Goal: Task Accomplishment & Management: Complete application form

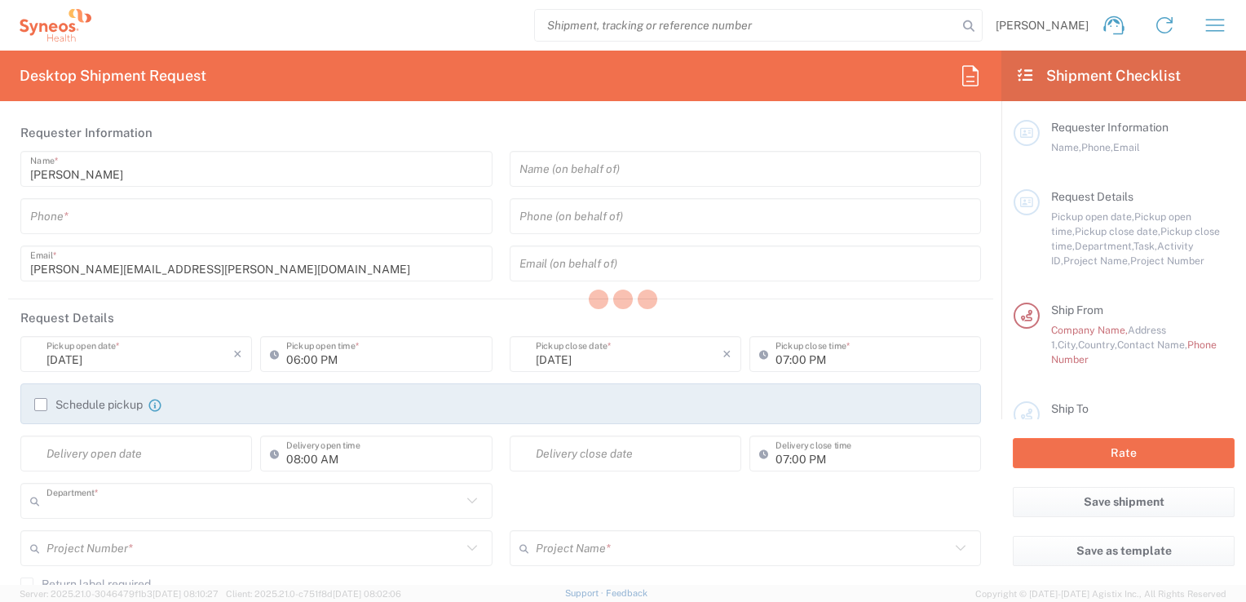
type input "3216"
type input "England"
type input "United Kingdom"
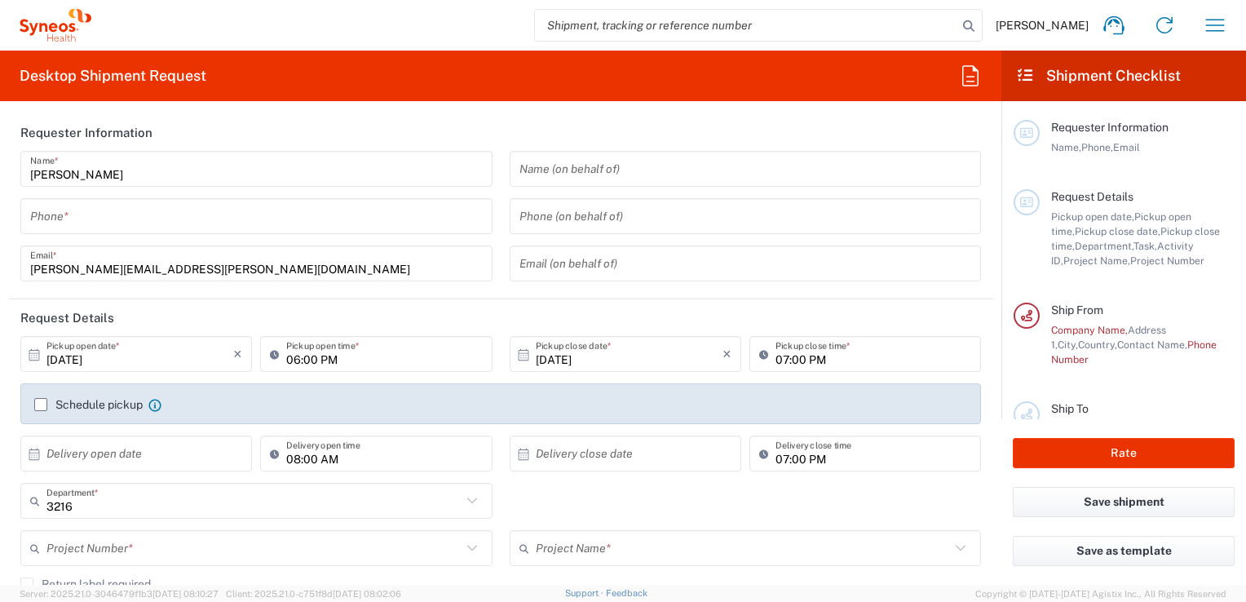
type input "Syneos Health UK Limited"
click at [38, 409] on label "Schedule pickup" at bounding box center [88, 404] width 108 height 13
click at [41, 404] on input "Schedule pickup" at bounding box center [41, 404] width 0 height 0
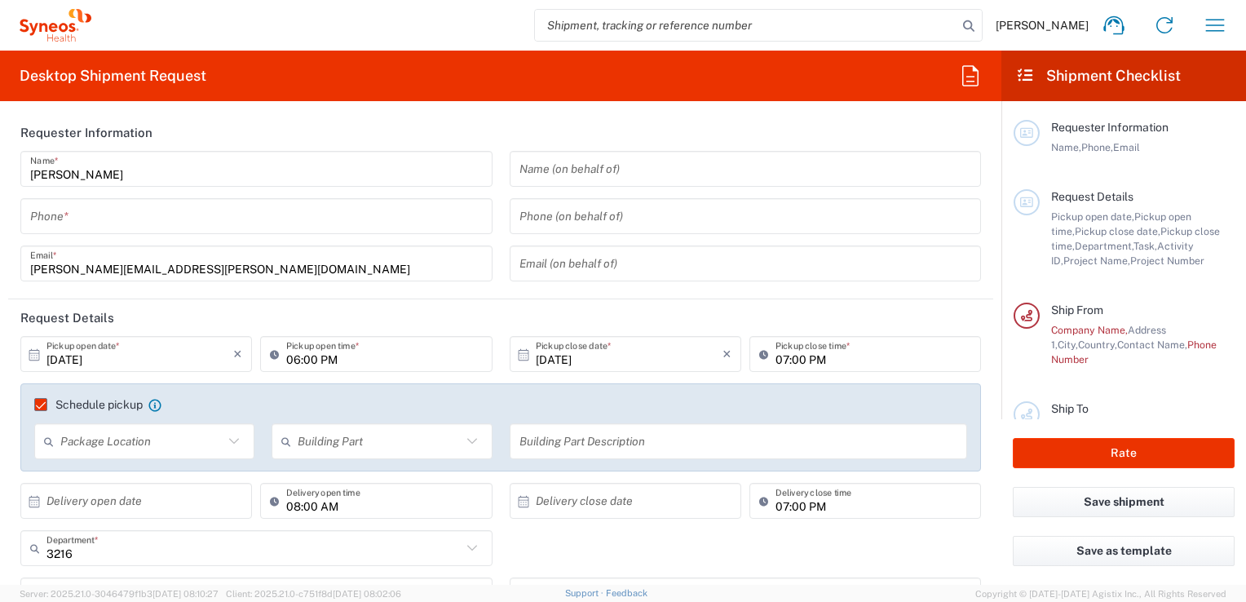
click at [232, 444] on icon at bounding box center [233, 441] width 21 height 21
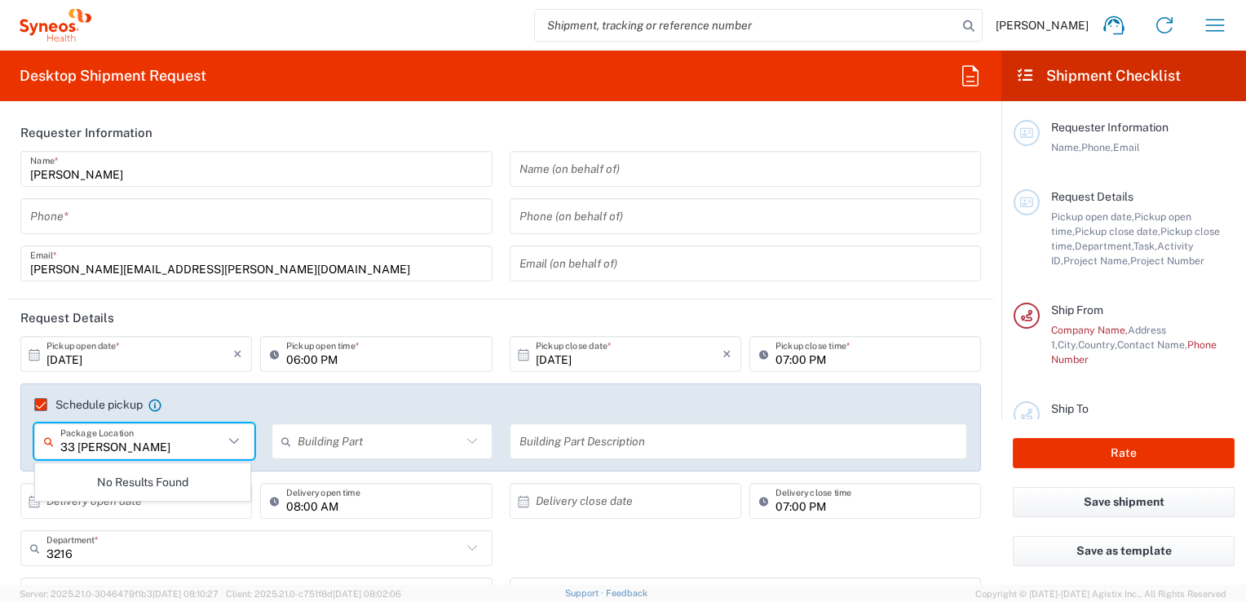
type input "33 Norman"
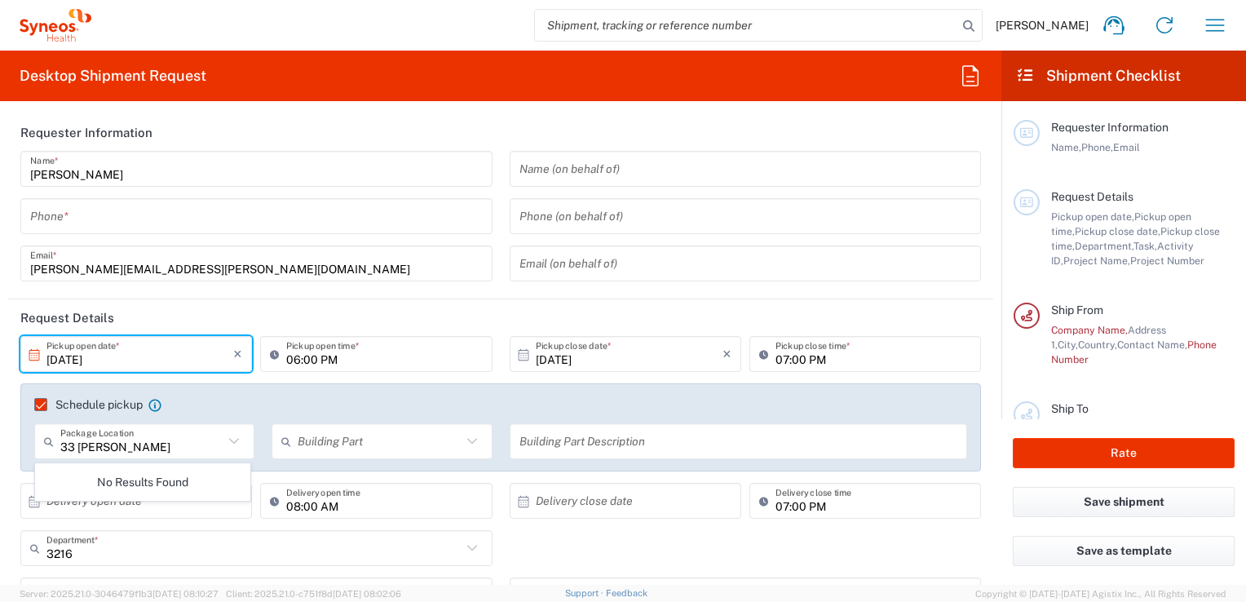
click at [113, 357] on input "10/12/2025" at bounding box center [139, 354] width 187 height 29
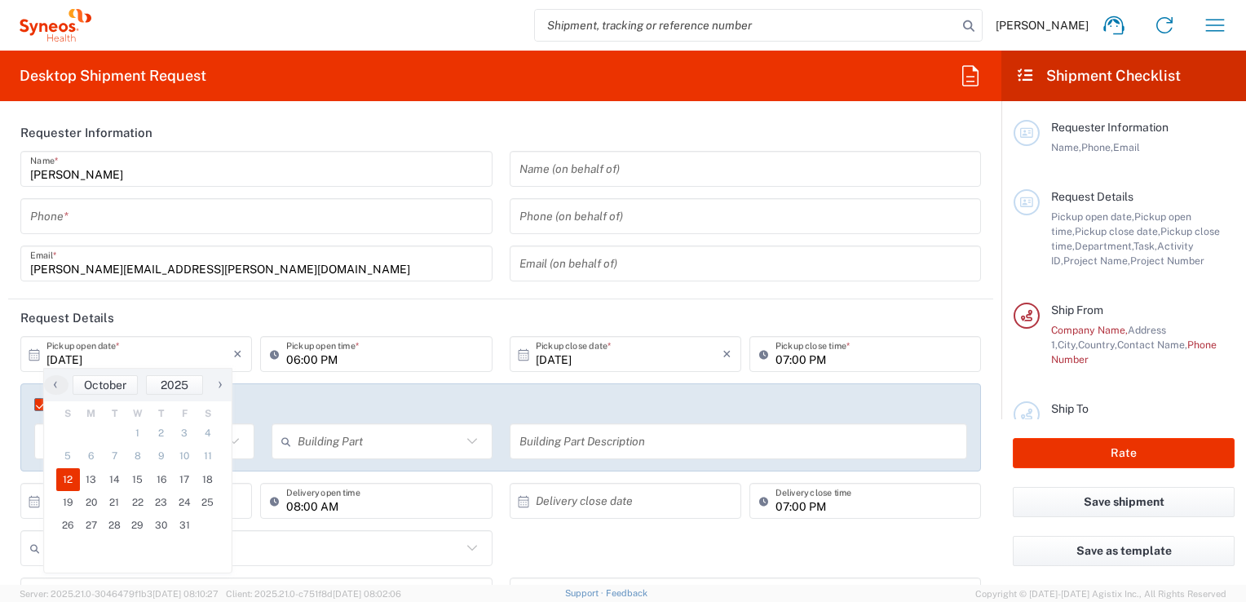
click at [32, 355] on icon at bounding box center [34, 353] width 11 height 11
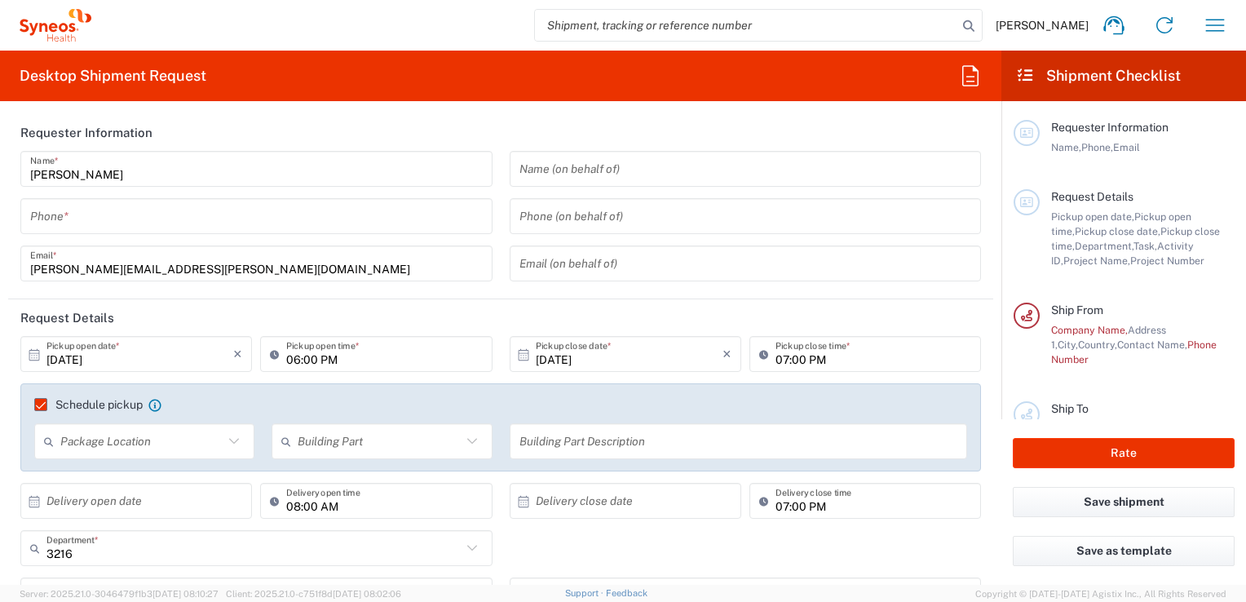
click at [32, 355] on icon at bounding box center [34, 353] width 11 height 11
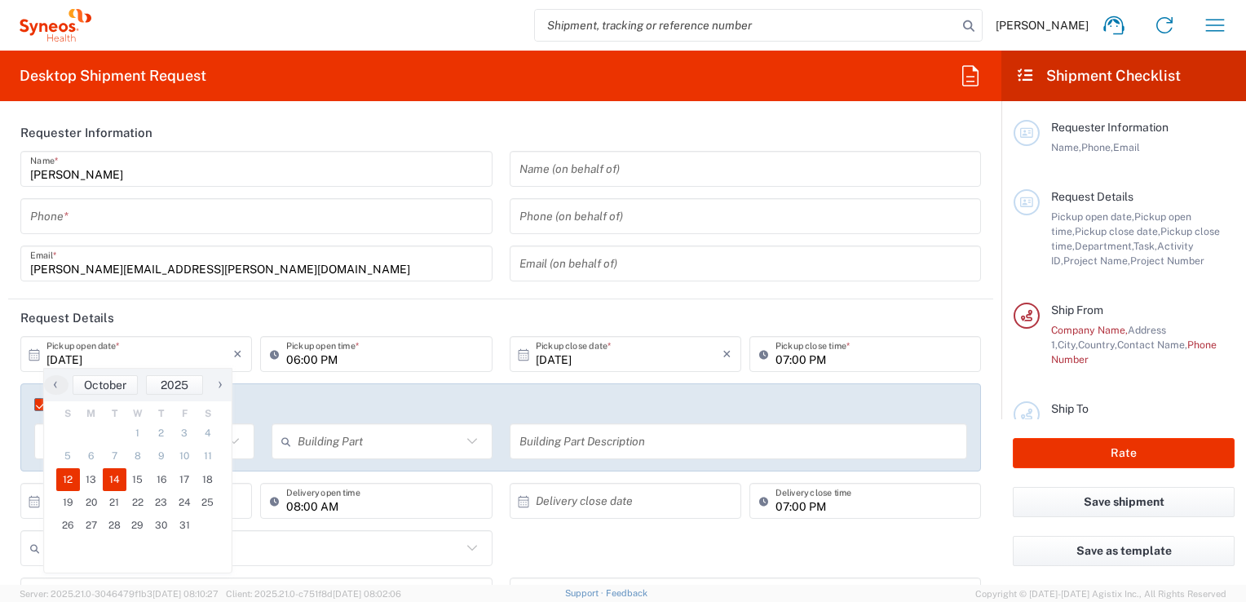
click at [124, 483] on span "14" at bounding box center [115, 479] width 24 height 23
type input "10/14/2025"
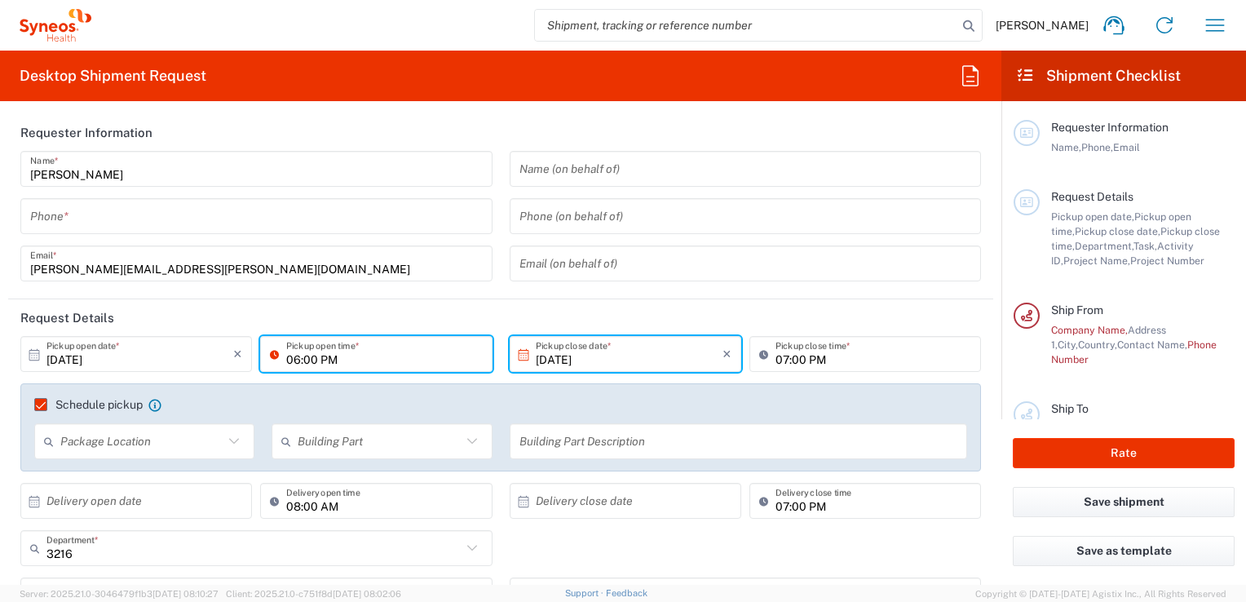
click at [321, 356] on input "06:00 PM" at bounding box center [384, 354] width 196 height 29
click at [321, 358] on input "8:00 PM" at bounding box center [384, 354] width 196 height 29
type input "08:00 AM"
click at [516, 357] on icon at bounding box center [523, 354] width 15 height 15
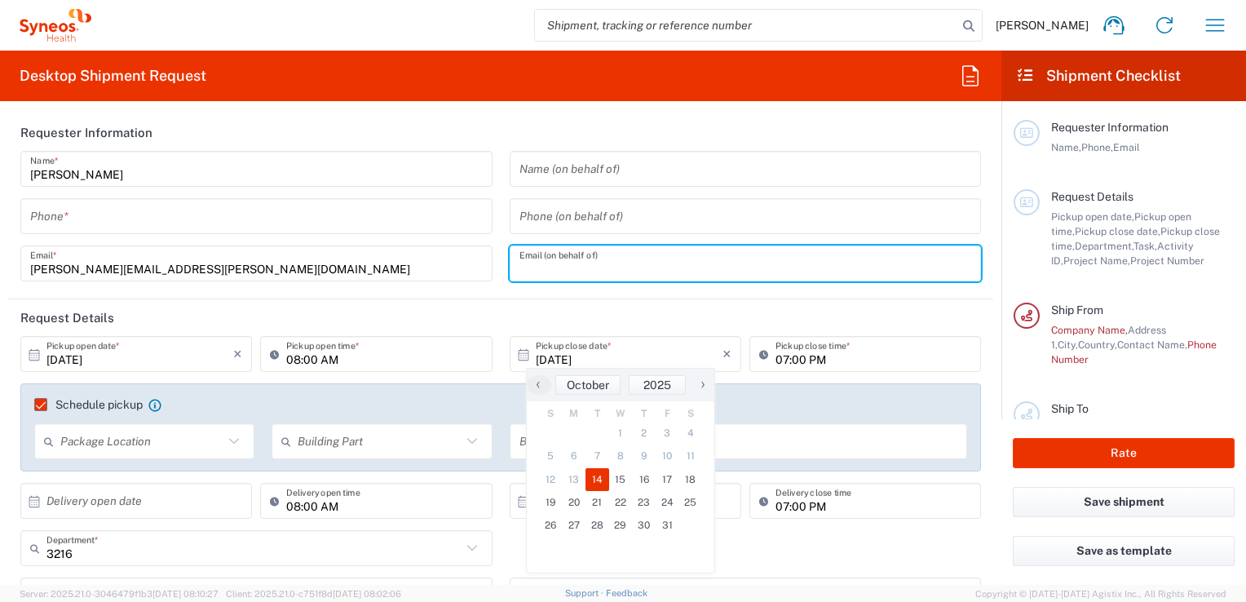
click at [859, 254] on input "text" at bounding box center [745, 264] width 453 height 29
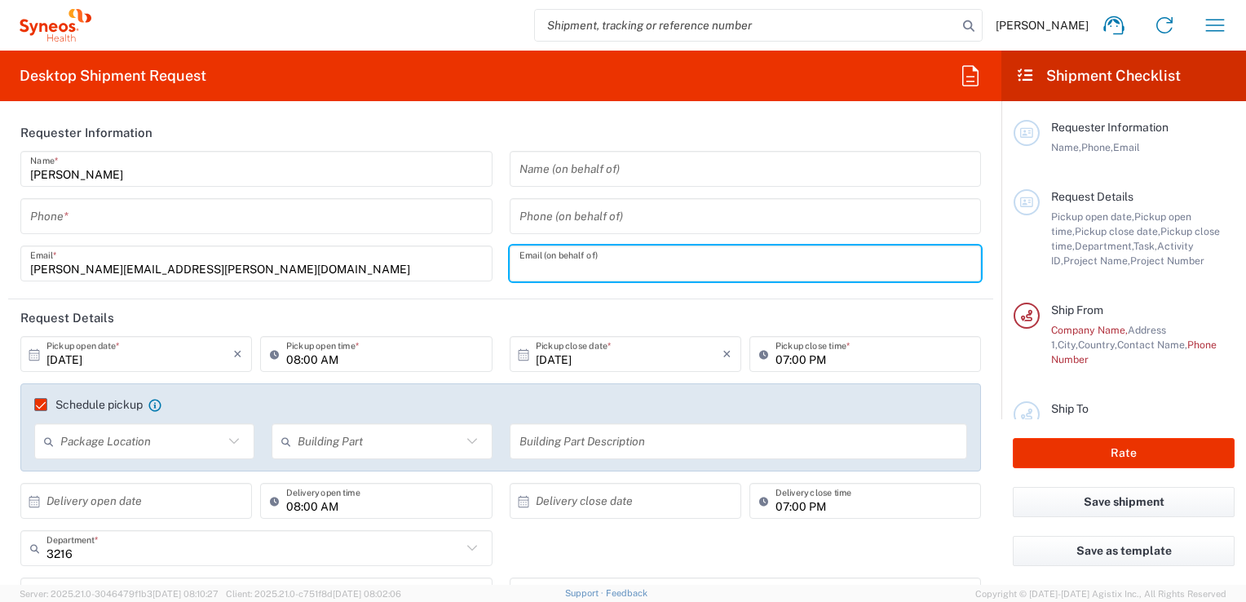
click at [119, 505] on input "text" at bounding box center [139, 501] width 187 height 29
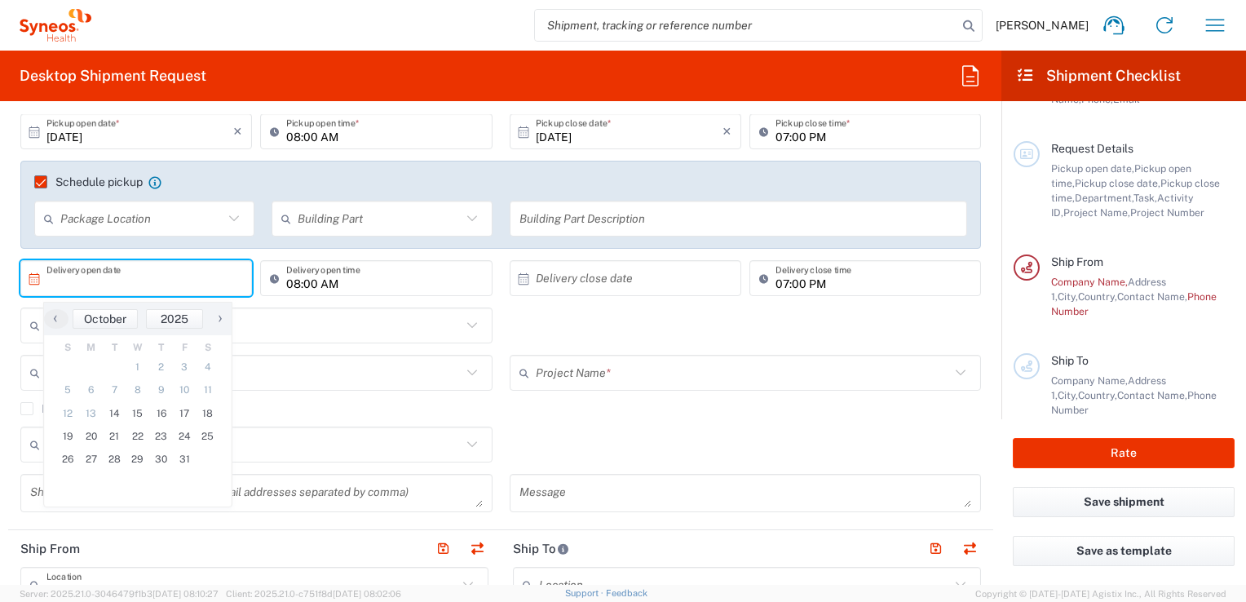
scroll to position [227, 0]
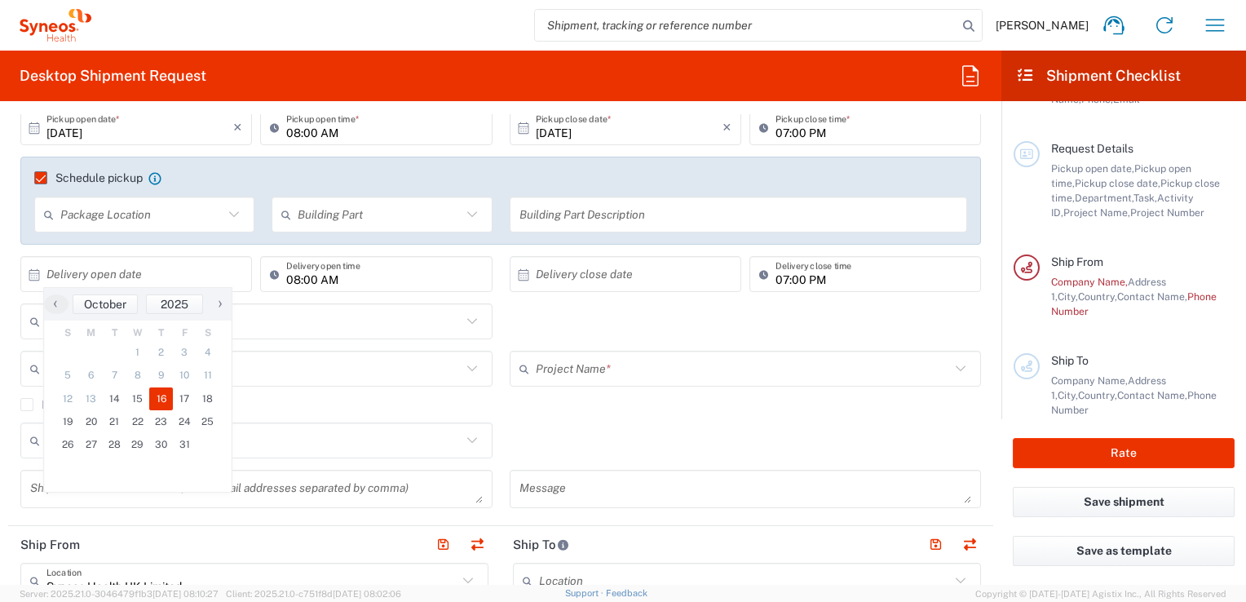
click at [157, 396] on span "16" at bounding box center [161, 398] width 24 height 23
type input "10/16/2025"
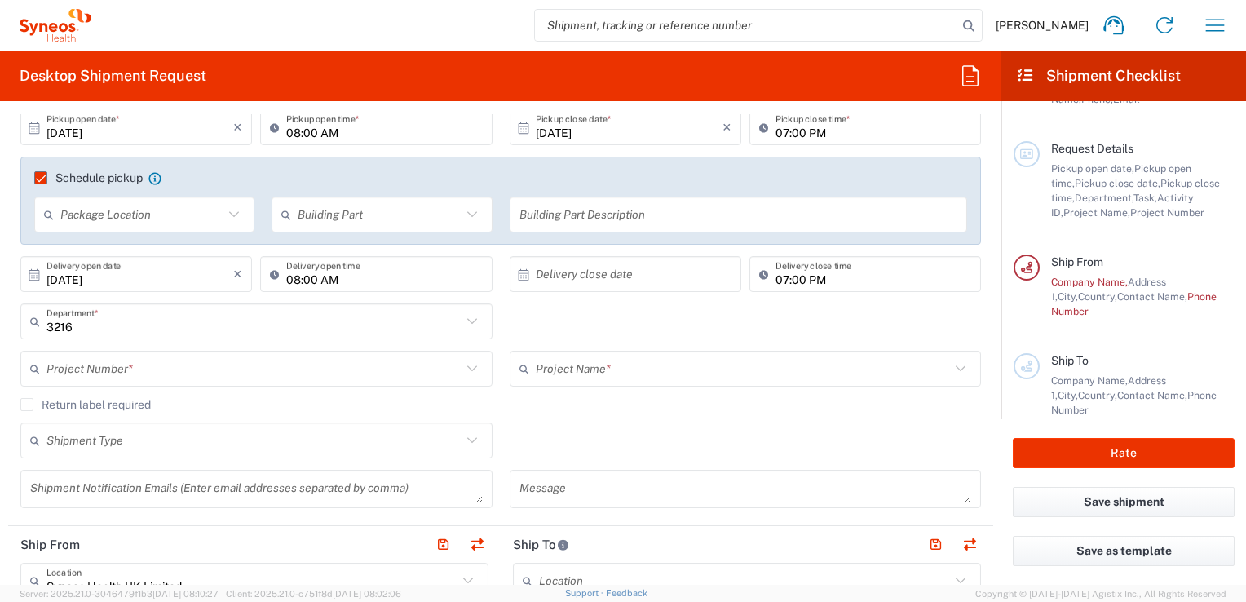
click at [780, 277] on input "07:00 PM" at bounding box center [873, 274] width 196 height 29
type input "05:00 PM"
click at [294, 278] on input "08:00 AM" at bounding box center [384, 274] width 196 height 29
type input "09:00 AM"
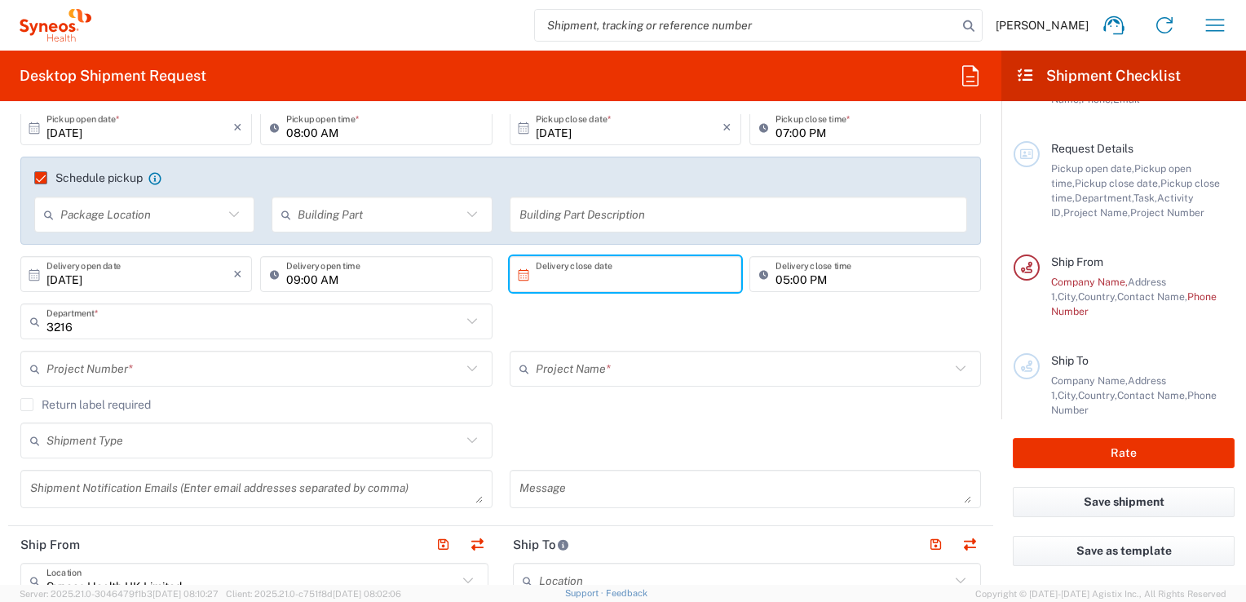
click at [581, 279] on input "text" at bounding box center [629, 274] width 187 height 29
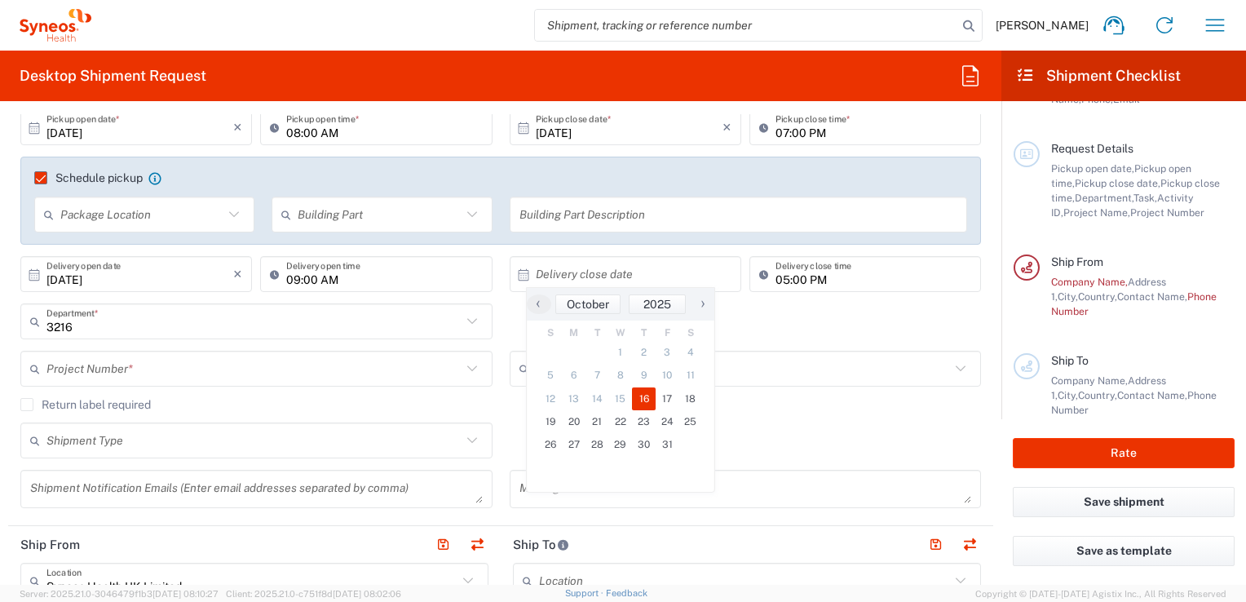
click at [643, 400] on span "16" at bounding box center [644, 398] width 24 height 23
type input "10/16/2025"
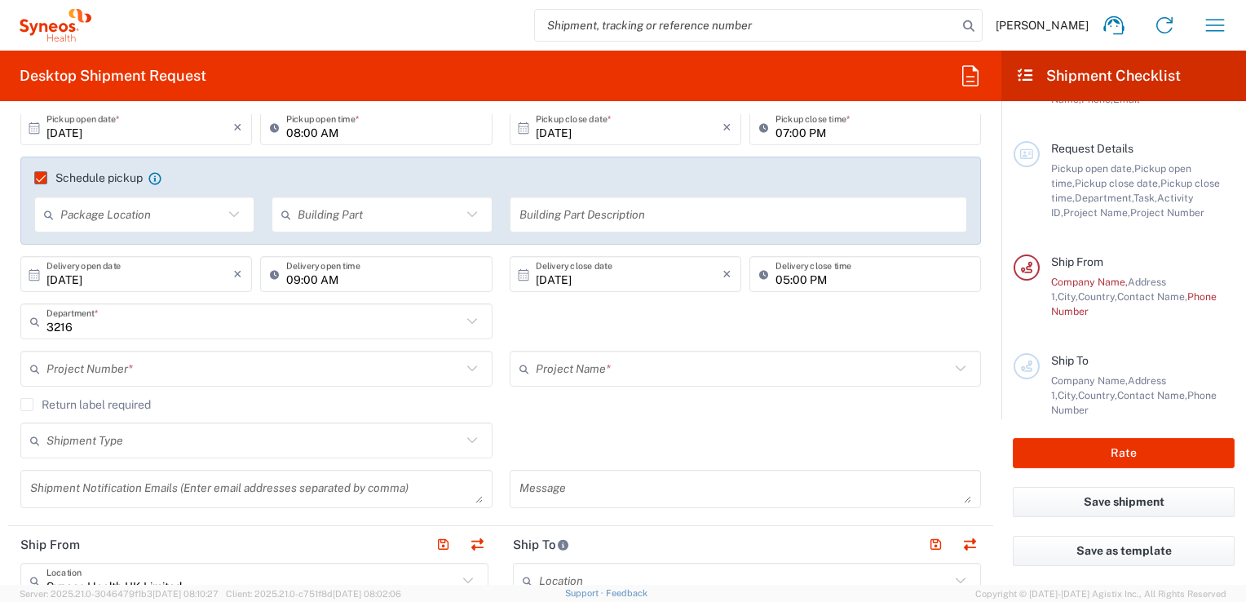
click at [30, 272] on icon at bounding box center [34, 273] width 11 height 11
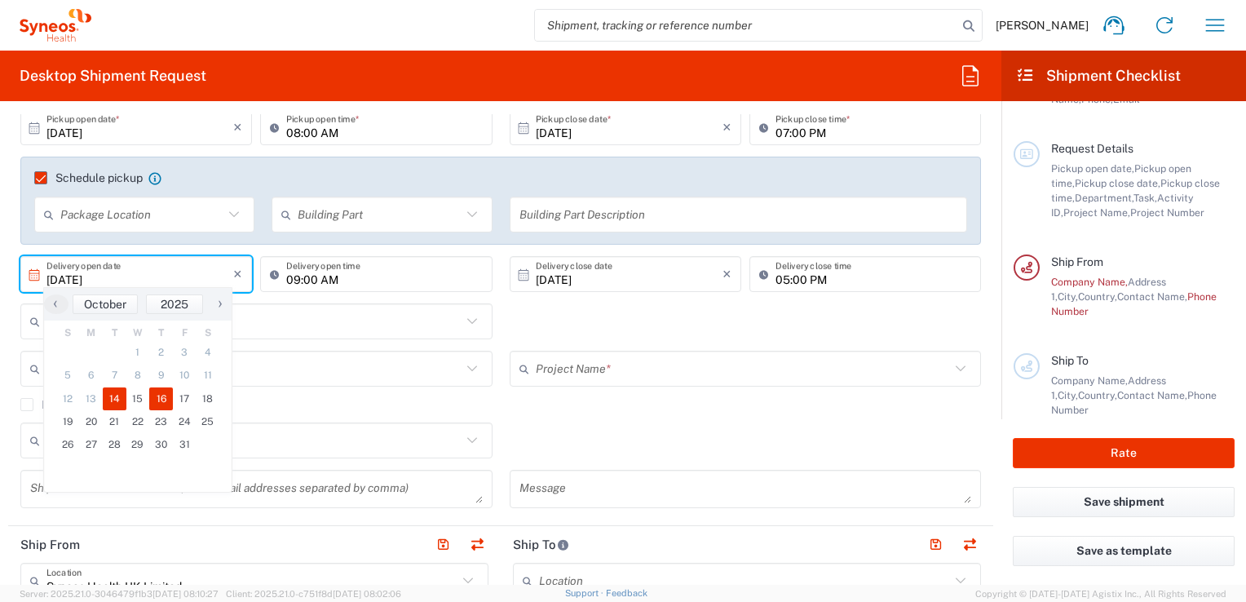
click at [124, 397] on span "14" at bounding box center [115, 398] width 24 height 23
type input "10/14/2025"
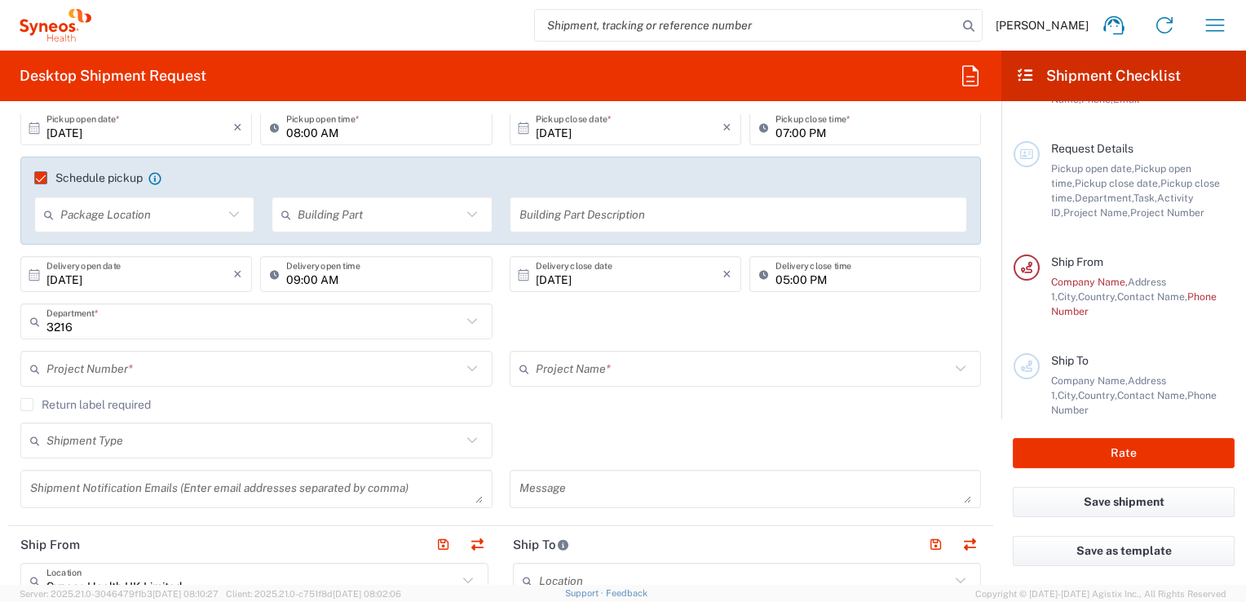
click at [466, 369] on icon at bounding box center [471, 368] width 10 height 6
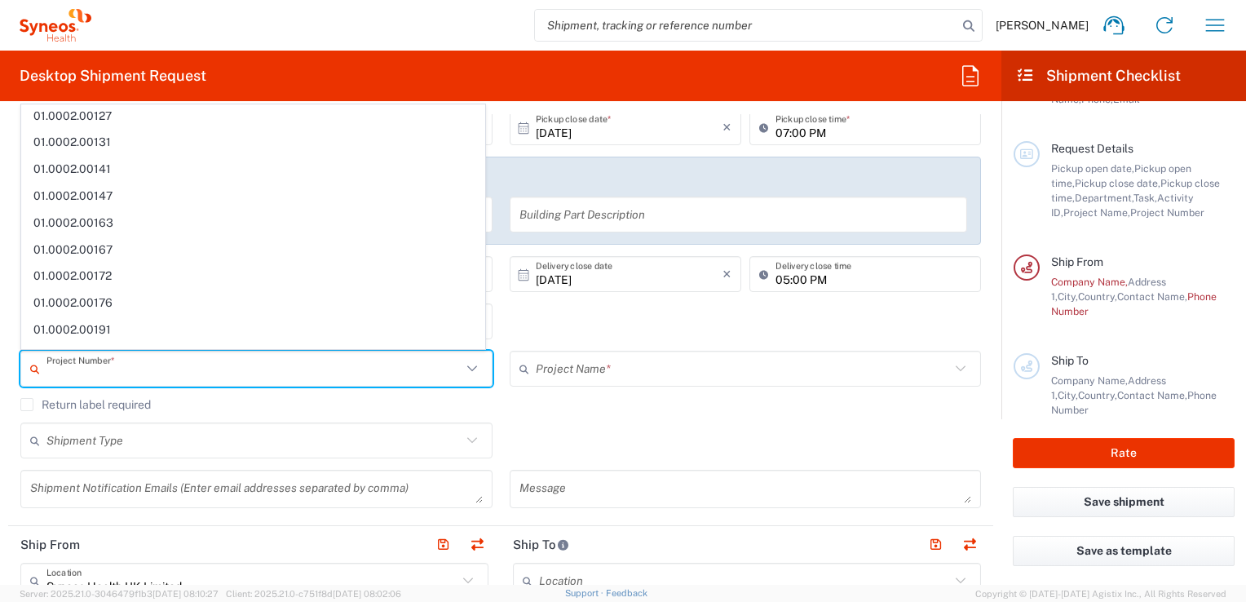
scroll to position [0, 0]
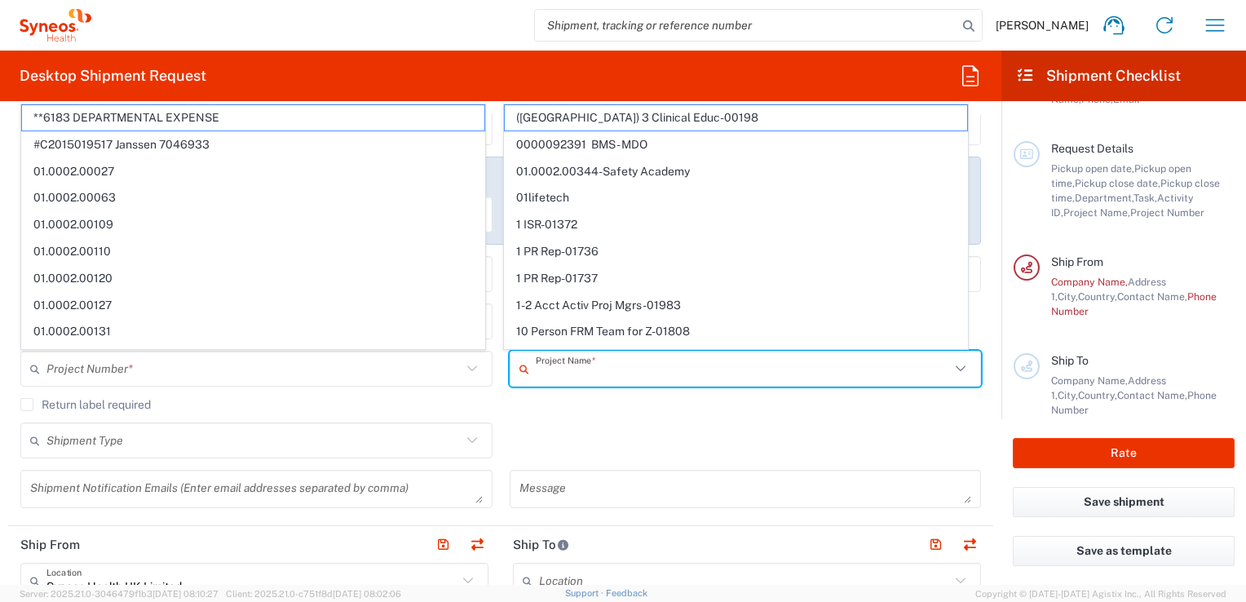
click at [629, 369] on input "text" at bounding box center [743, 369] width 415 height 29
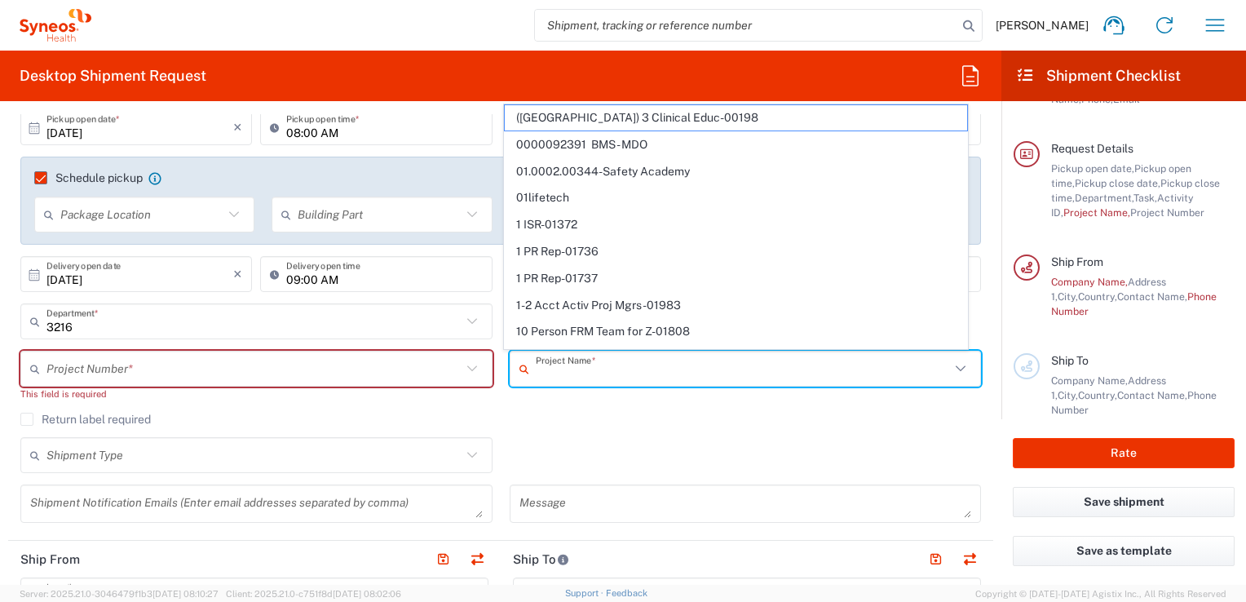
click at [201, 366] on input "text" at bounding box center [253, 369] width 415 height 29
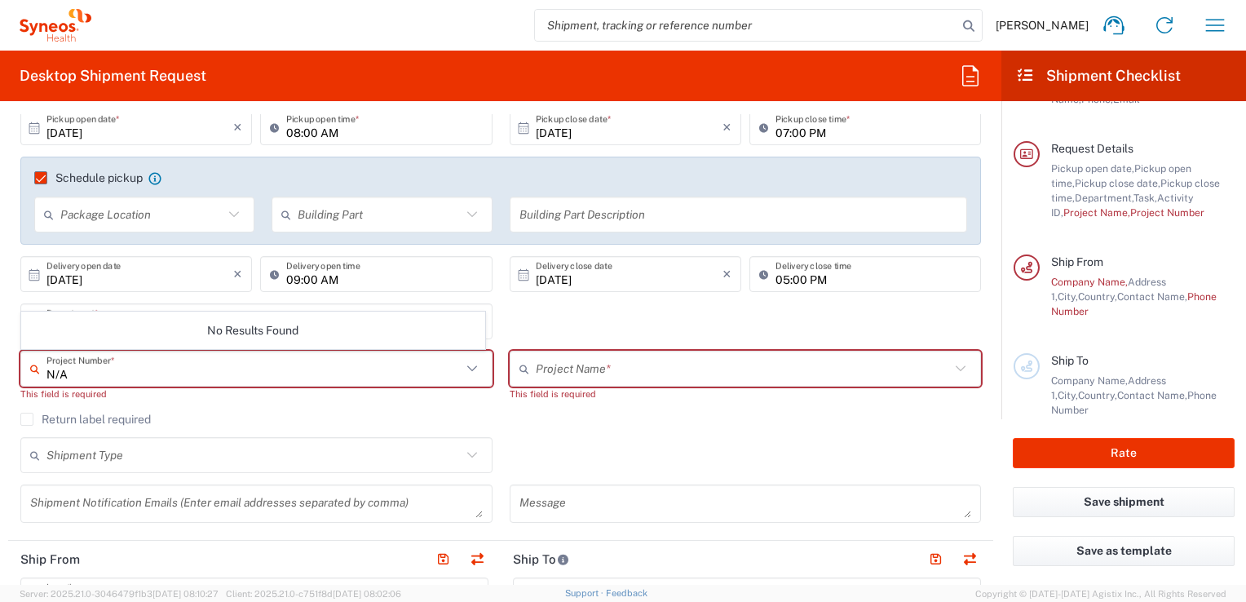
type input "N/A"
click at [484, 413] on agx-checkbox-control "Return label required" at bounding box center [500, 419] width 961 height 13
click at [466, 367] on icon at bounding box center [472, 368] width 21 height 21
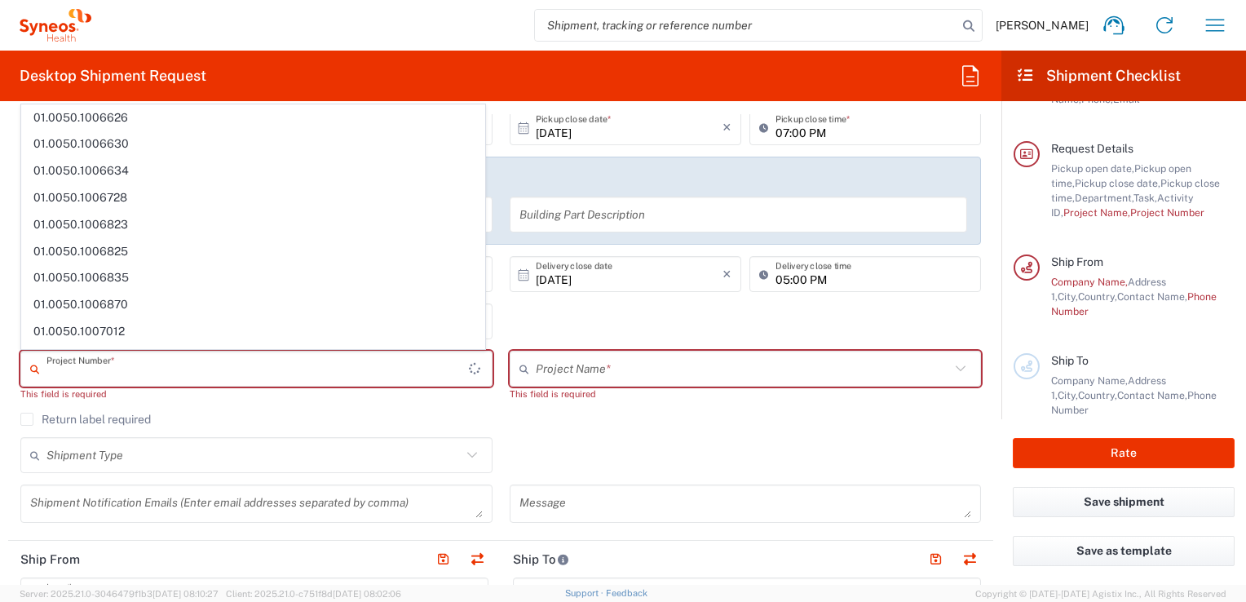
scroll to position [3747, 0]
click at [956, 369] on icon at bounding box center [961, 368] width 10 height 6
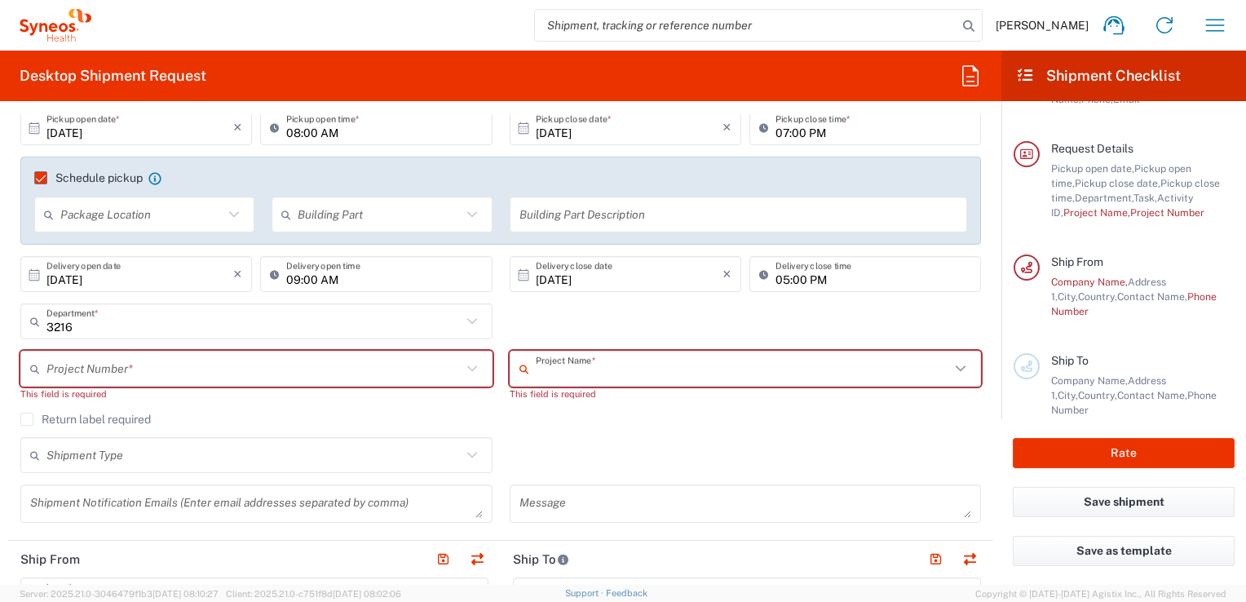
click at [950, 367] on icon at bounding box center [960, 368] width 21 height 21
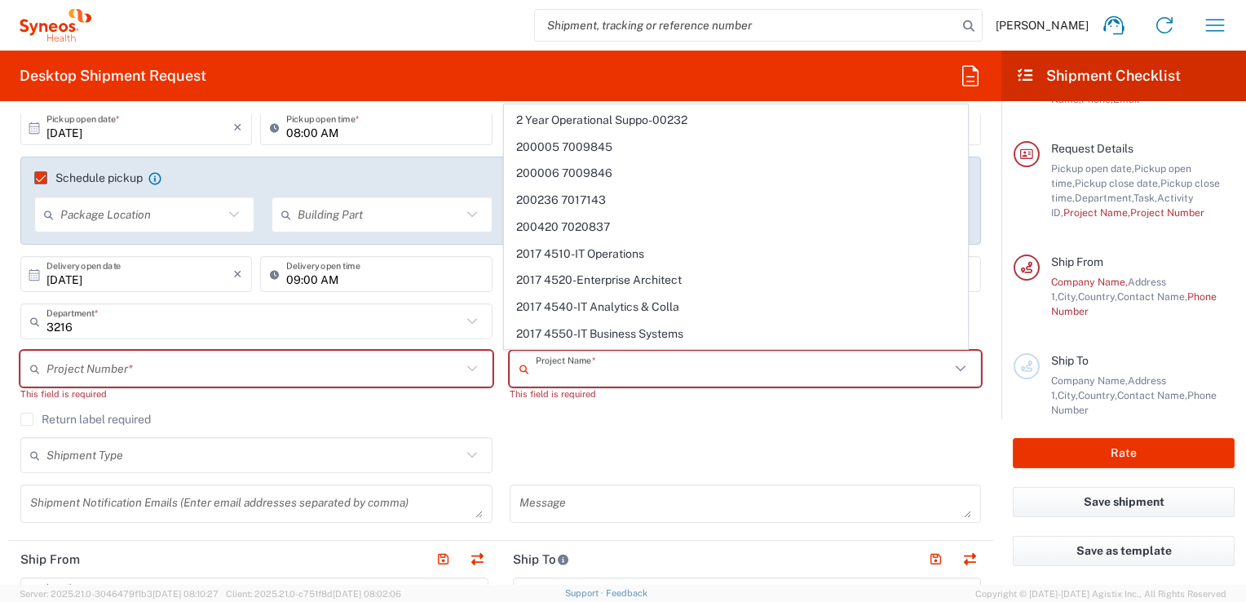
scroll to position [848, 0]
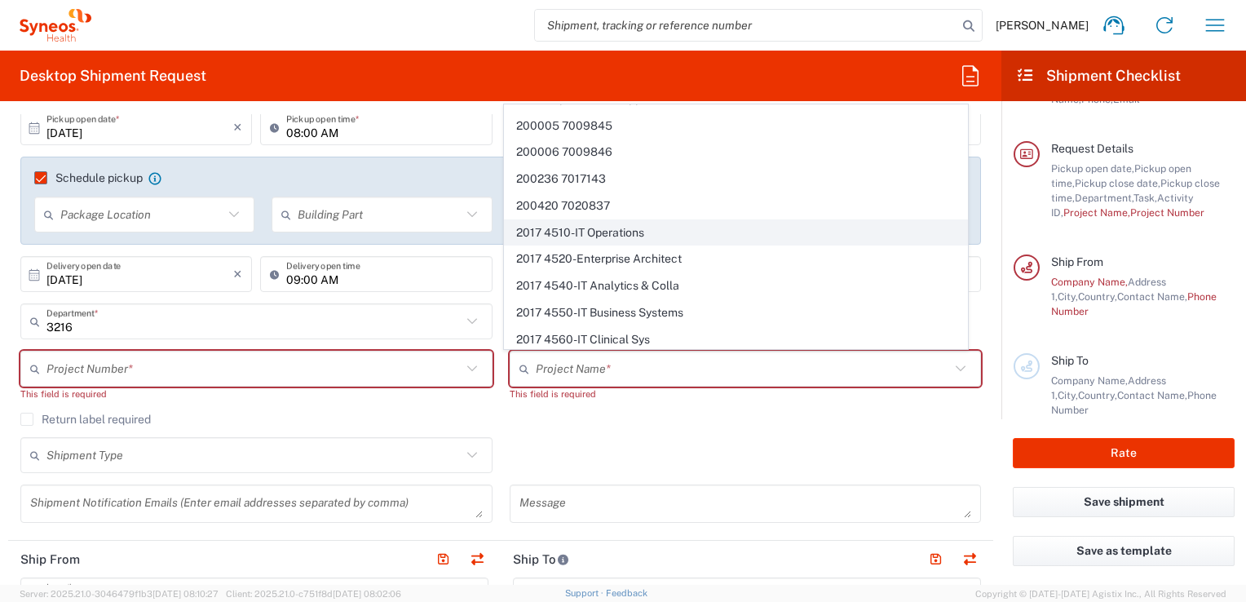
click at [541, 221] on span "2017 4510-IT Operations" at bounding box center [736, 232] width 462 height 25
type input "2017 4510-IT Operations, 2017 4510-IT Operations"
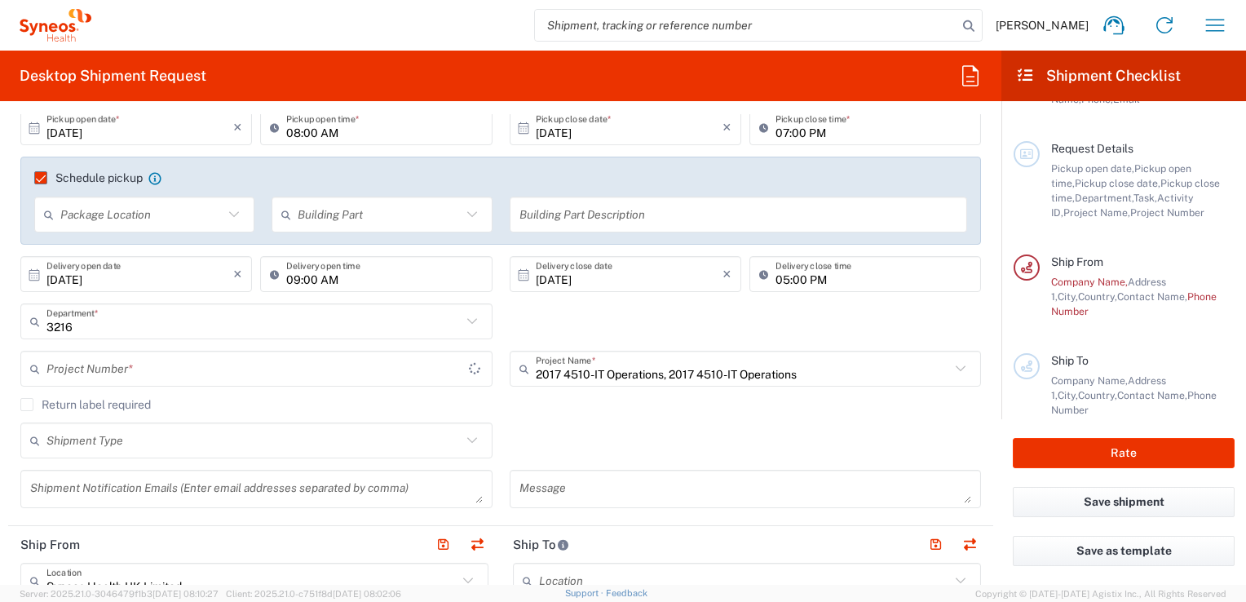
type input "2017.4510_IT_CAPEX"
click at [466, 439] on icon at bounding box center [472, 440] width 21 height 21
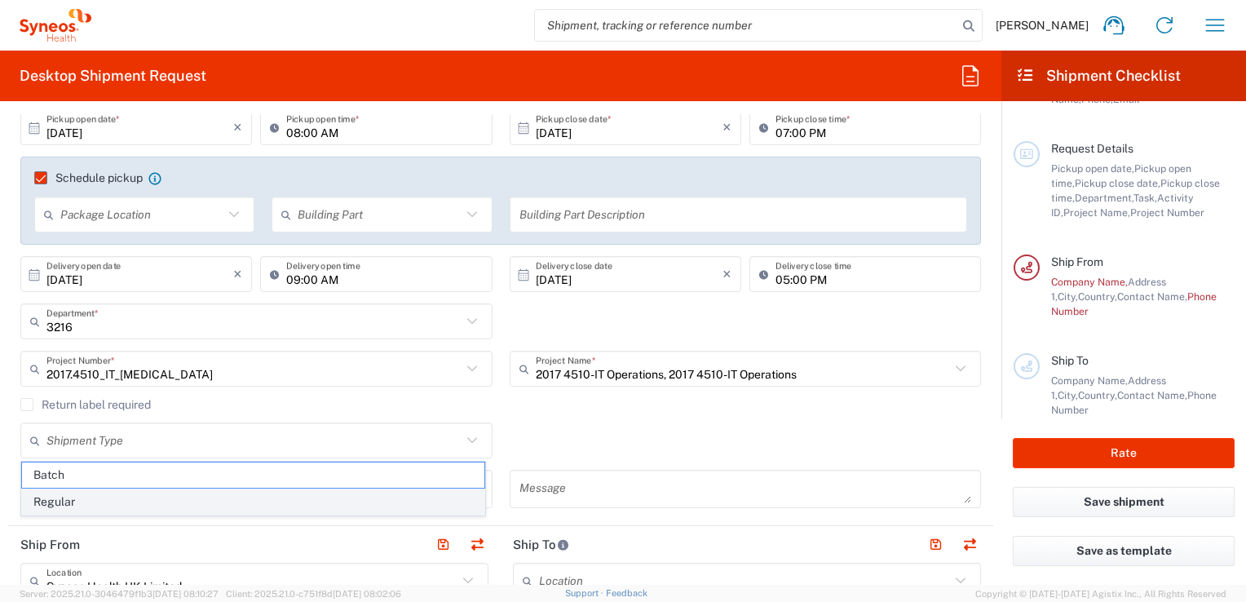
click at [73, 509] on span "Regular" at bounding box center [253, 501] width 462 height 25
type input "Regular"
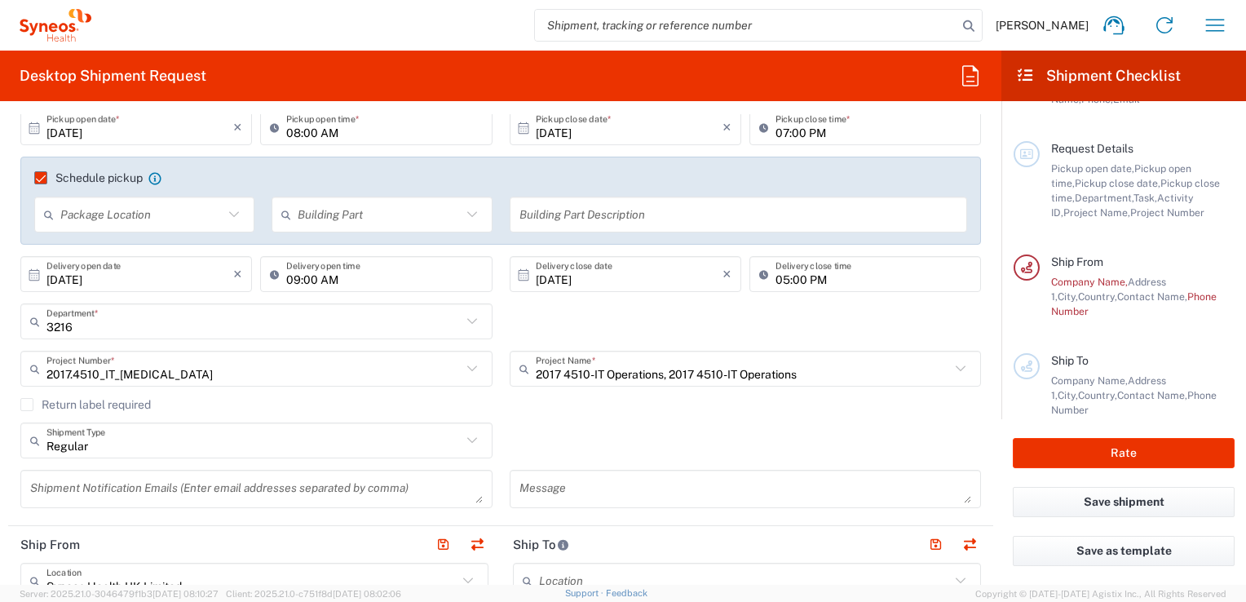
click at [467, 315] on icon at bounding box center [472, 321] width 21 height 21
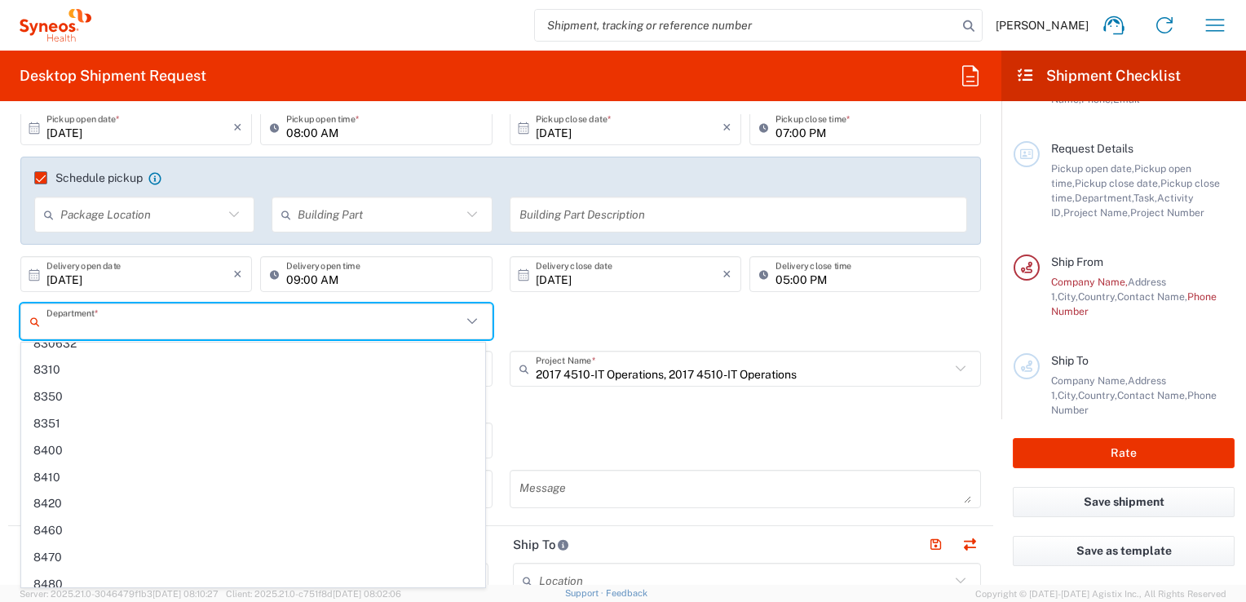
scroll to position [7417, 0]
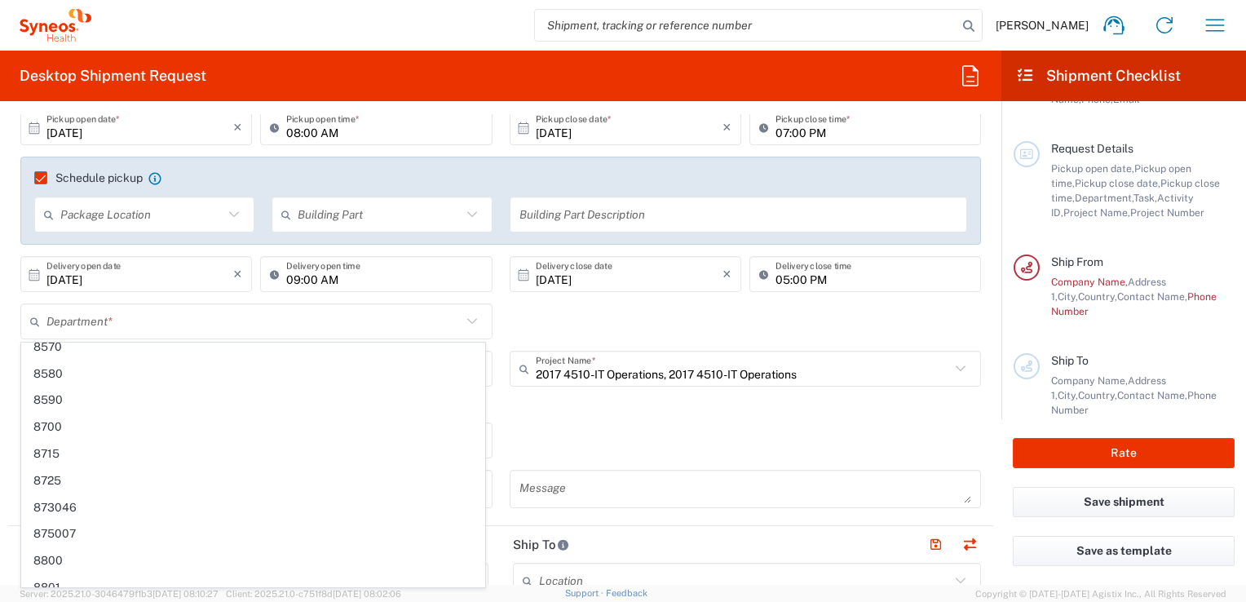
click at [552, 325] on div "Department * 3216 3000 3100 3109 3110 3111 3112 3125 3130 3135 3136 3150 3155 3…" at bounding box center [501, 326] width 978 height 47
type input "3216"
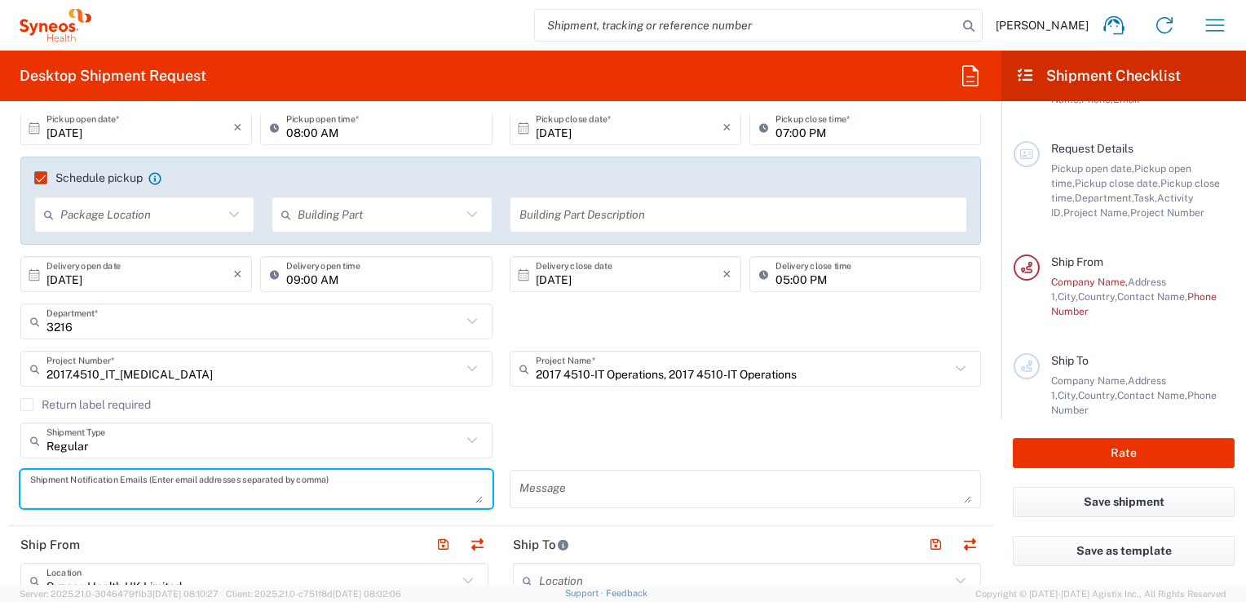
click at [413, 501] on textarea at bounding box center [256, 489] width 453 height 29
type textarea "kathryn.aldred@syneoshealth.com, ross.farr@syneoshealth.com"
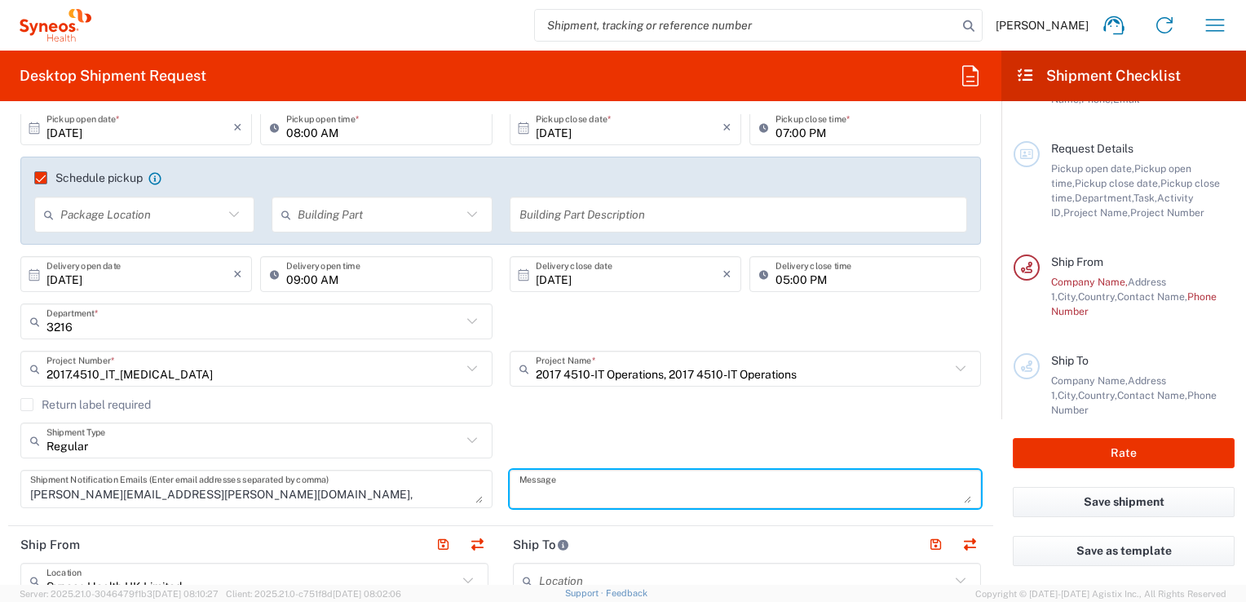
click at [648, 494] on textarea at bounding box center [745, 489] width 453 height 29
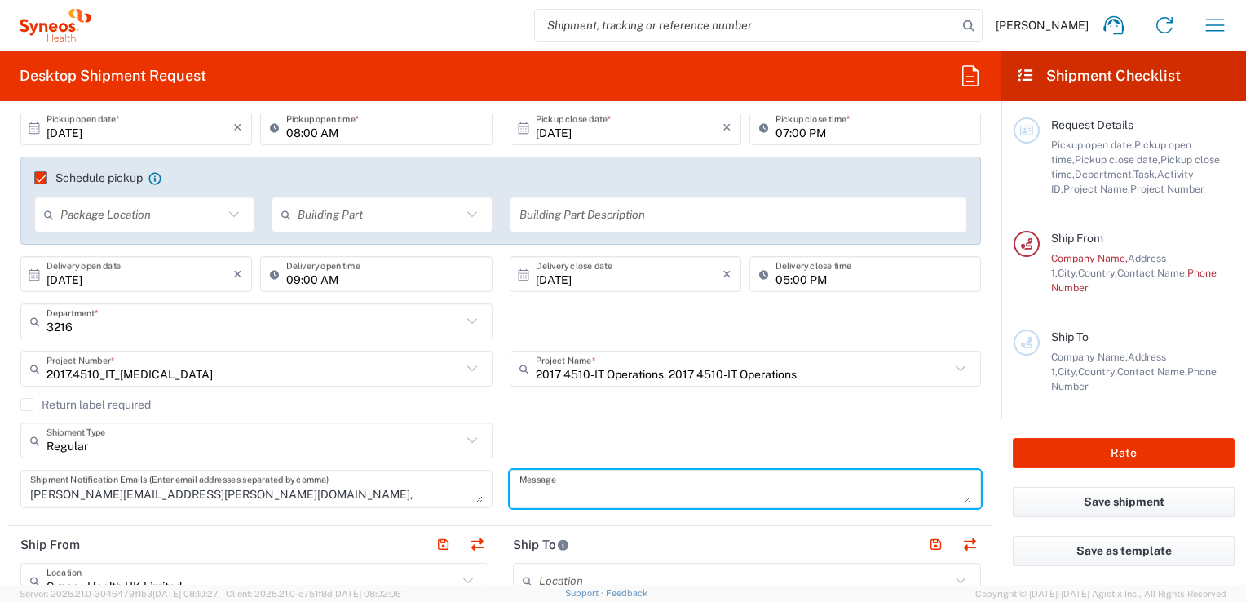
scroll to position [74, 0]
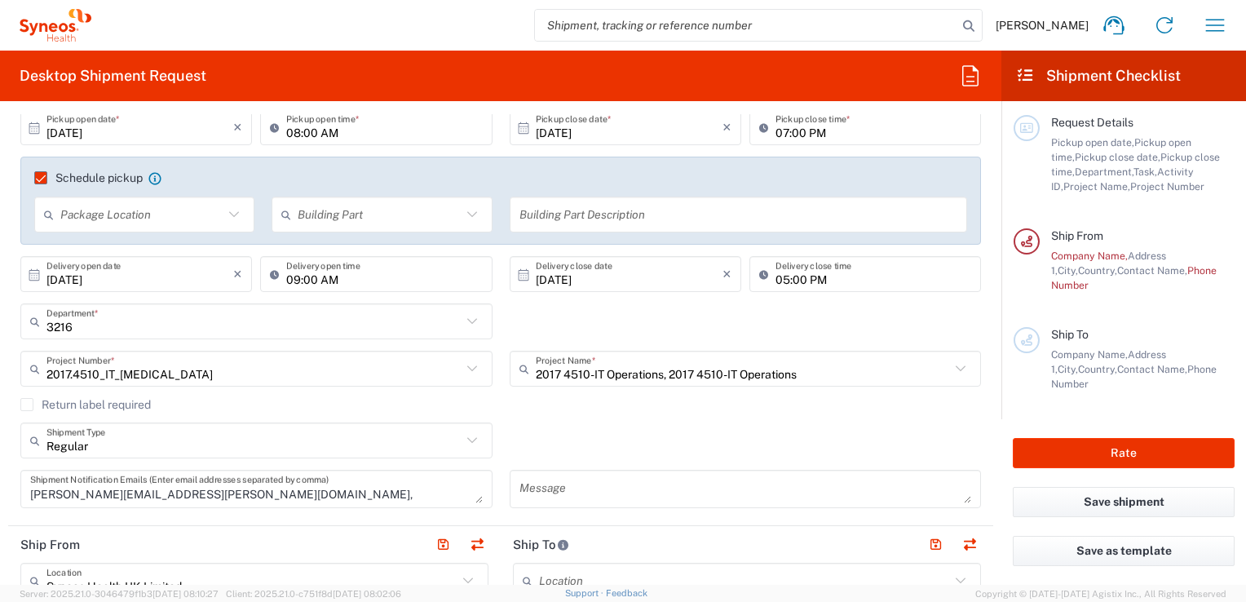
click at [467, 368] on icon at bounding box center [471, 368] width 10 height 6
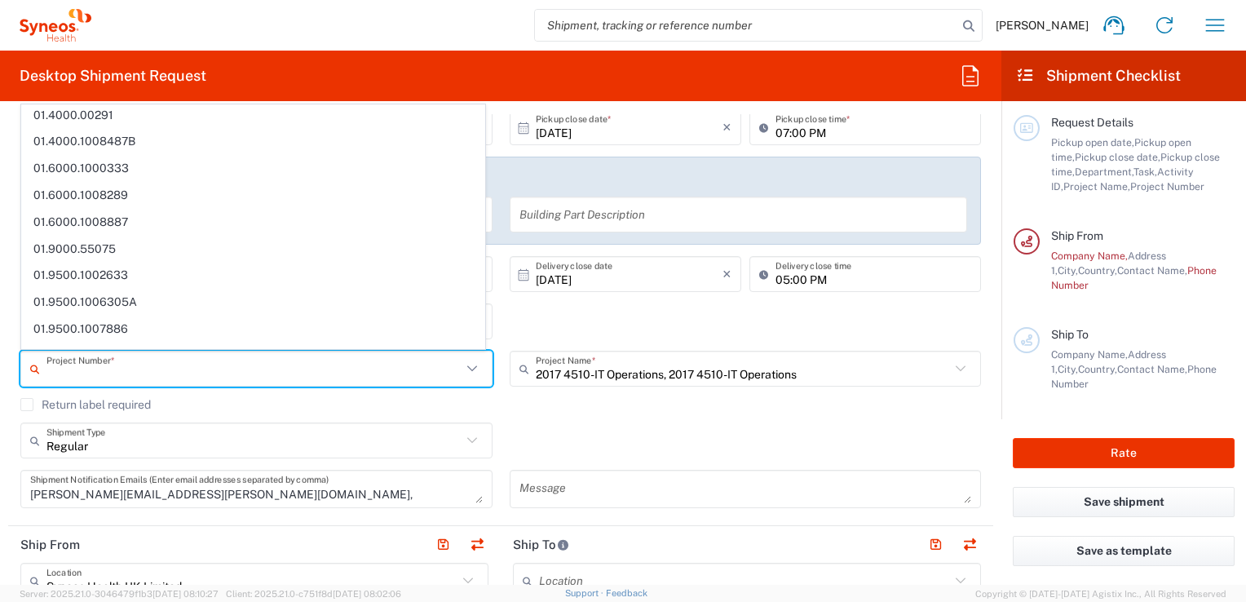
scroll to position [0, 0]
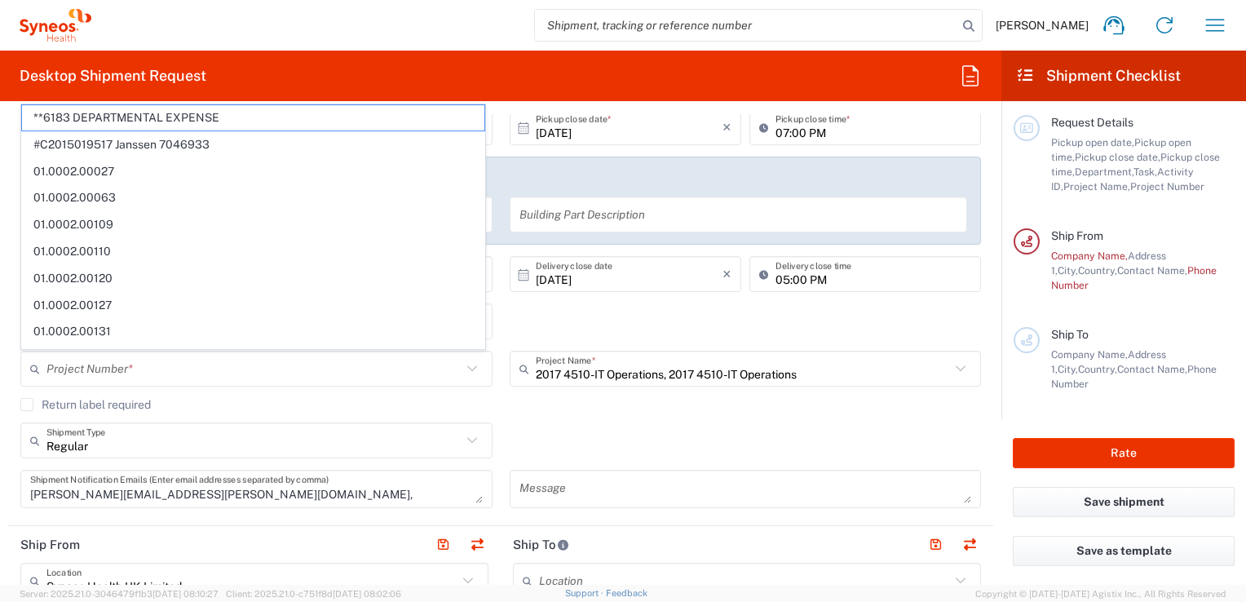
click at [661, 307] on div "3216 Department * 3216 3000 3100 3109 3110 3111 3112 3125 3130 3135 3136 3150 3…" at bounding box center [501, 326] width 978 height 47
type input "2017.4510_IT_CAPEX"
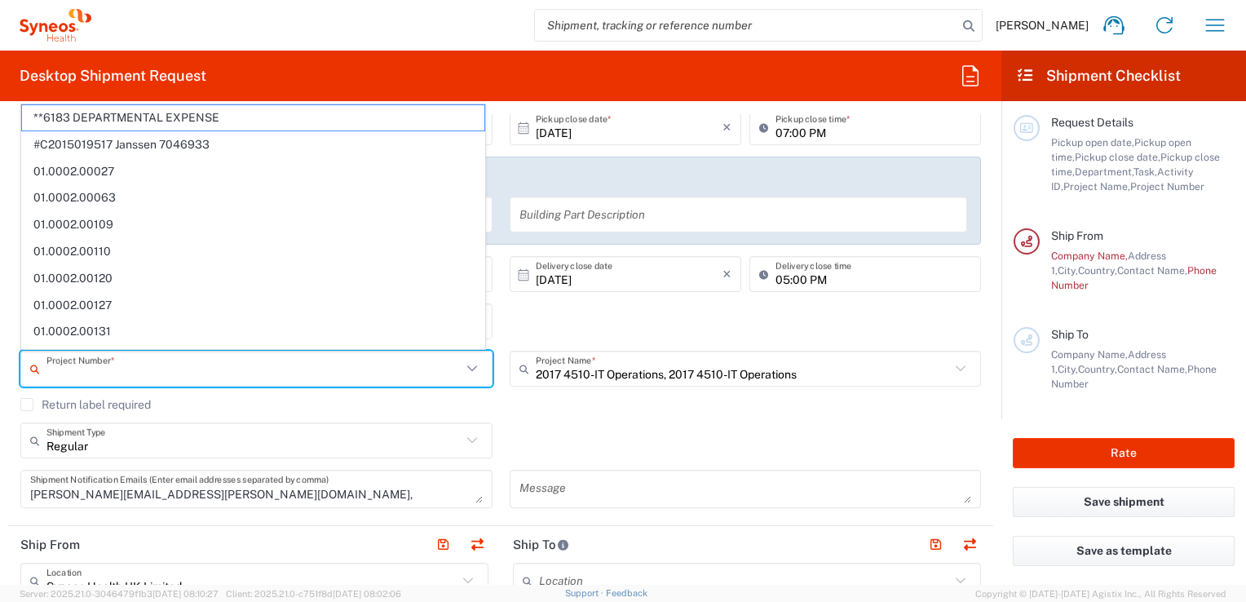
click at [158, 373] on input "text" at bounding box center [253, 369] width 415 height 29
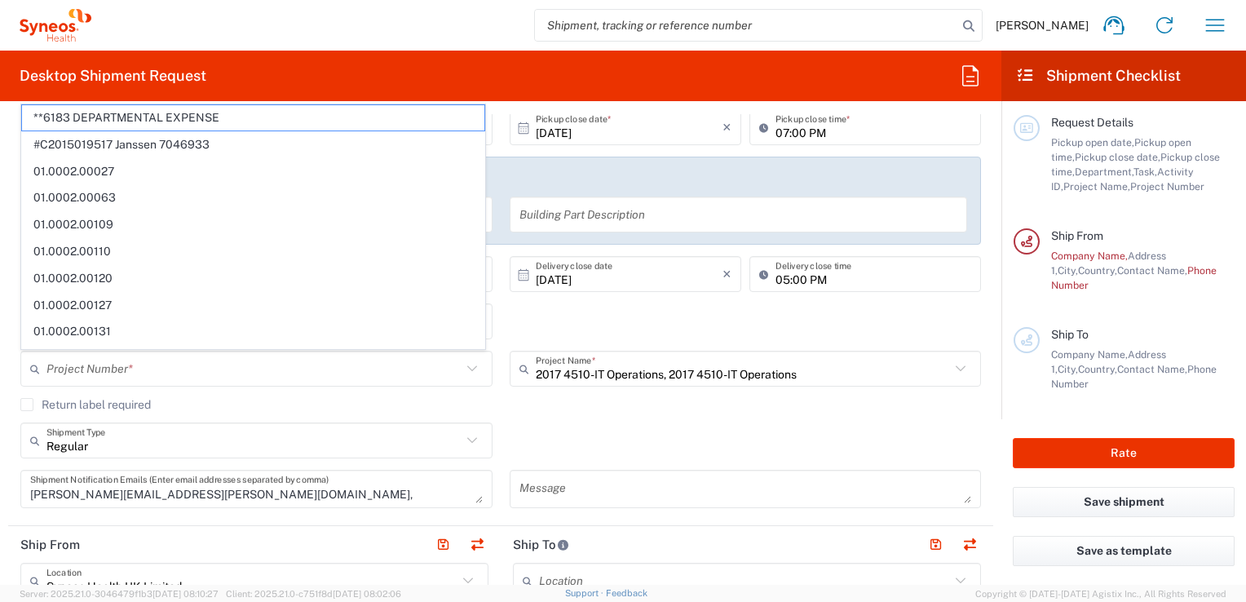
click at [625, 419] on div "Return label required" at bounding box center [500, 410] width 961 height 24
type input "2017.4510_IT_CAPEX"
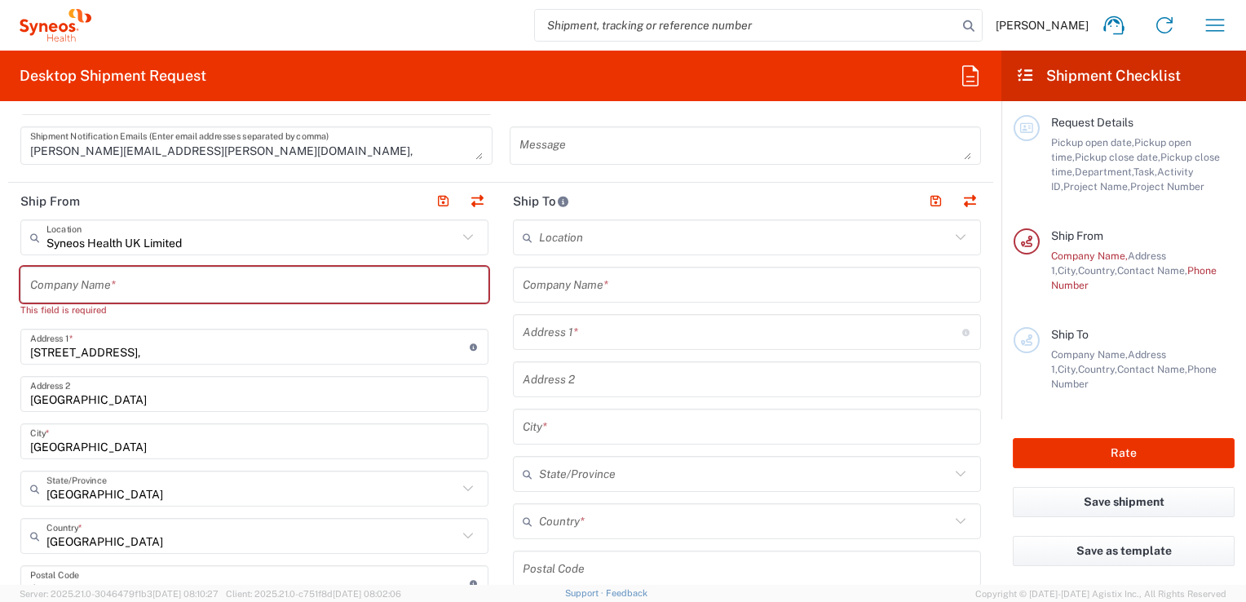
scroll to position [592, 0]
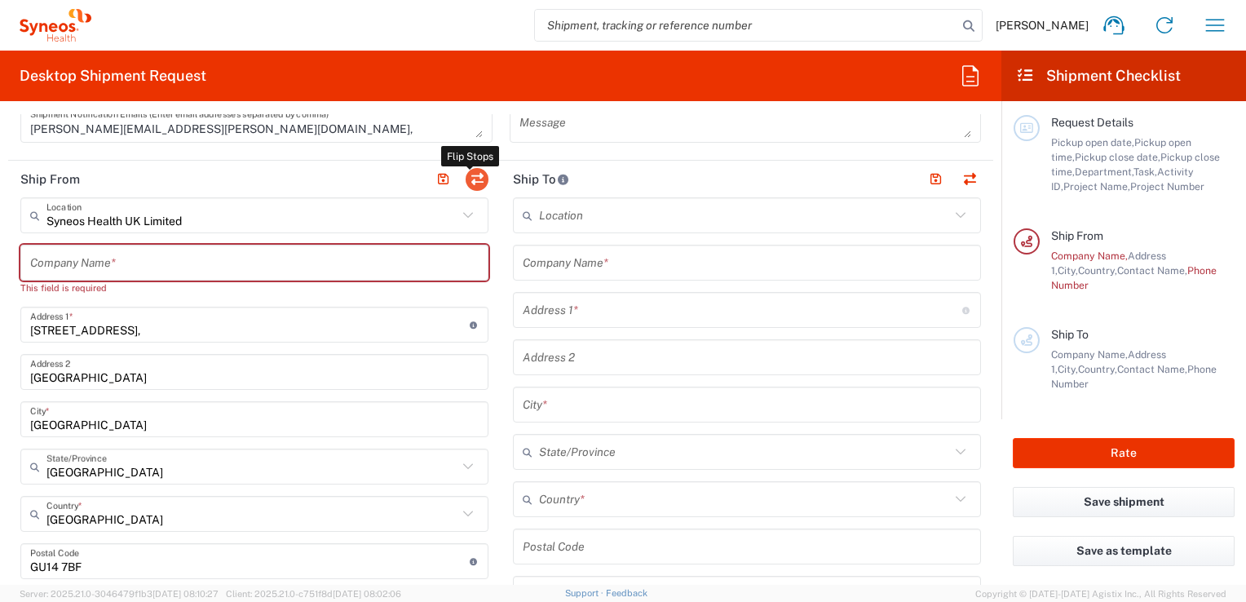
click at [477, 177] on button "button" at bounding box center [477, 179] width 23 height 23
type input "Syneos Health UK Limited"
type input "1 Pinehurst Road,"
type input "Farnborough Business Park"
type input "Hampshire"
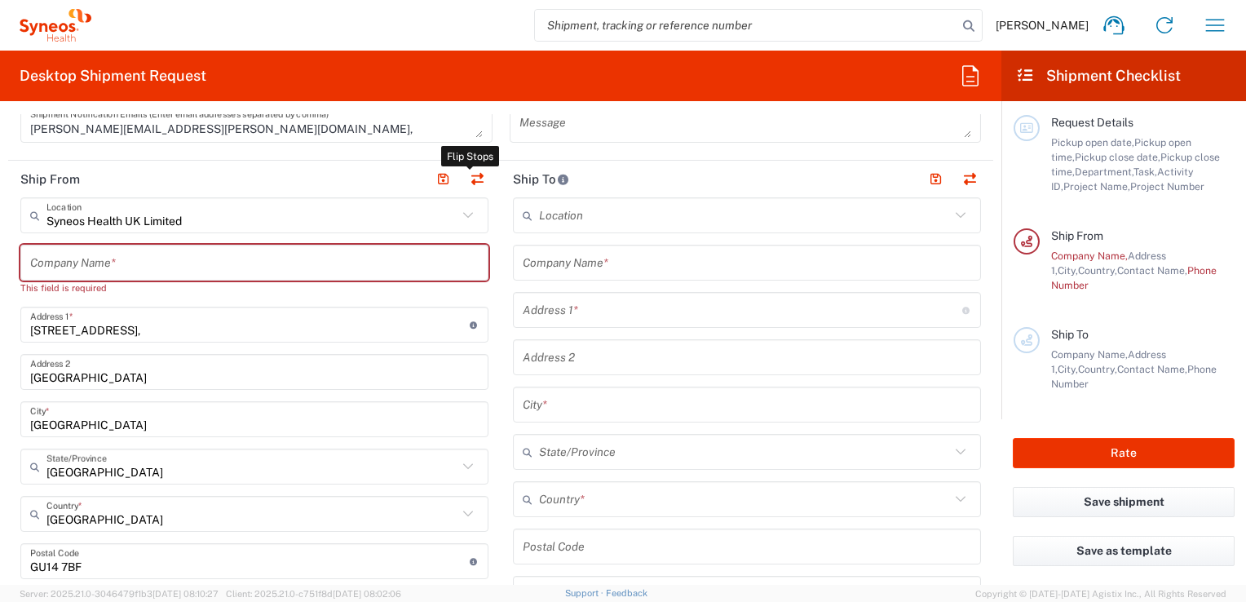
type input "United Kingdom"
type input "GU14 7BF"
type input "Kathryn Aldred"
type input "kathryn.aldred@syneoshealth.com"
type input "EORI"
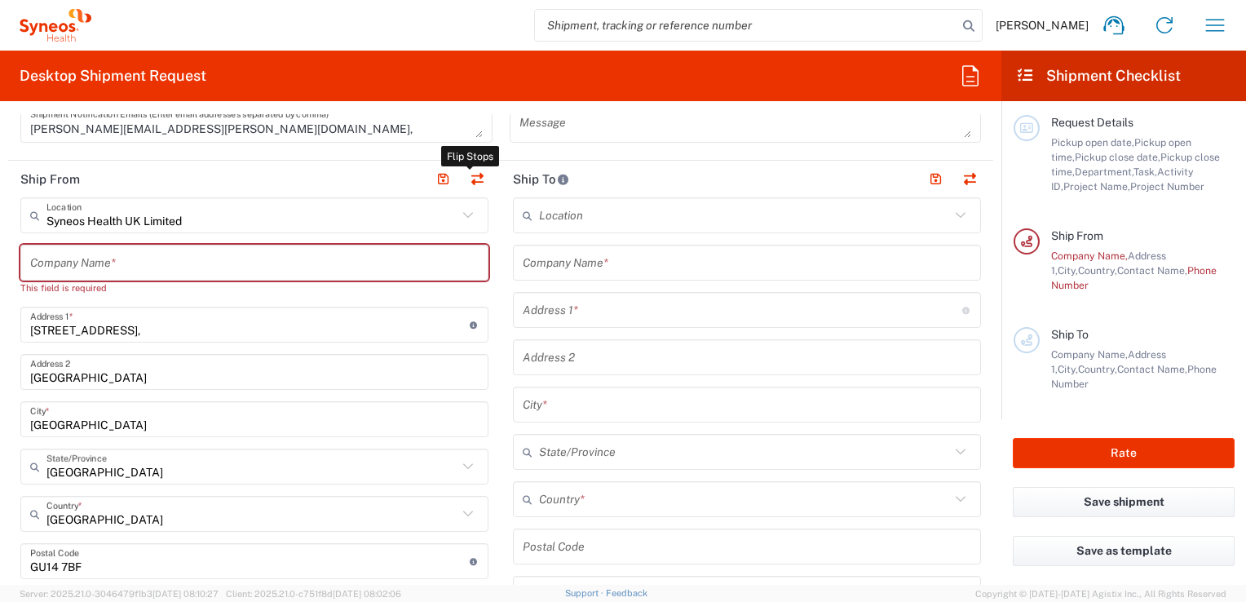
type input "TIN"
type input "9865518276"
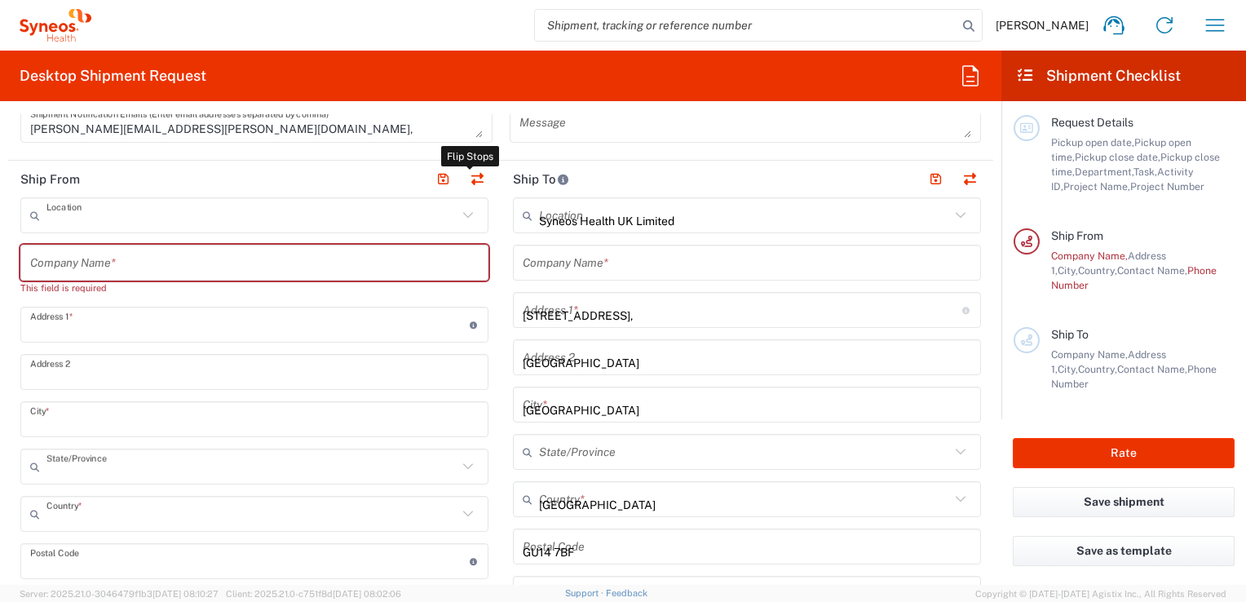
click at [468, 178] on button "button" at bounding box center [477, 179] width 23 height 23
type input "1 Pinehurst Road,"
type input "Farnborough Business Park"
type input "Hampshire"
type input "United Kingdom"
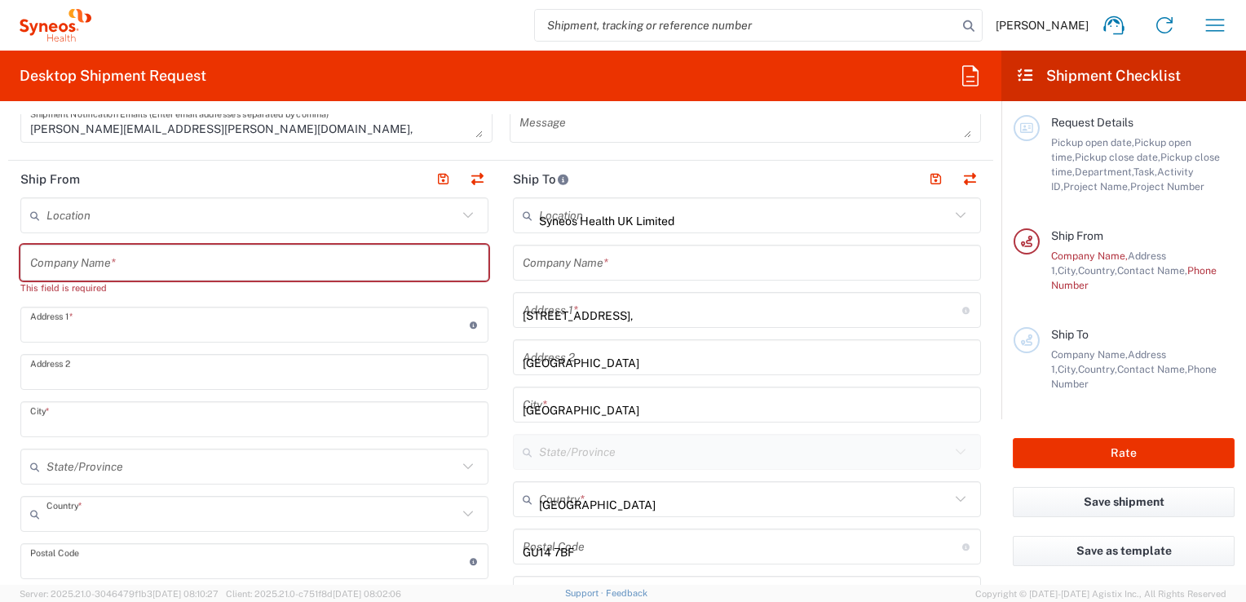
type input "GU14 7BF"
type input "Kathryn Aldred"
type input "kathryn.aldred@syneoshealth.com"
type input "TIN"
type input "9865518276"
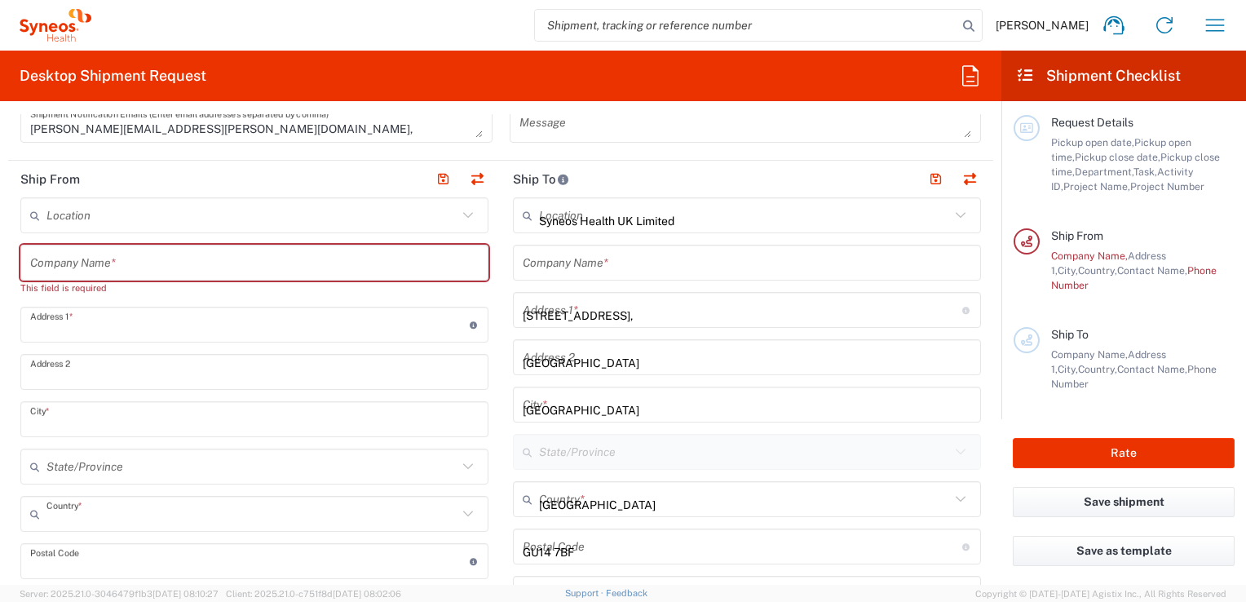
type input "EORI"
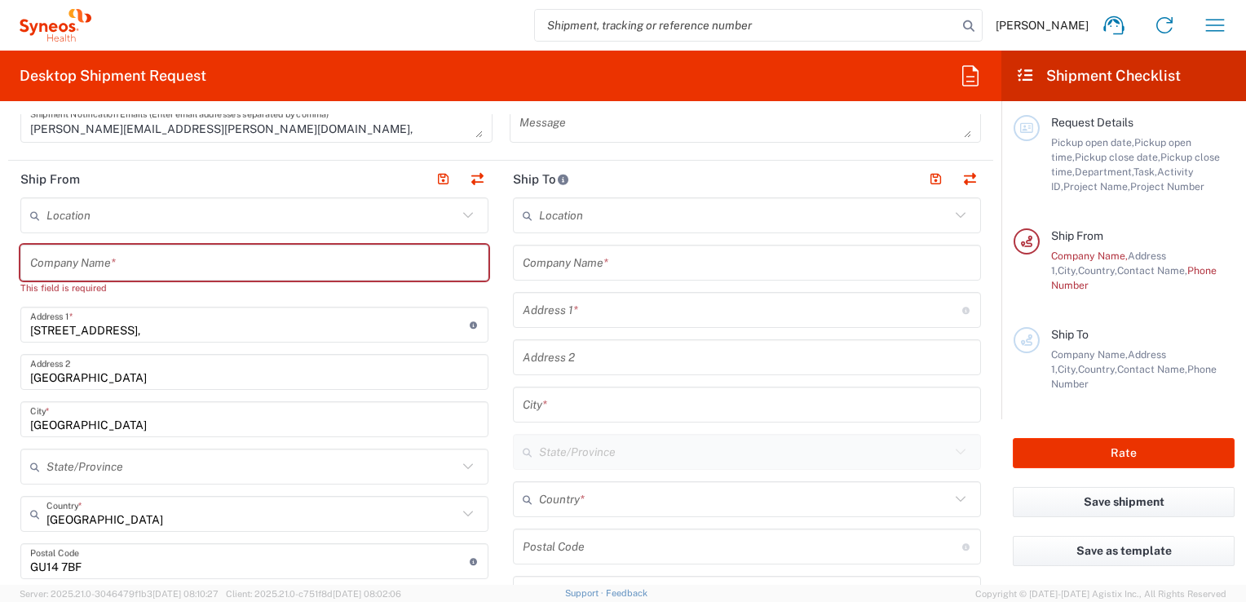
type input "England"
click at [468, 177] on button "button" at bounding box center [477, 179] width 23 height 23
type input "1 Pinehurst Road,"
type input "Farnborough Business Park"
type input "Hampshire"
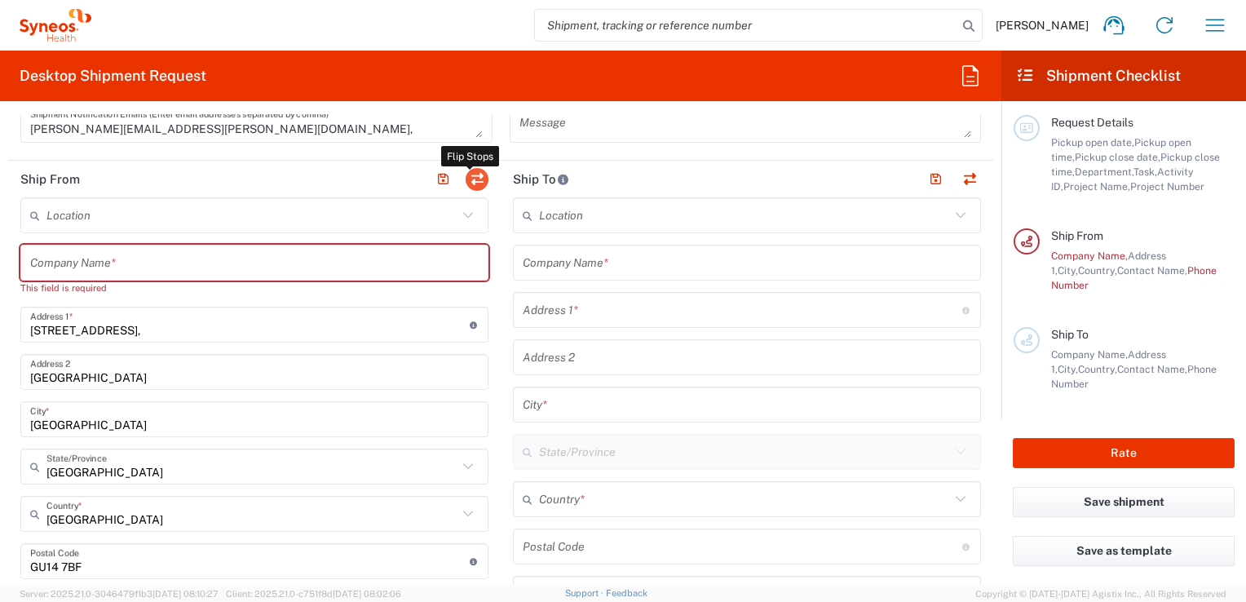
type input "United Kingdom"
type input "GU14 7BF"
type input "Kathryn Aldred"
type input "kathryn.aldred@syneoshealth.com"
type input "EORI"
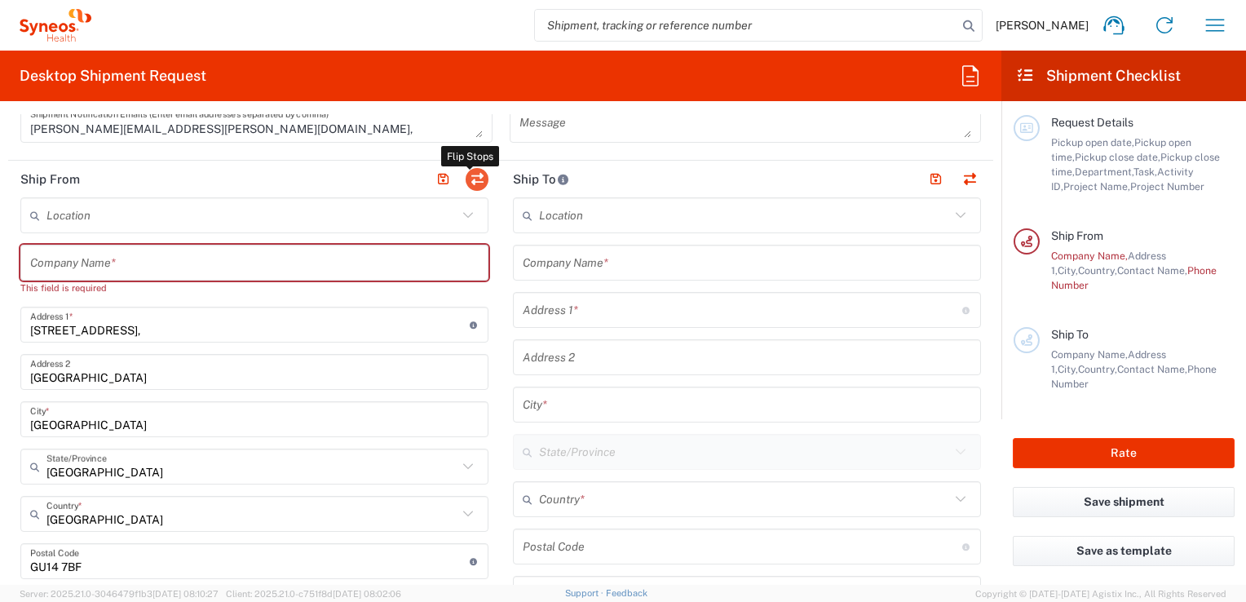
type input "TIN"
type input "9865518276"
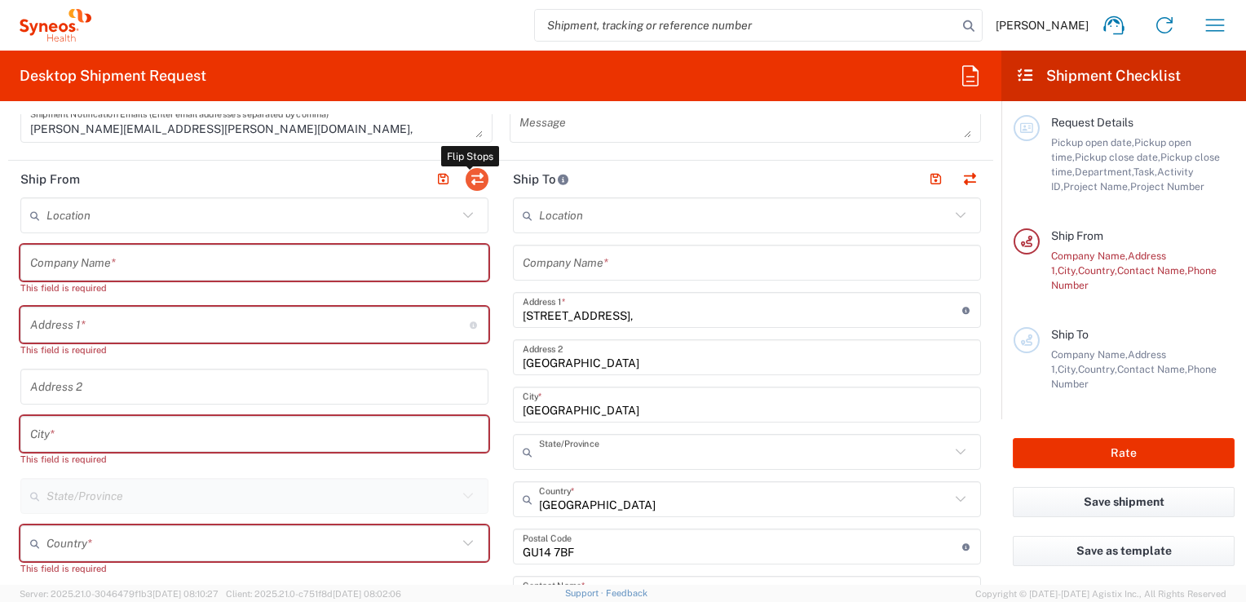
type input "England"
click at [950, 217] on icon at bounding box center [960, 215] width 21 height 21
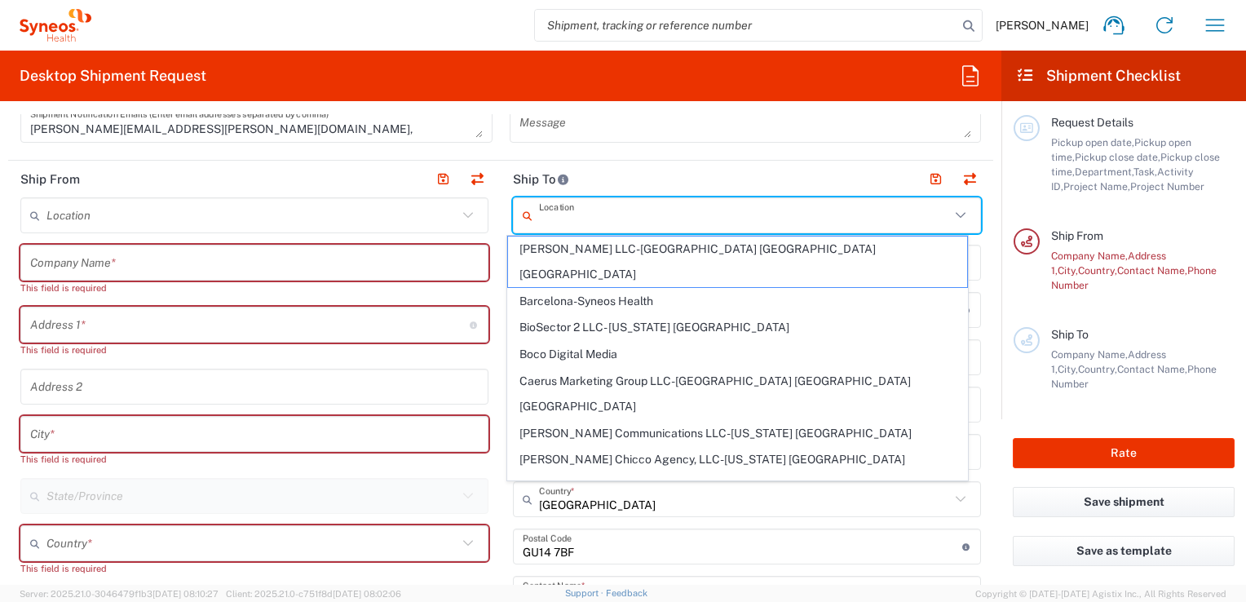
click at [593, 214] on input "text" at bounding box center [744, 215] width 411 height 29
click at [671, 165] on header "Ship To" at bounding box center [747, 179] width 492 height 37
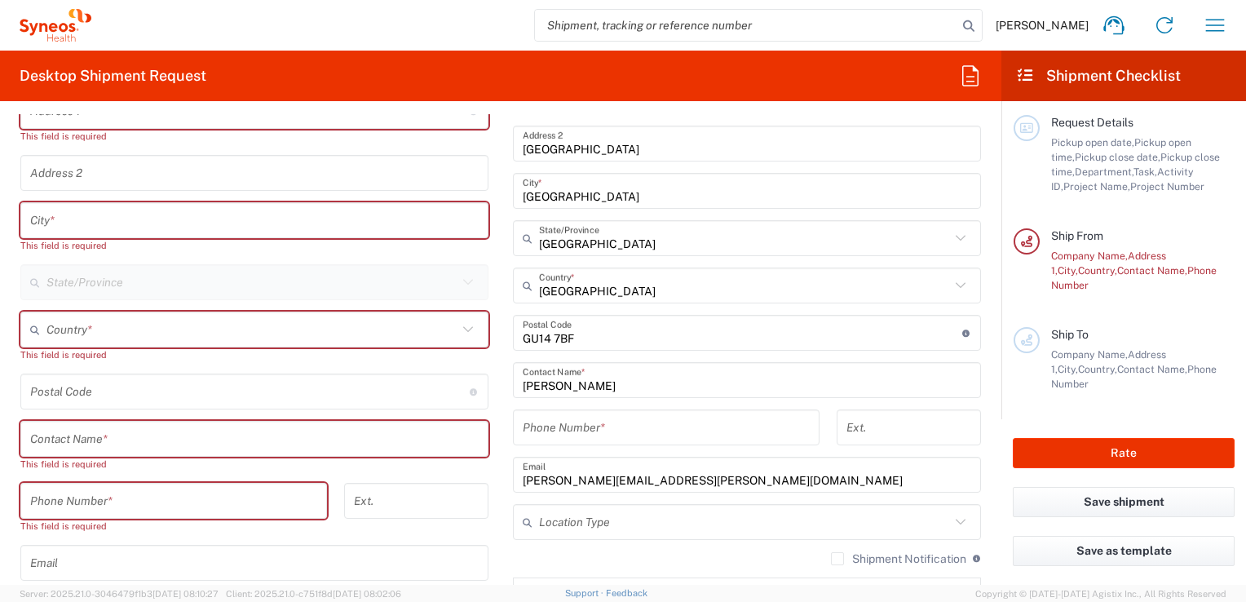
scroll to position [821, 0]
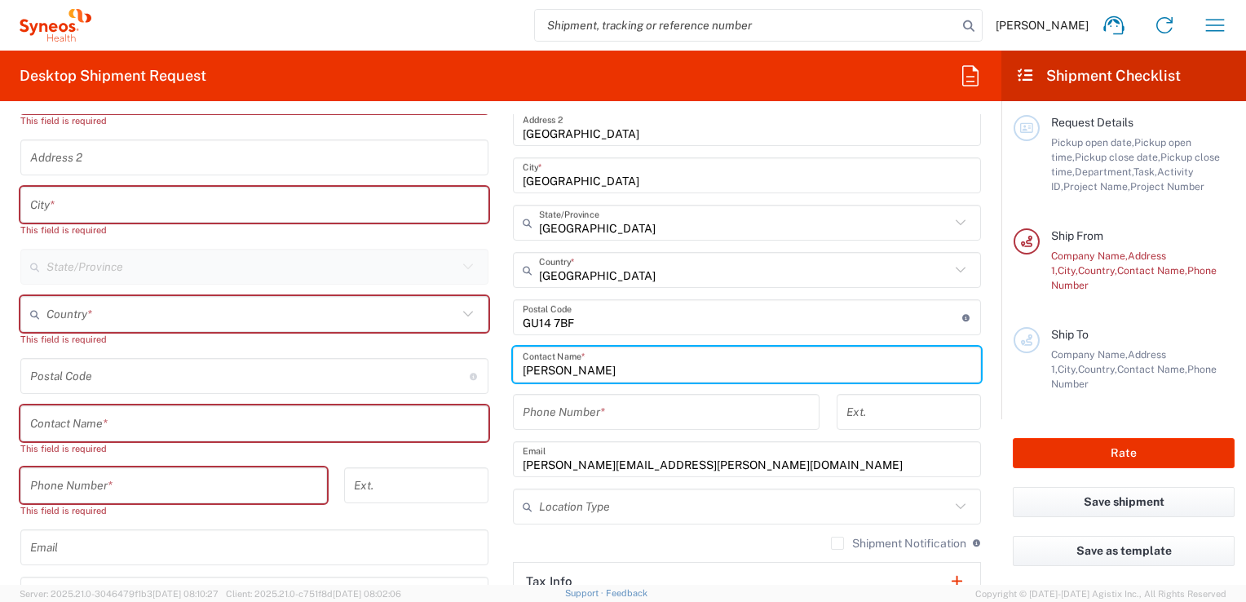
click at [607, 373] on input "Kathryn Aldred" at bounding box center [747, 365] width 448 height 29
type input "K"
type input "Ross Farr"
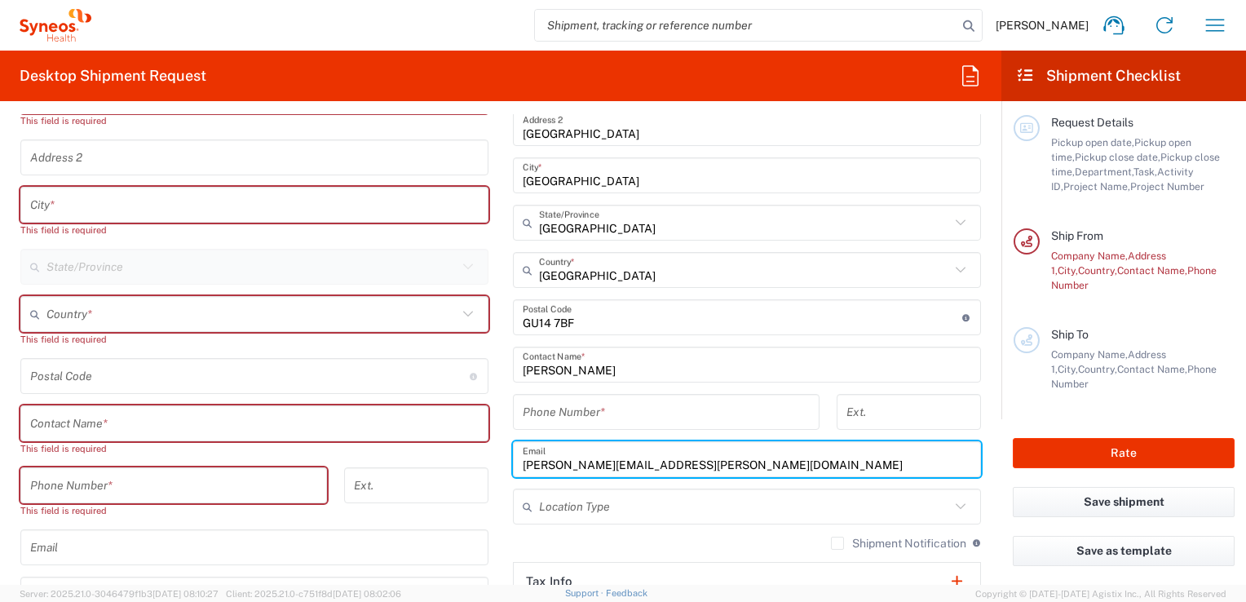
click at [591, 461] on input "kathryn.aldred@syneoshealth.com" at bounding box center [747, 459] width 448 height 29
type input "ross.farr@syneoshealth.com"
click at [612, 407] on input "tel" at bounding box center [666, 412] width 287 height 29
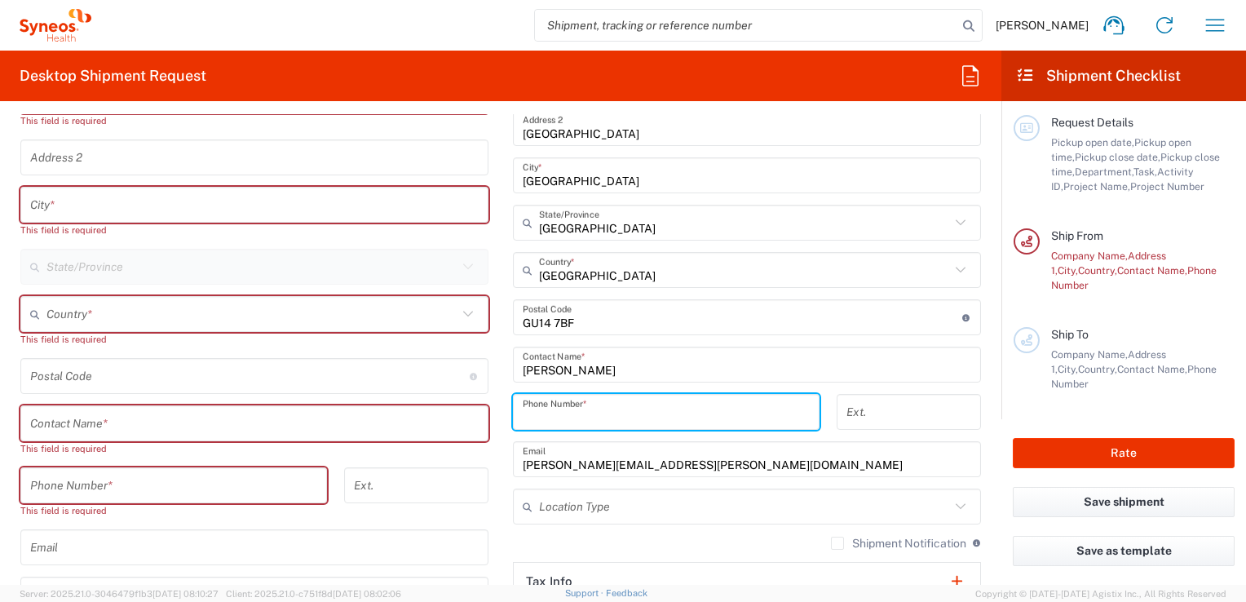
paste input "Luke Heaphy is the PM"
type input "L"
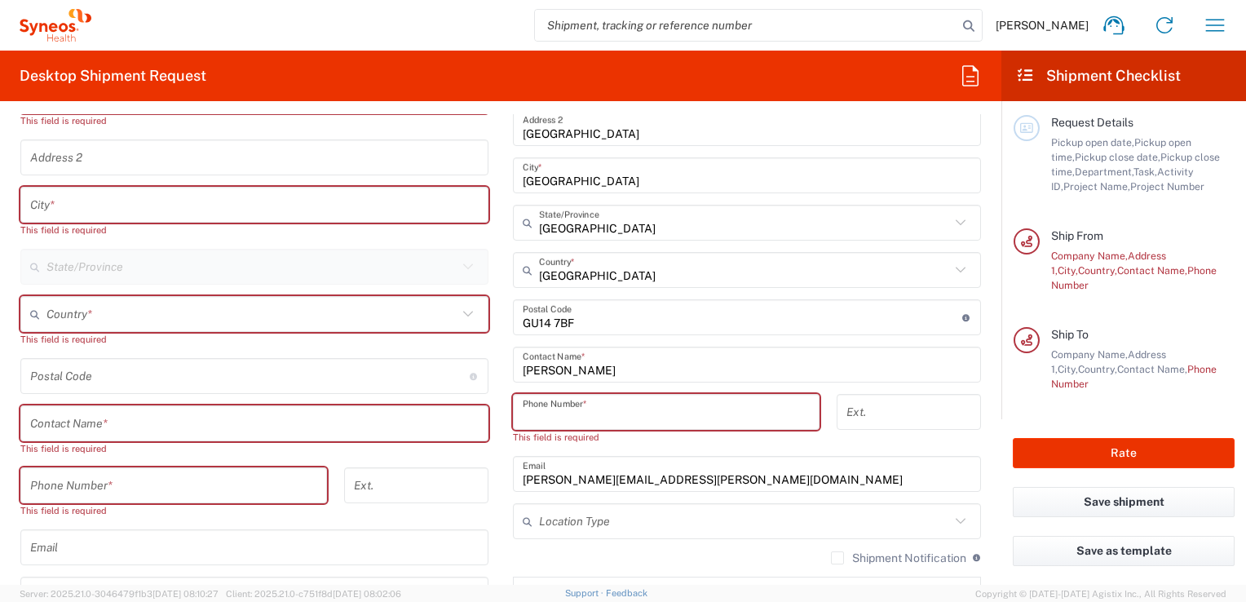
paste input "Luke Heaphy is the PM"
type input "L"
paste input "Luke Heaphy is the PM"
type input "L"
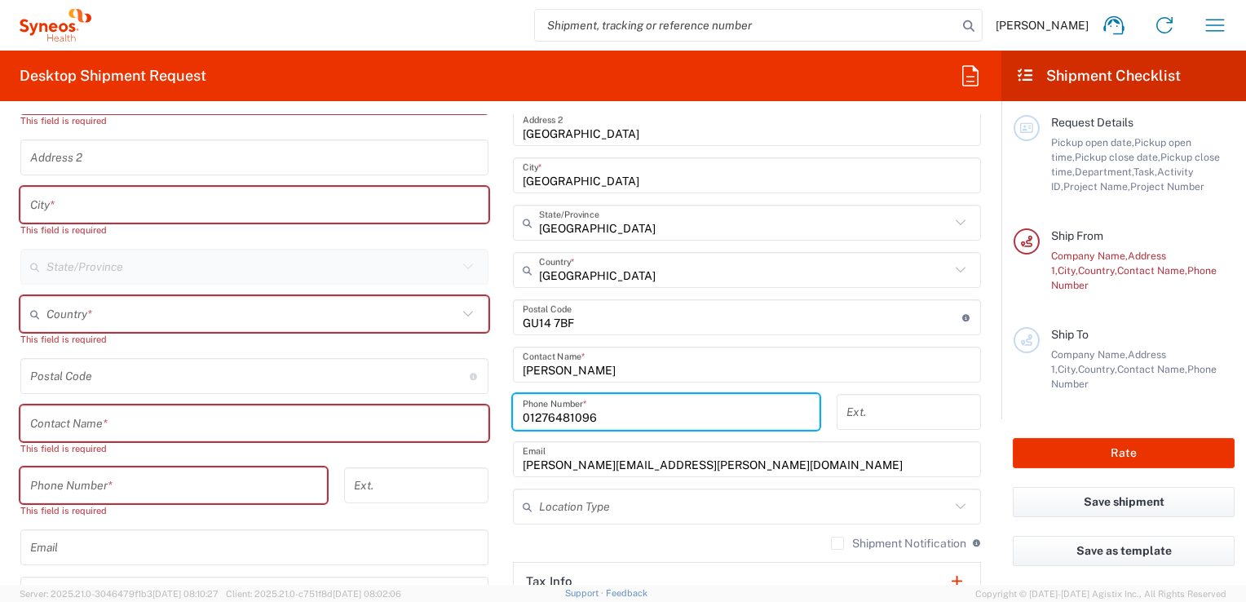
type input "01276481096"
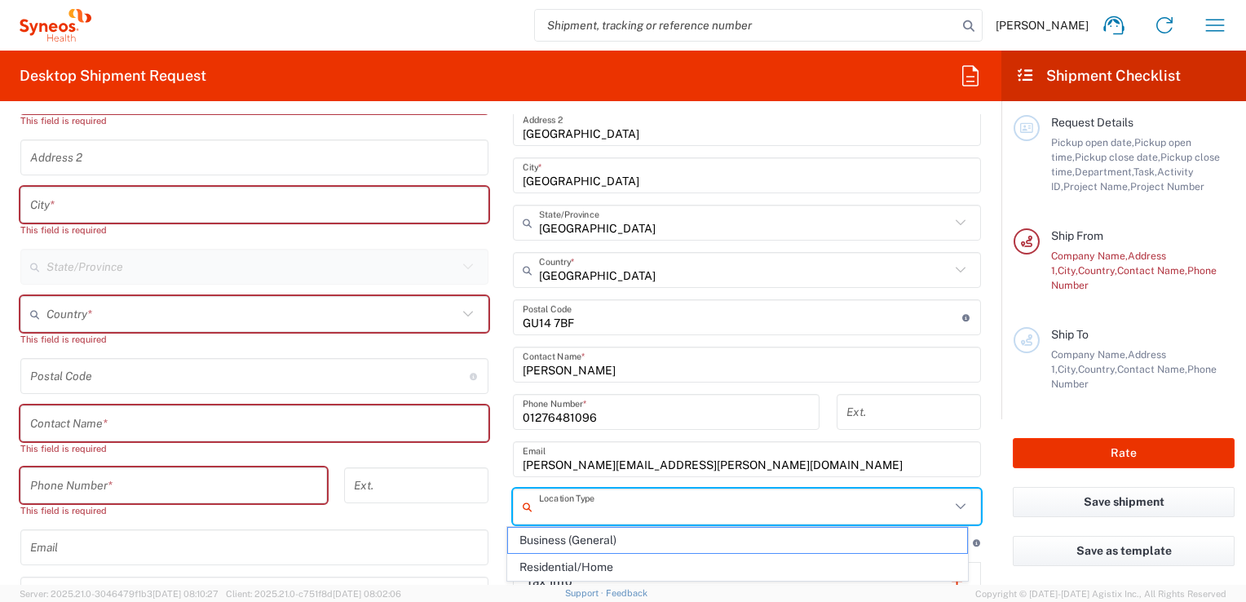
click at [633, 501] on input "text" at bounding box center [744, 506] width 411 height 29
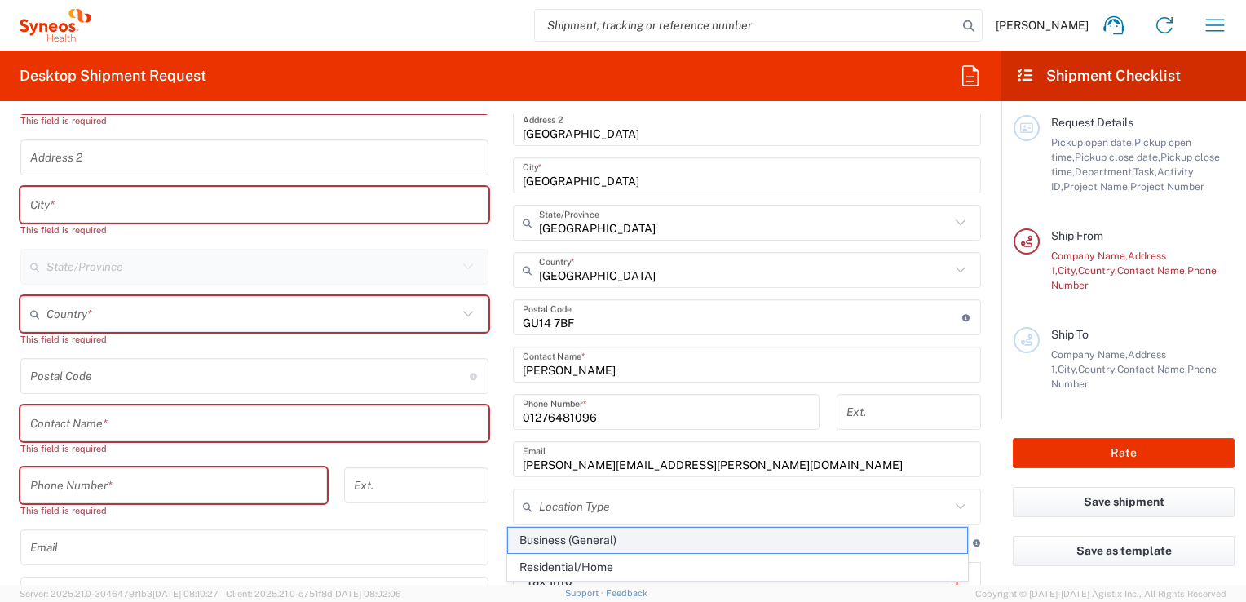
click at [626, 545] on span "Business (General)" at bounding box center [737, 540] width 458 height 25
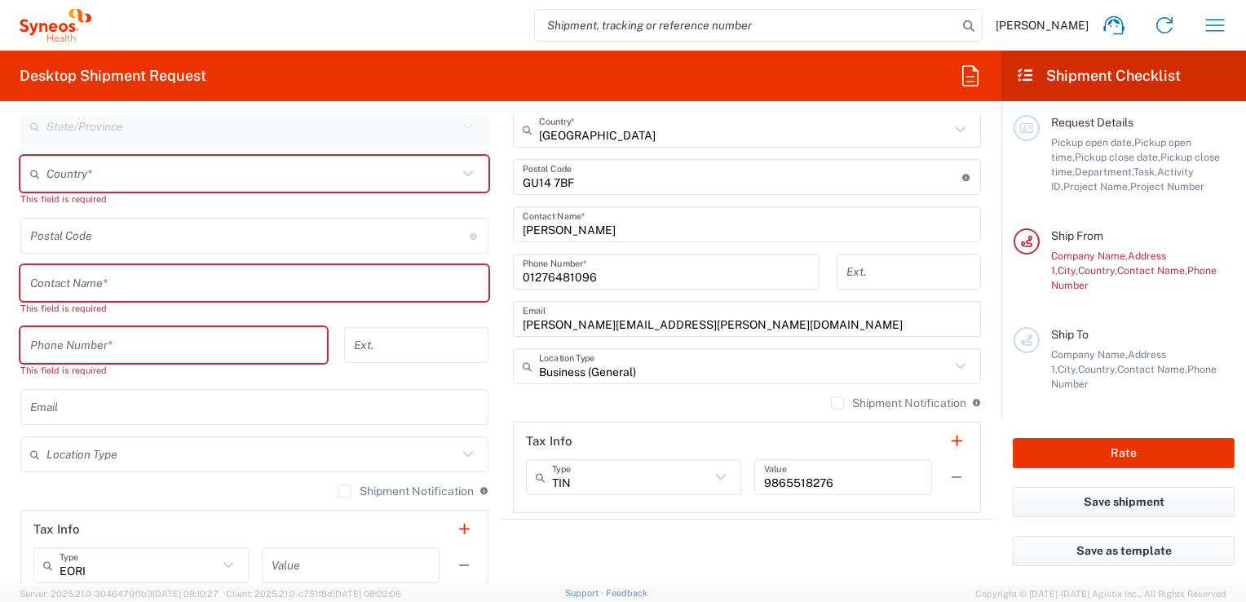
scroll to position [1018, 0]
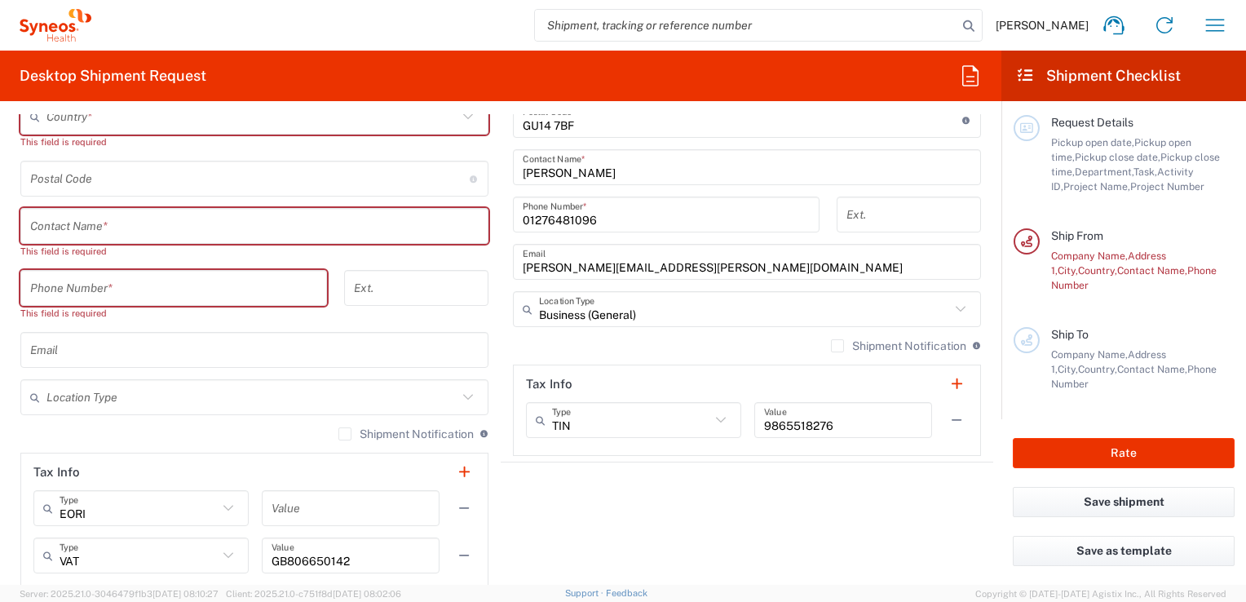
click at [950, 305] on icon at bounding box center [960, 308] width 21 height 21
type input "Business (General)"
click at [950, 305] on icon at bounding box center [960, 308] width 21 height 21
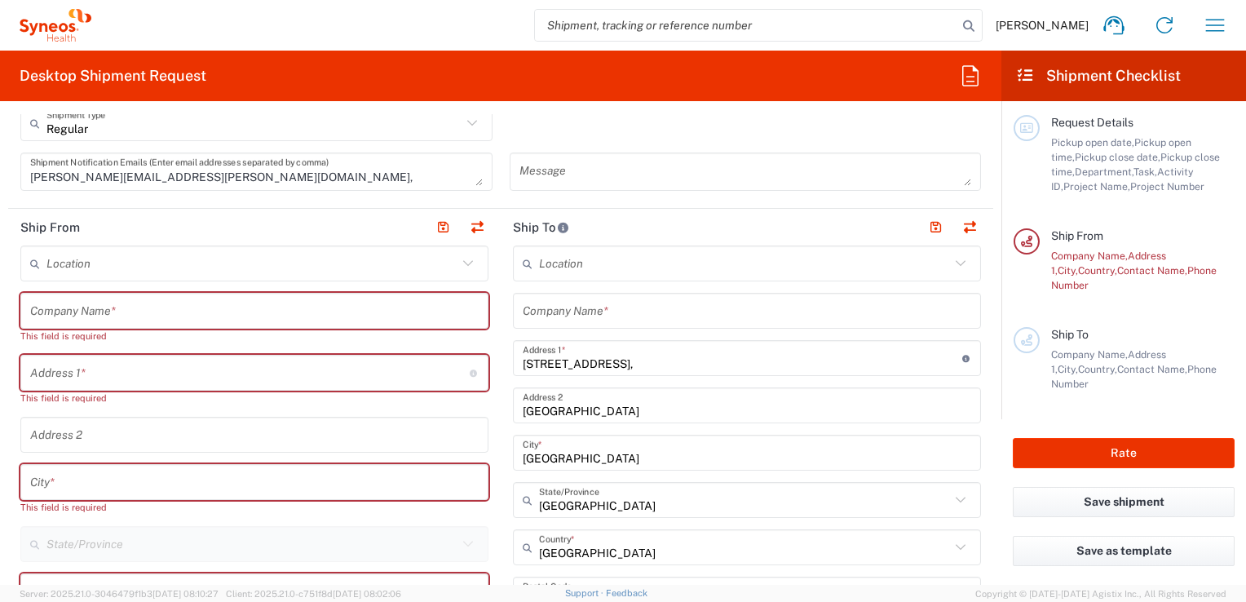
scroll to position [486, 0]
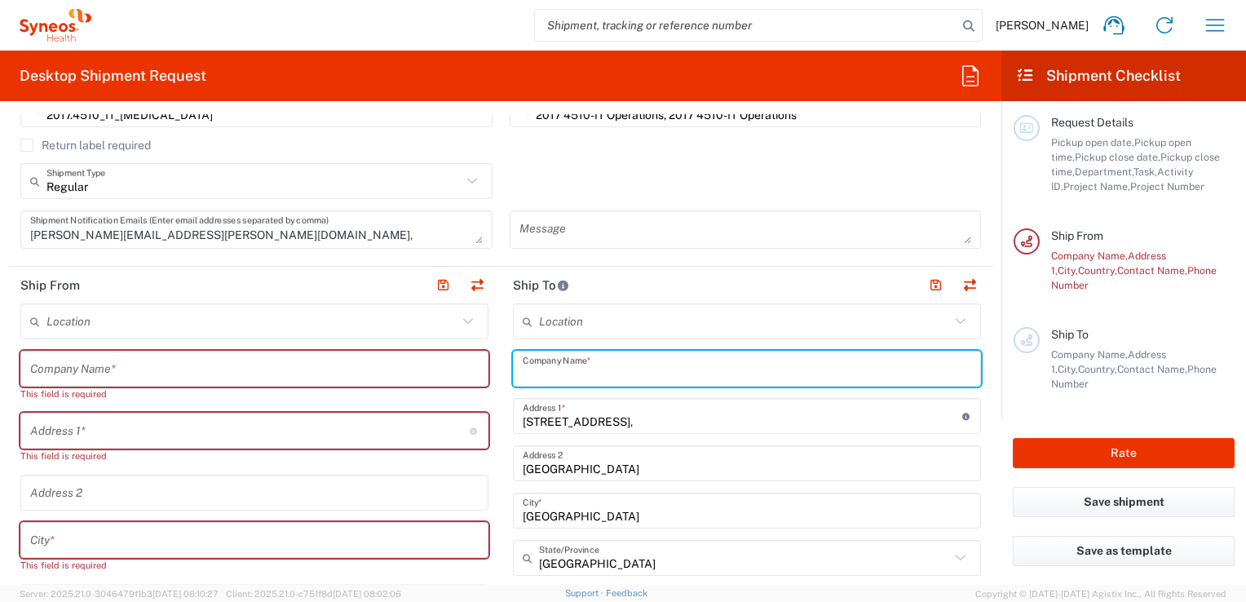
click at [604, 369] on input "text" at bounding box center [747, 369] width 448 height 29
type input "Syneos Health"
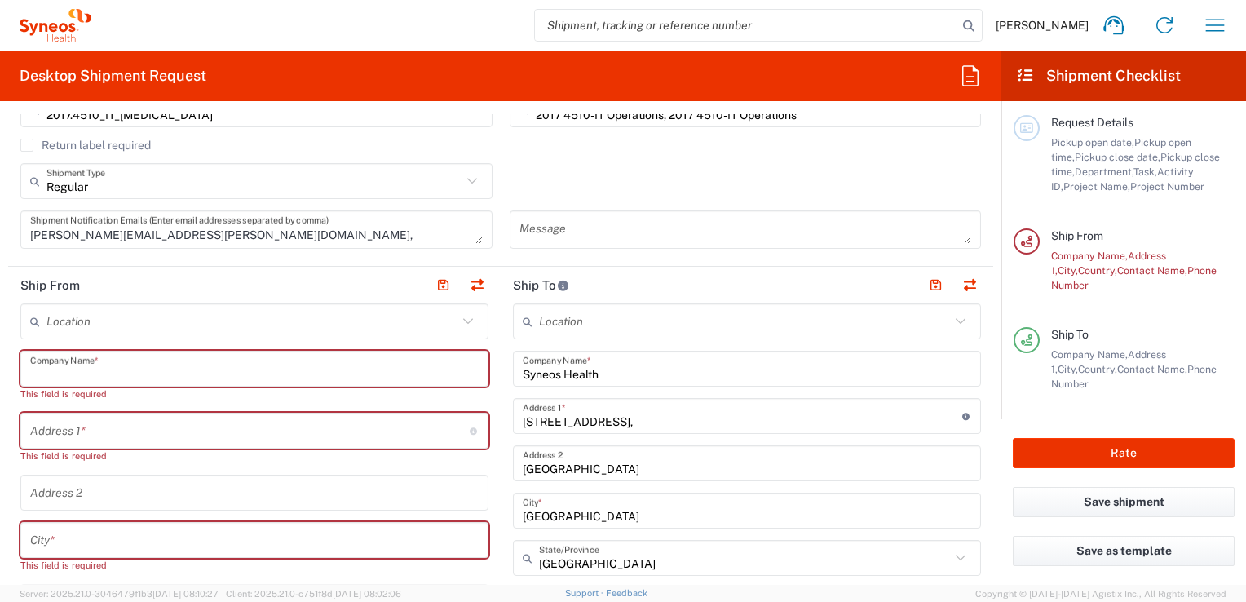
click at [139, 368] on input "text" at bounding box center [254, 369] width 448 height 29
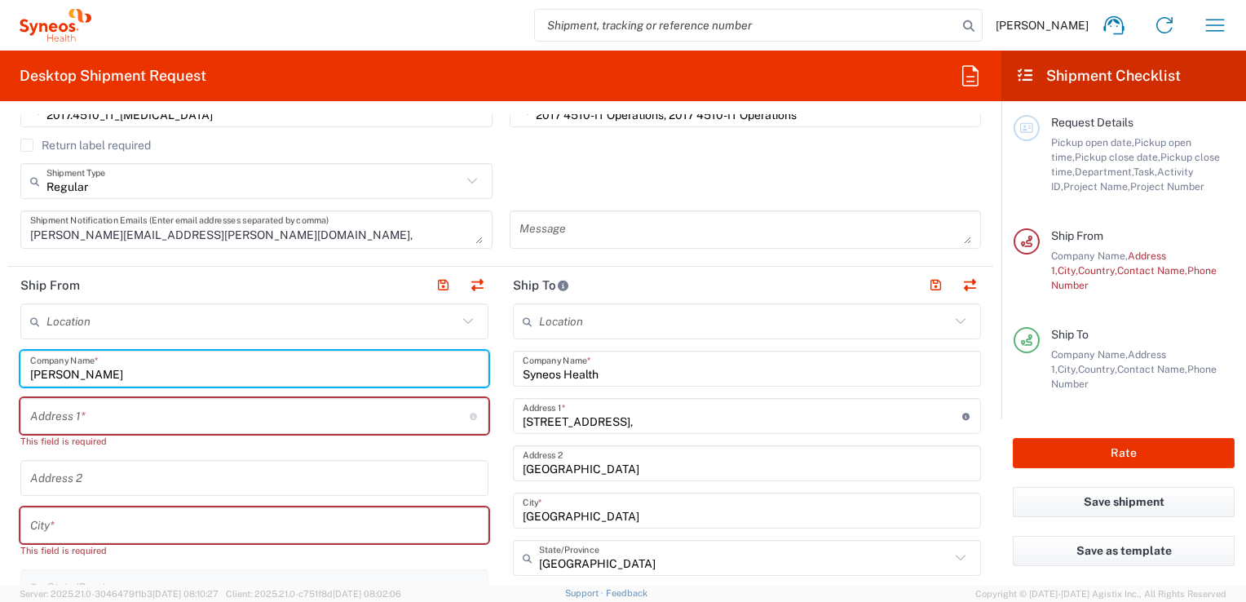
type input "Kathryn Aldred"
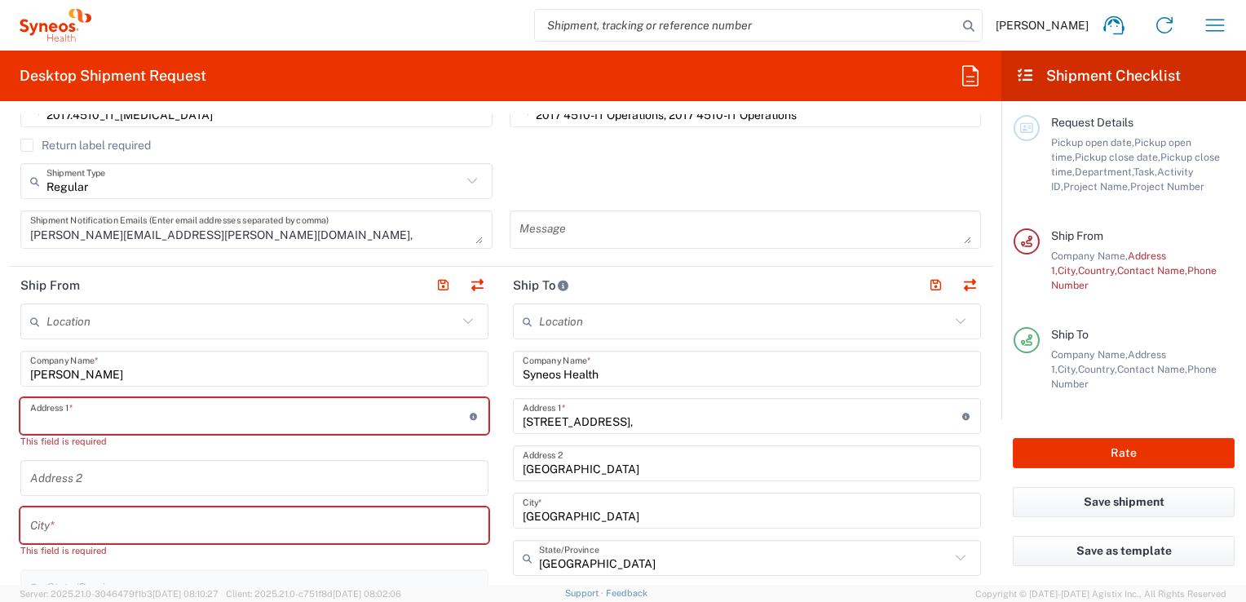
click at [70, 418] on input "text" at bounding box center [249, 416] width 439 height 29
type input "33 Norman Avenue"
type input "kathryn.aldred@syneoshealth.com"
type input "United Kingdom"
type input "07732620545"
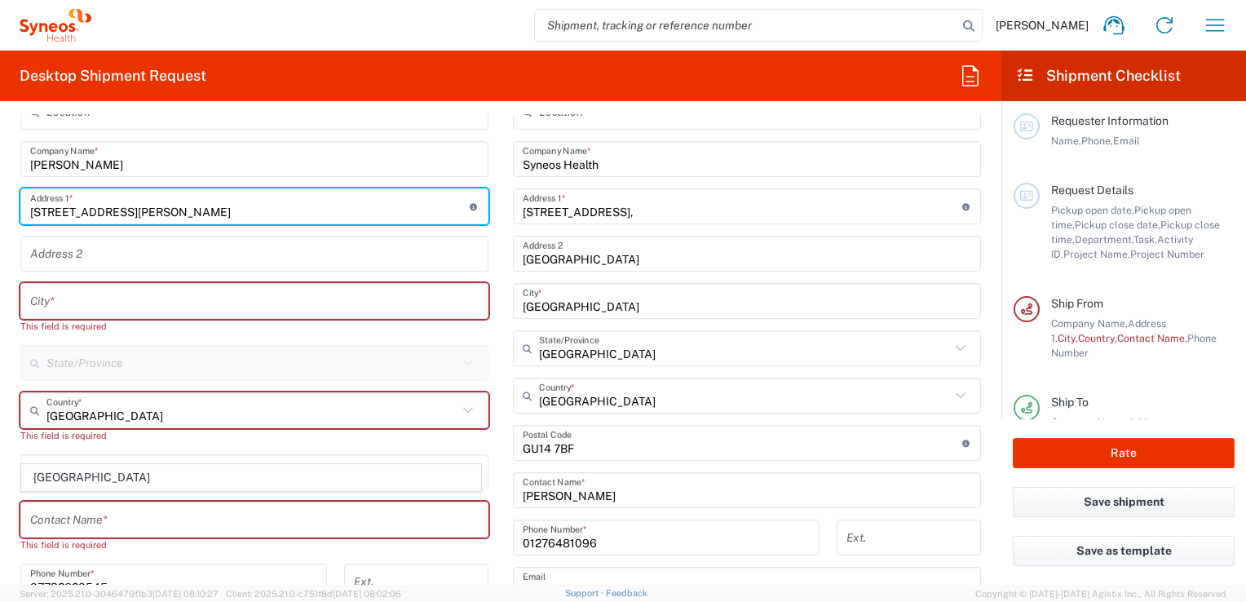
scroll to position [767, 0]
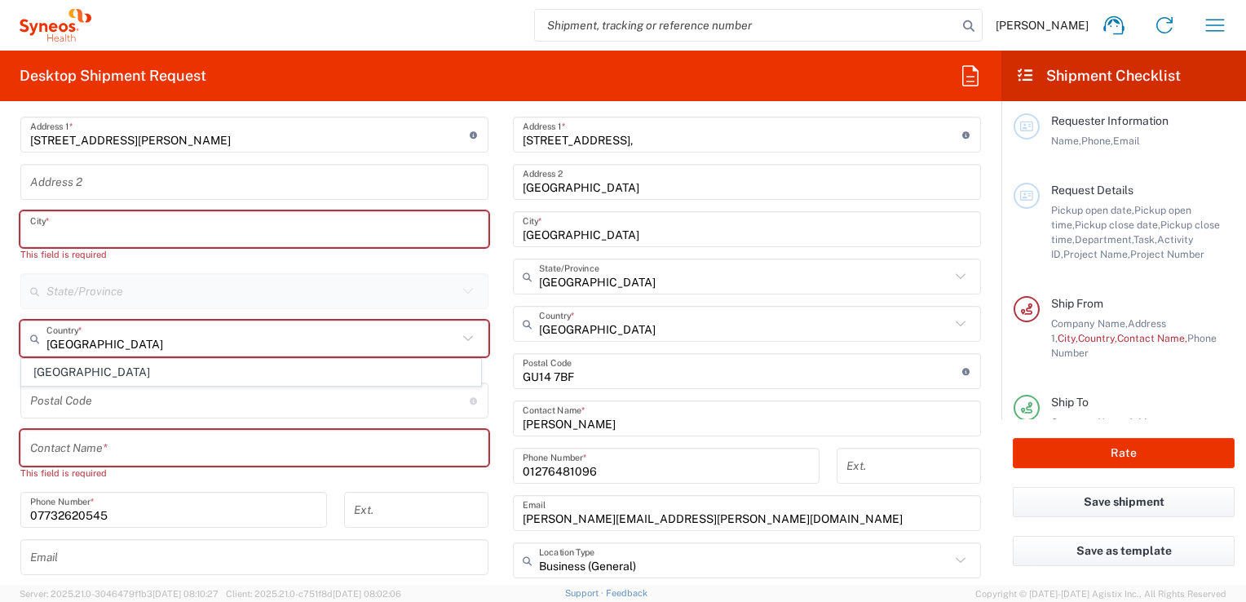
click at [85, 229] on input "text" at bounding box center [254, 229] width 448 height 29
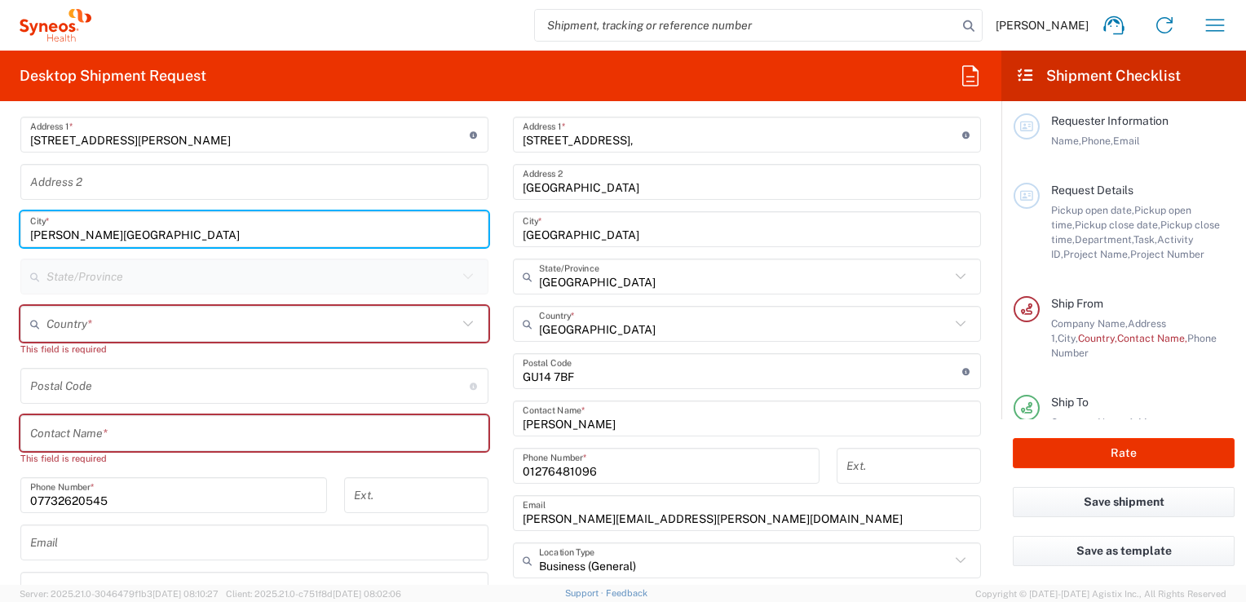
type input "Bishop's Stortford"
click at [62, 327] on input "text" at bounding box center [251, 324] width 411 height 29
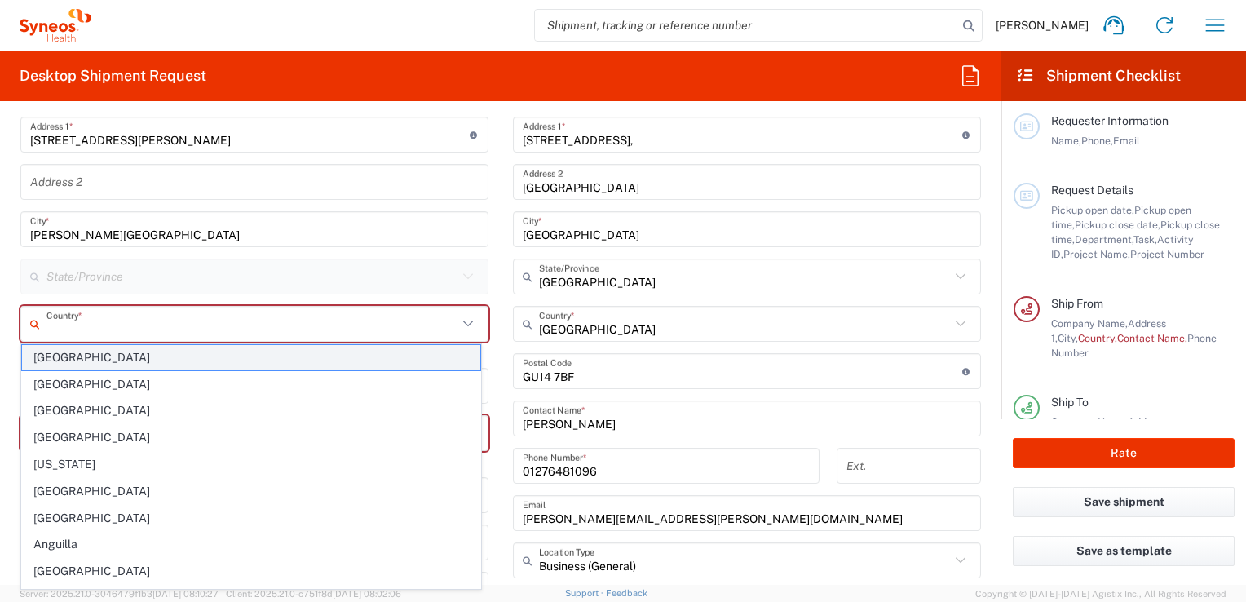
type input "United Kingdom"
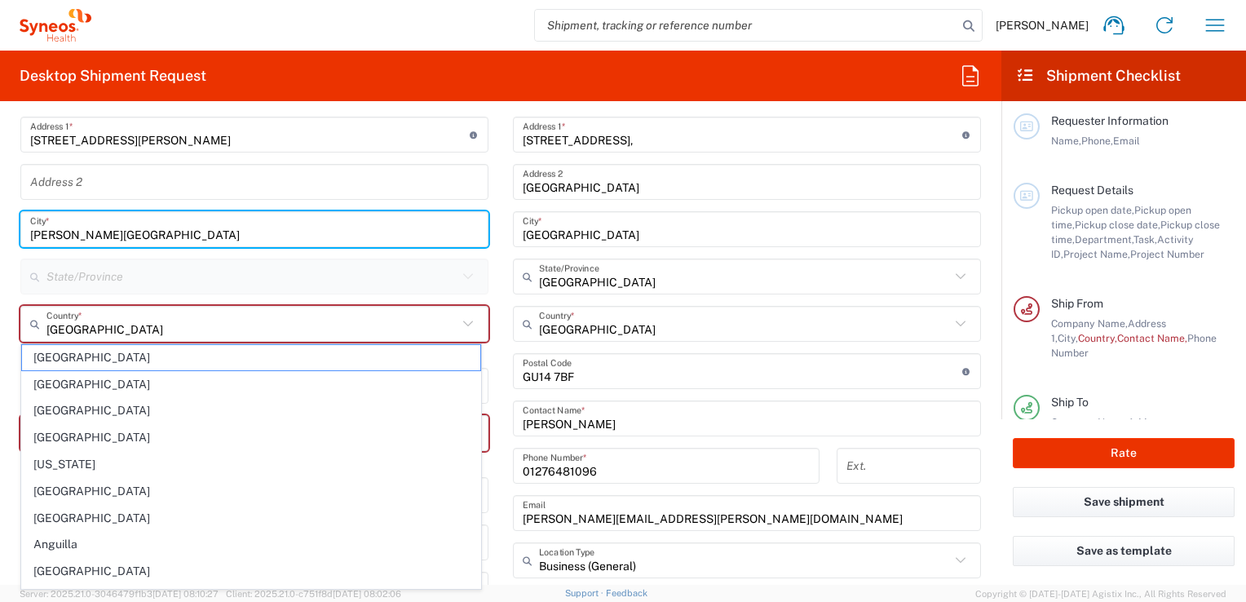
click at [311, 239] on input "Bishop's Stortford" at bounding box center [254, 229] width 448 height 29
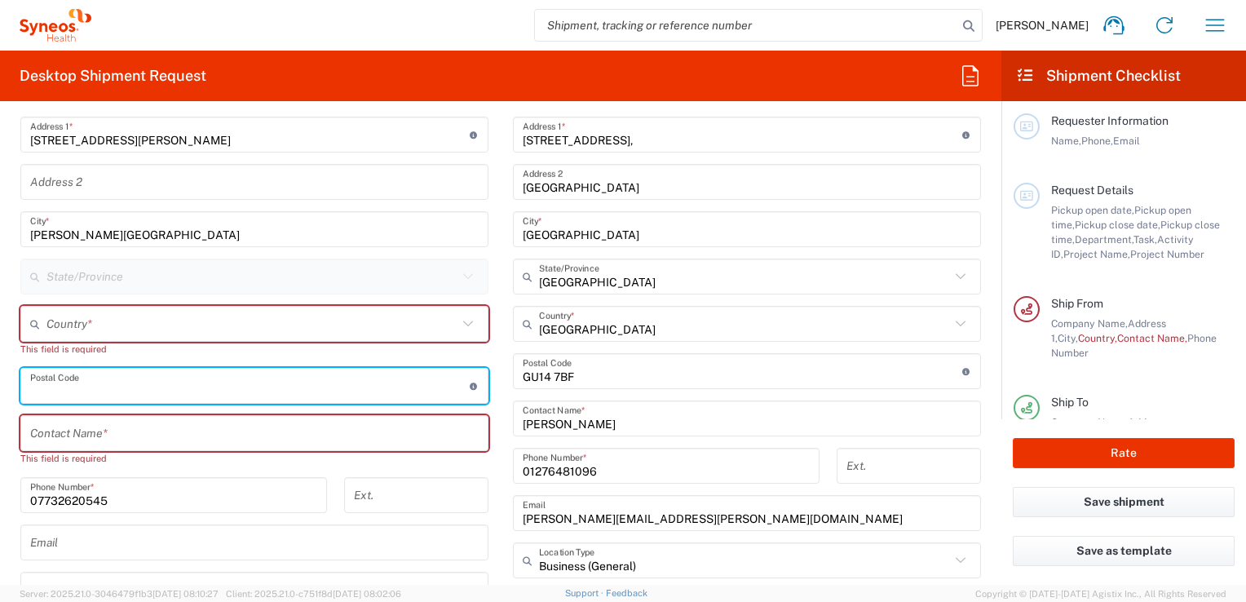
click at [81, 380] on input "undefined" at bounding box center [249, 386] width 439 height 29
click at [86, 386] on input "undefined" at bounding box center [249, 386] width 439 height 29
type input "CM234HL"
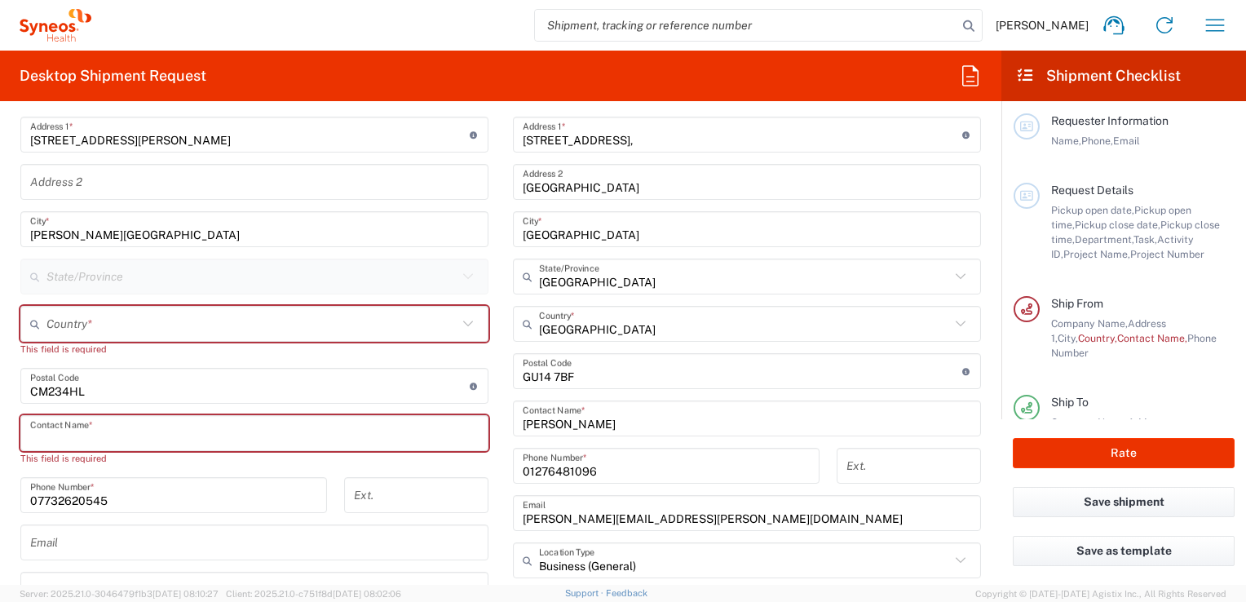
click at [101, 439] on input "text" at bounding box center [254, 433] width 448 height 29
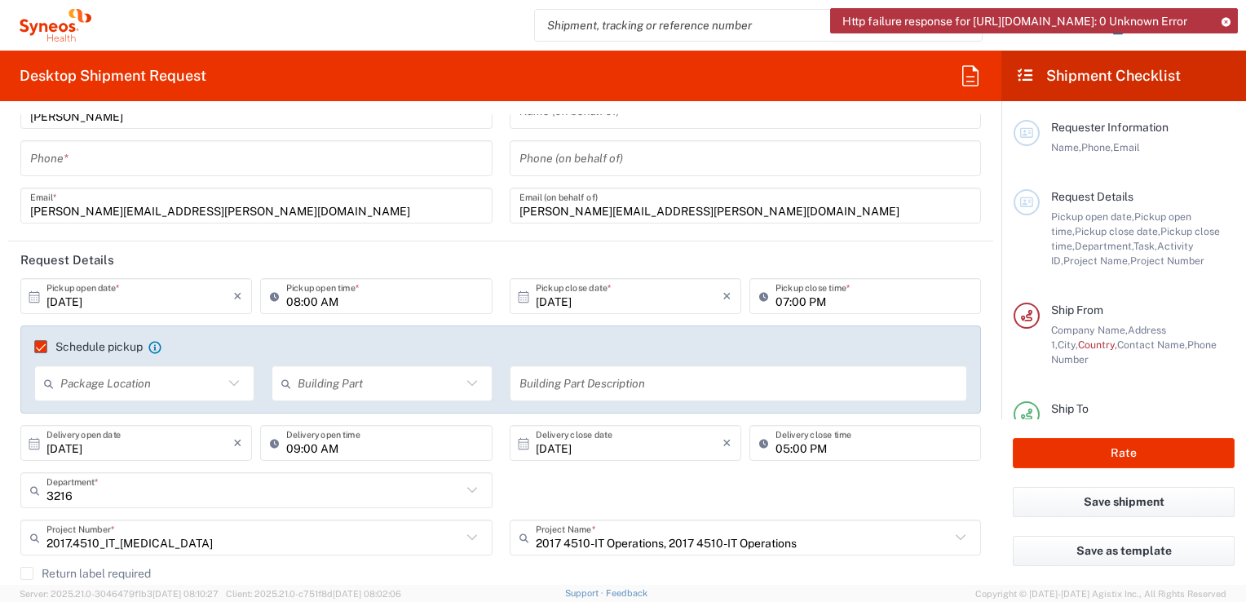
scroll to position [0, 0]
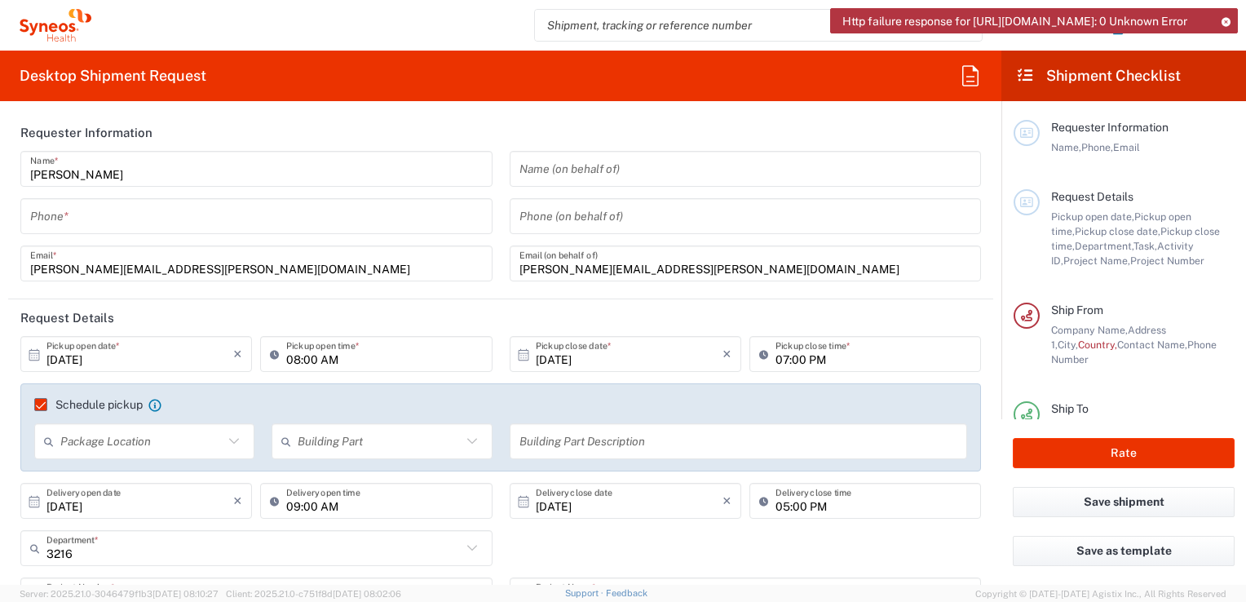
type input "Kathryn Aldred"
click at [107, 217] on input "tel" at bounding box center [256, 216] width 453 height 29
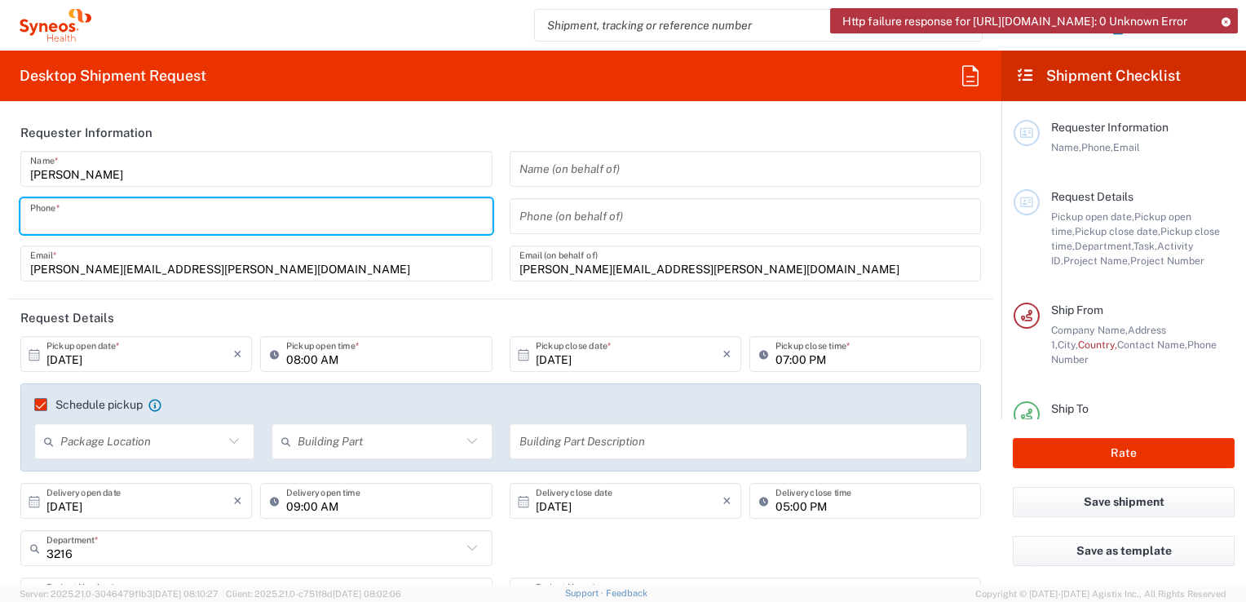
type input "07732620545"
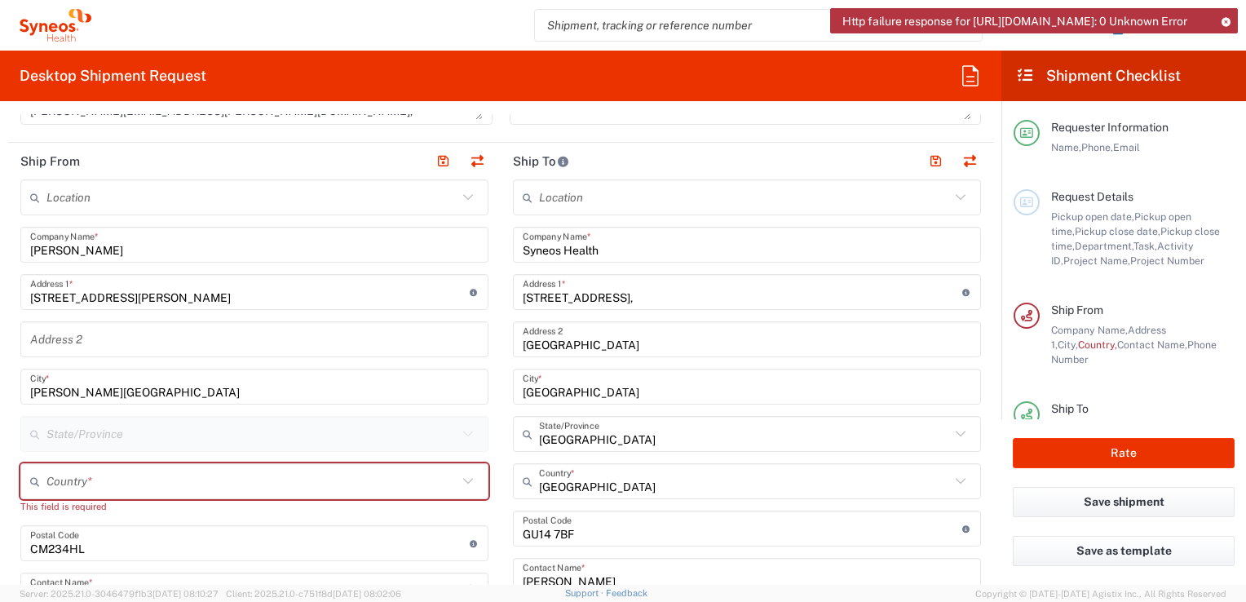
scroll to position [613, 0]
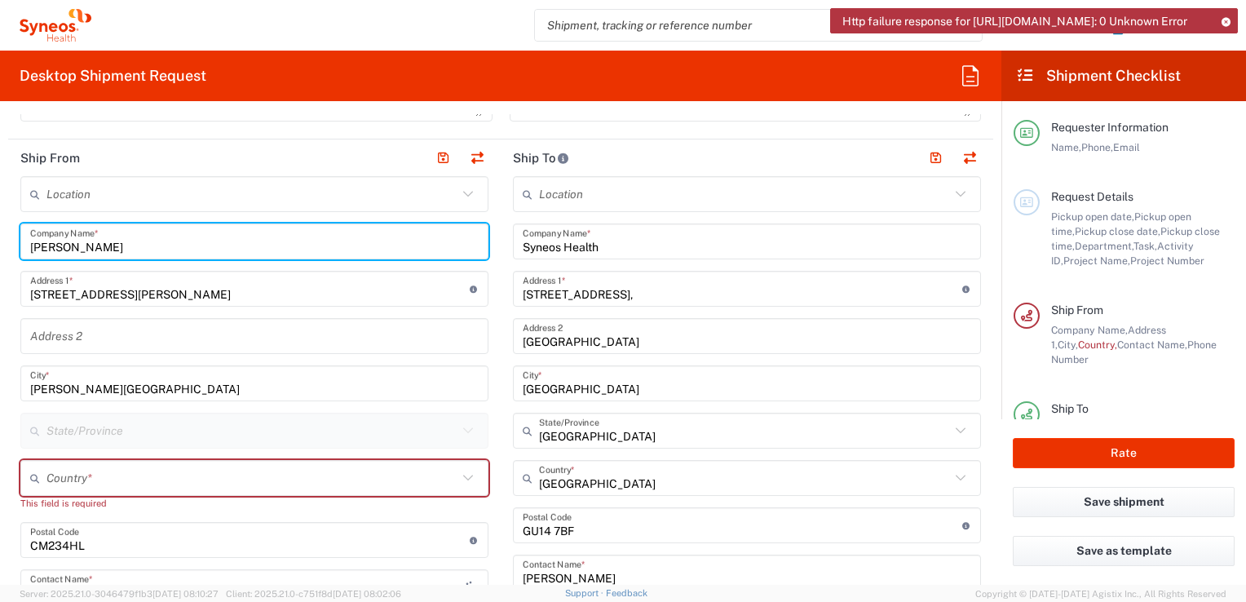
click at [114, 248] on input "Kathryn Aldred" at bounding box center [254, 241] width 448 height 29
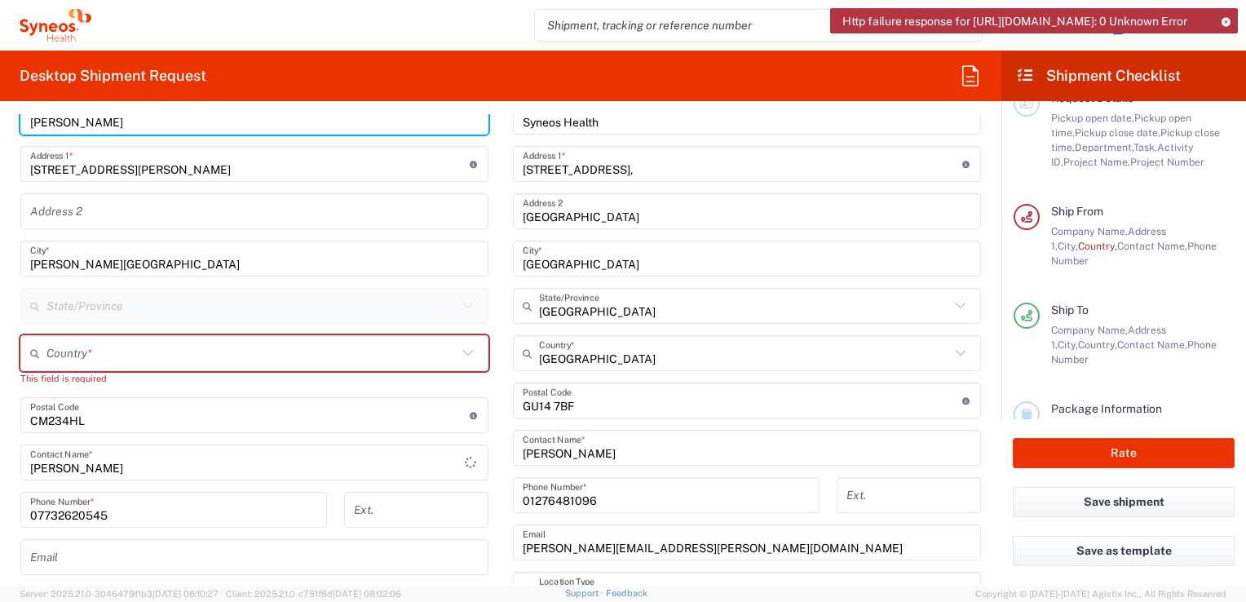
scroll to position [832, 0]
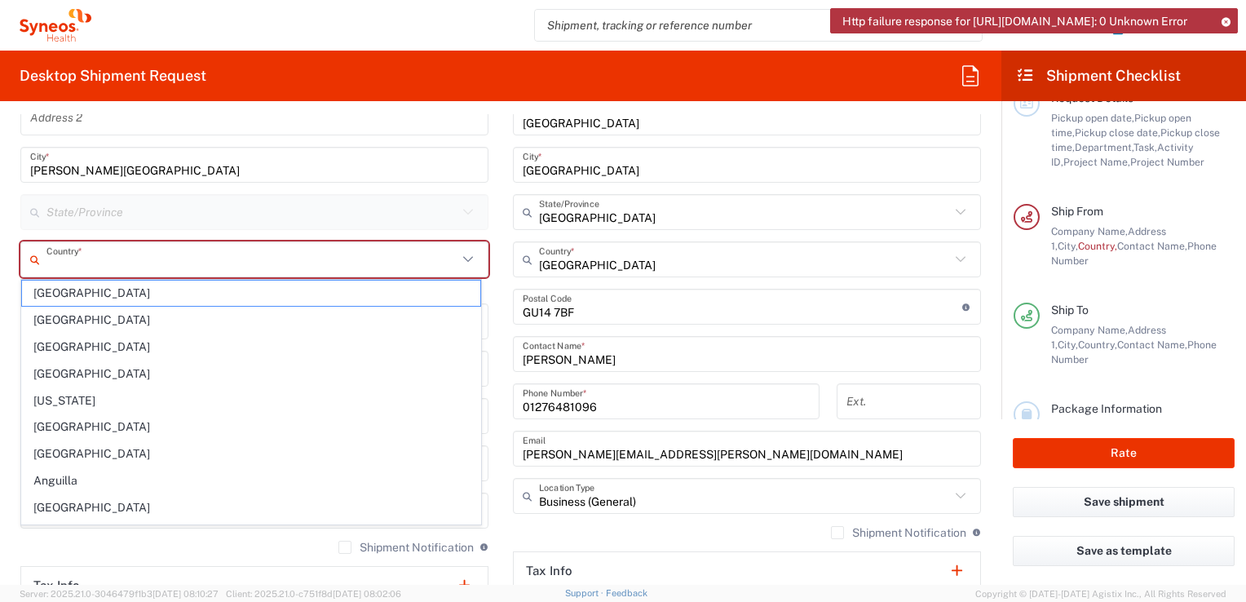
click at [68, 261] on input "text" at bounding box center [251, 259] width 411 height 29
type input "United Kingdom"
click at [501, 348] on main "Location Addison Whitney LLC-Morrisvile NC US Barcelona-Syneos Health BioSector…" at bounding box center [747, 300] width 492 height 685
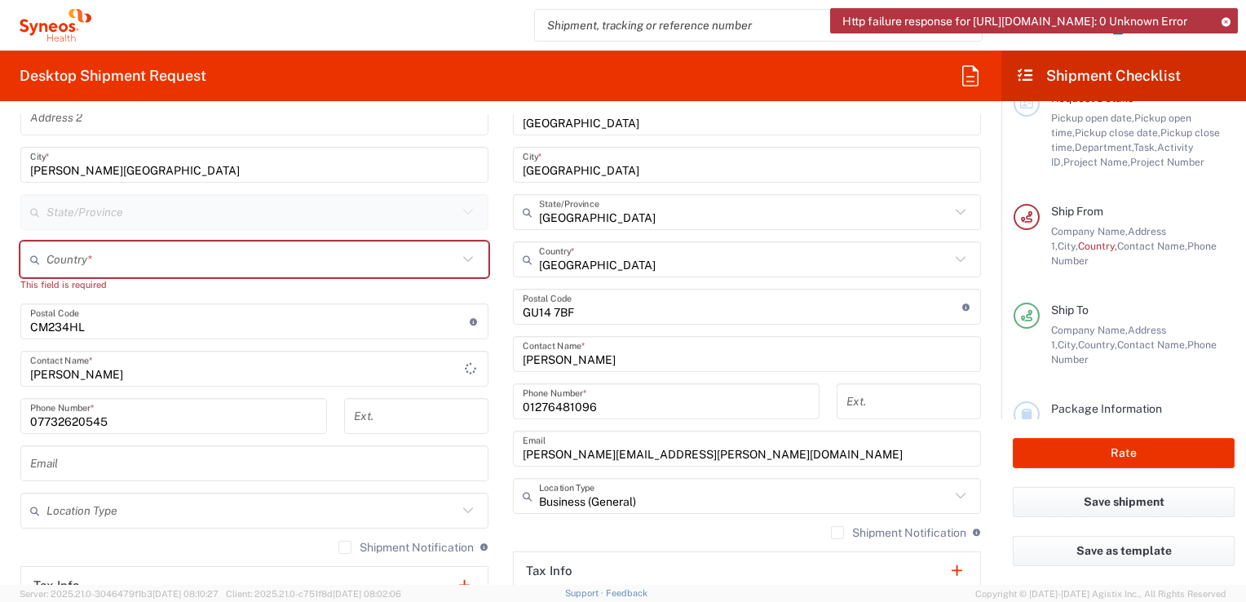
click at [141, 238] on div "Location Addison Whitney LLC-Morrisvile NC US Barcelona-Syneos Health BioSector…" at bounding box center [254, 355] width 468 height 794
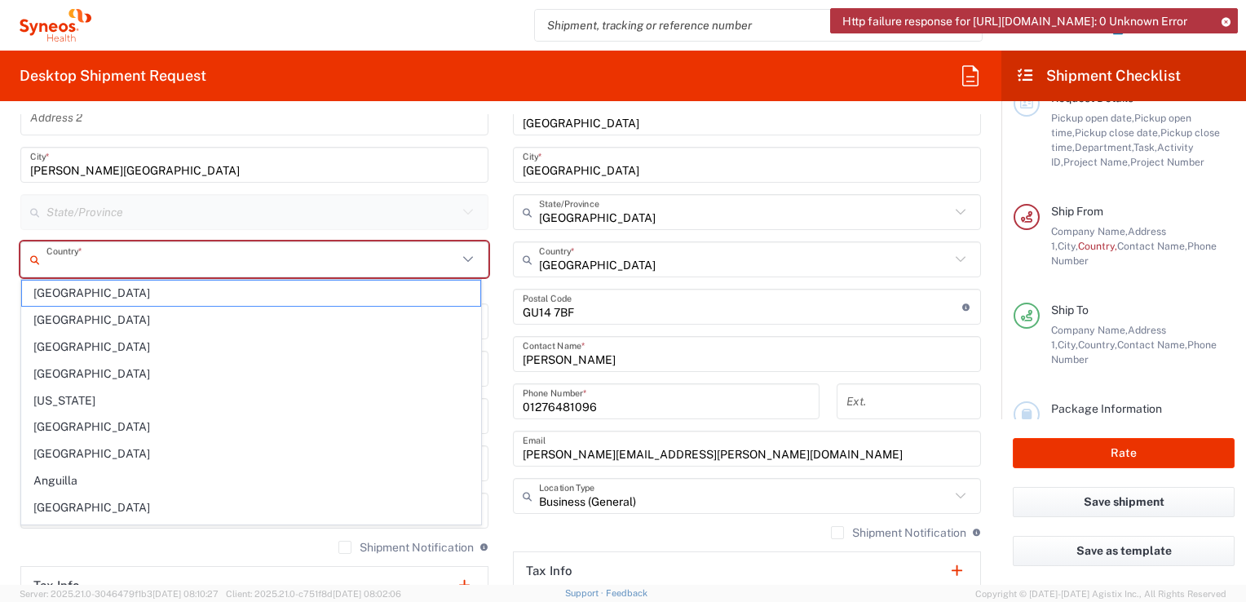
click at [101, 250] on input "text" at bounding box center [251, 259] width 411 height 29
type input "Afghanistan"
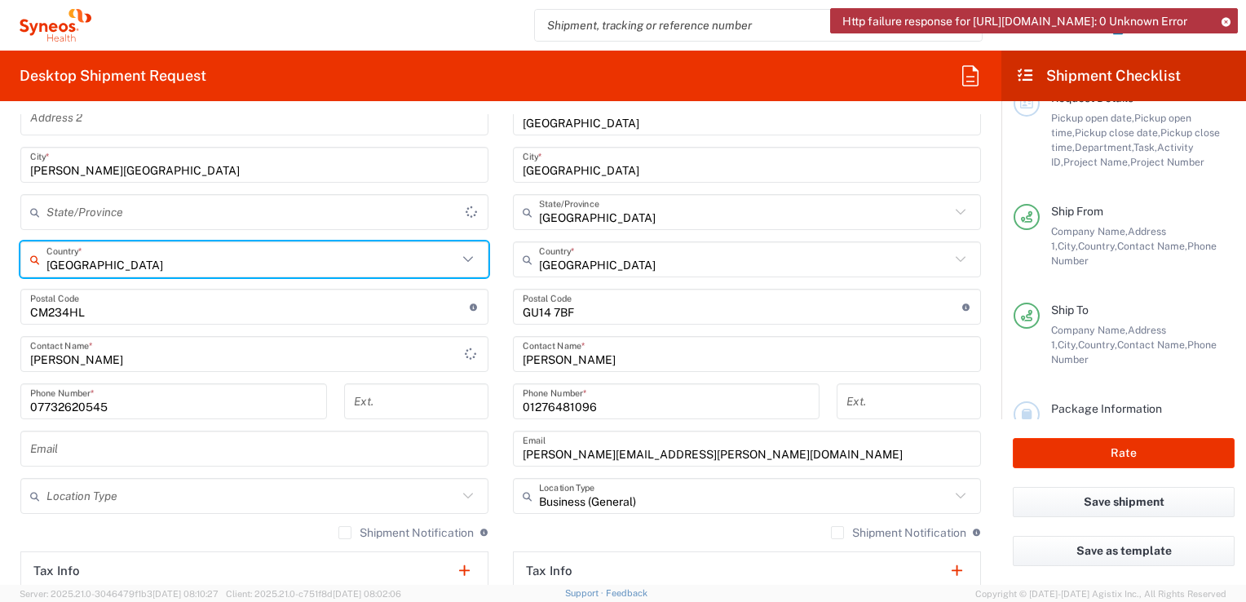
type input "Sender/Shipper"
type input "Delivery Duty Paid"
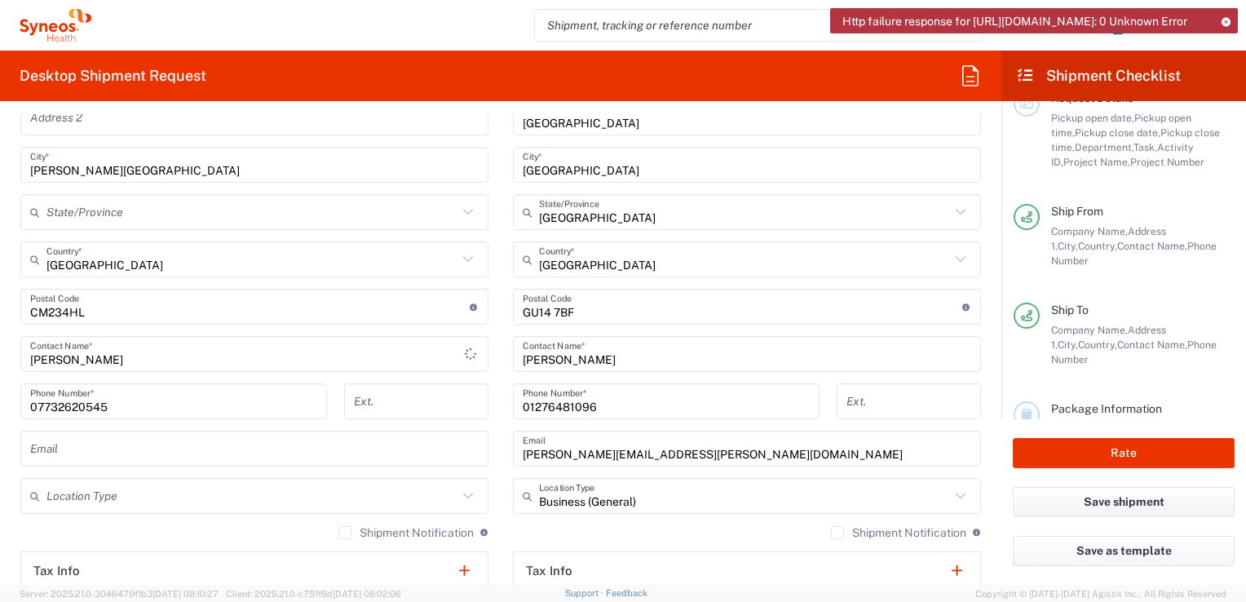
click at [461, 259] on icon at bounding box center [467, 259] width 21 height 21
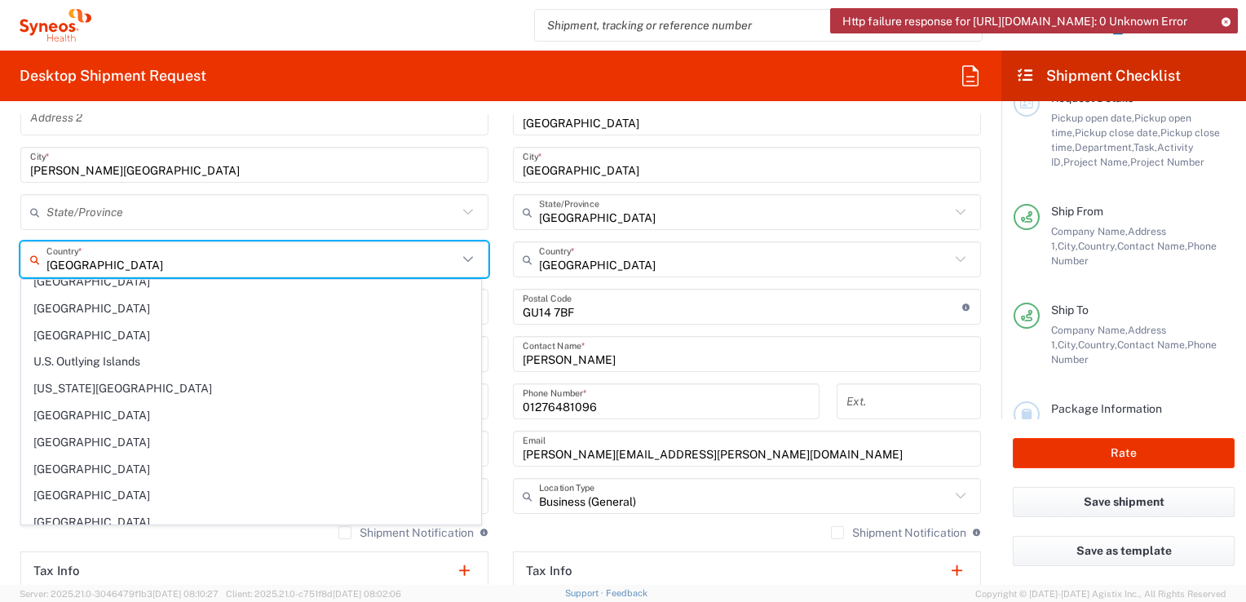
scroll to position [6130, 0]
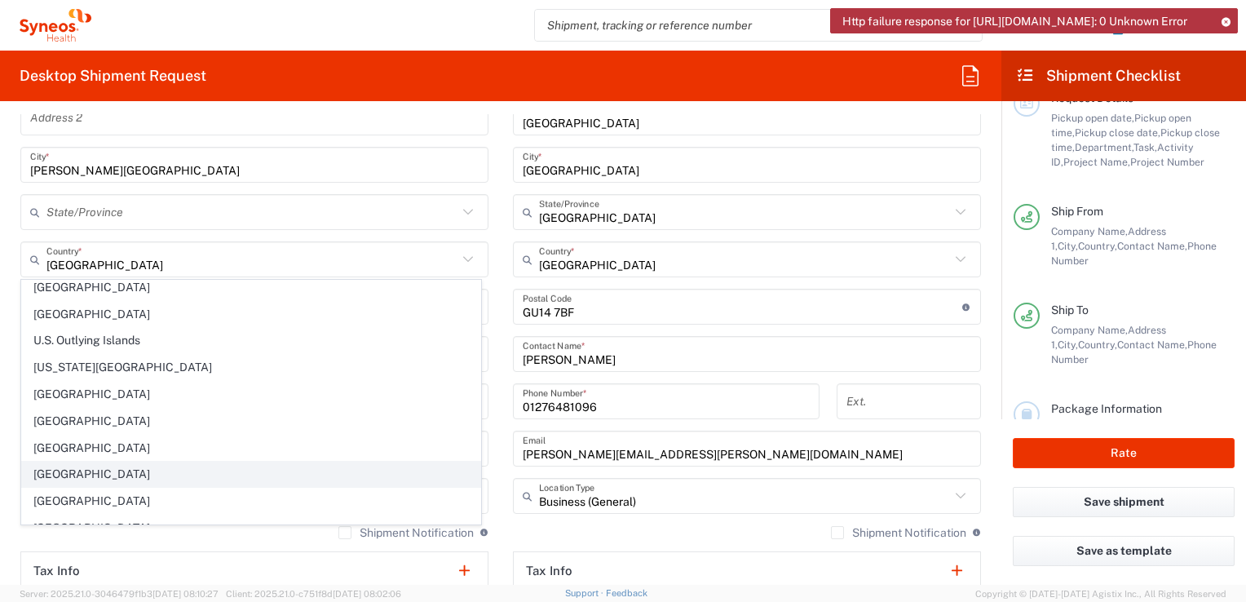
click at [91, 462] on span "United Kingdom" at bounding box center [251, 474] width 458 height 25
type input "United Kingdom"
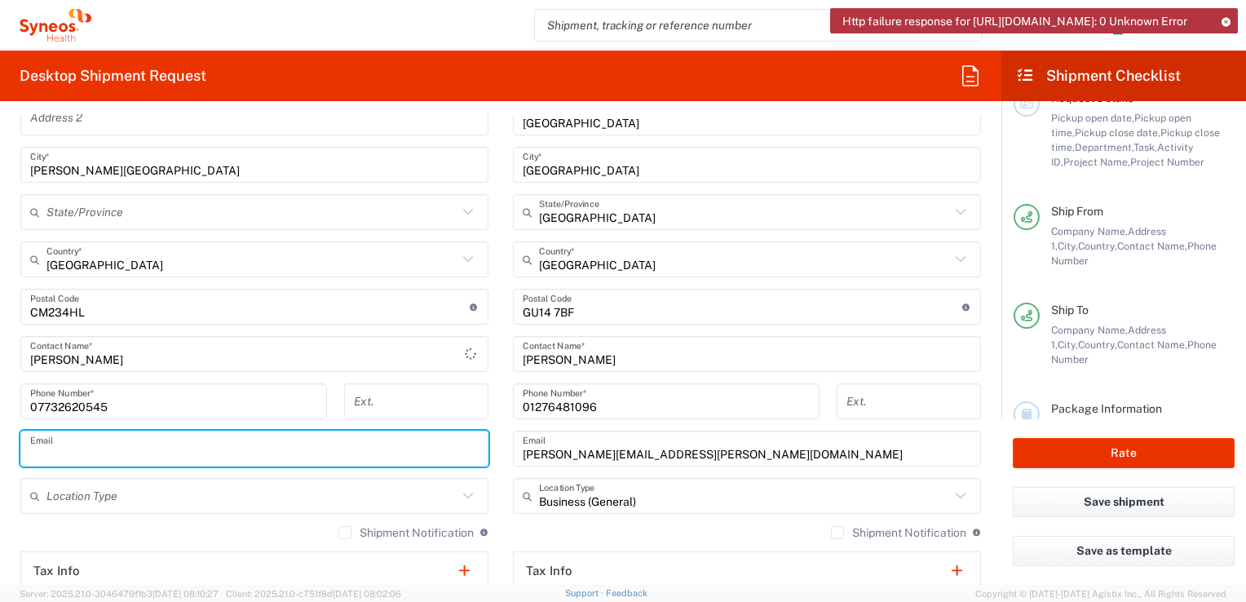
click at [120, 453] on input "text" at bounding box center [254, 449] width 448 height 29
type input "kathryn.aldred@syneoshealth.com"
click at [462, 497] on icon at bounding box center [467, 495] width 21 height 21
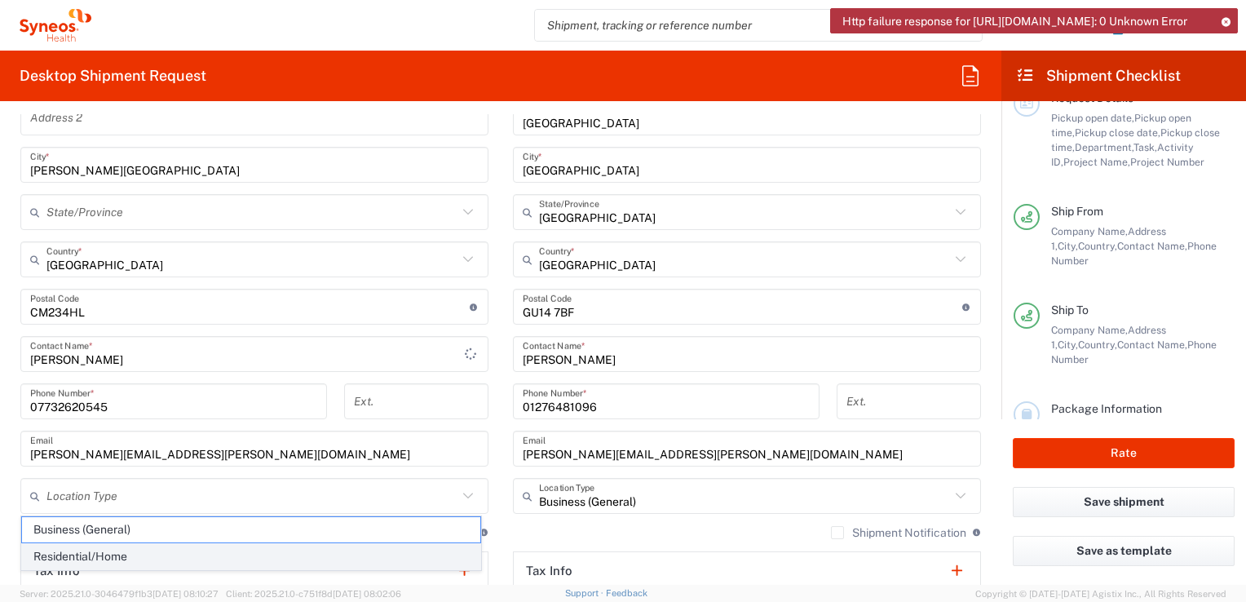
click at [82, 552] on span "Residential/Home" at bounding box center [251, 556] width 458 height 25
type input "Residential/Home"
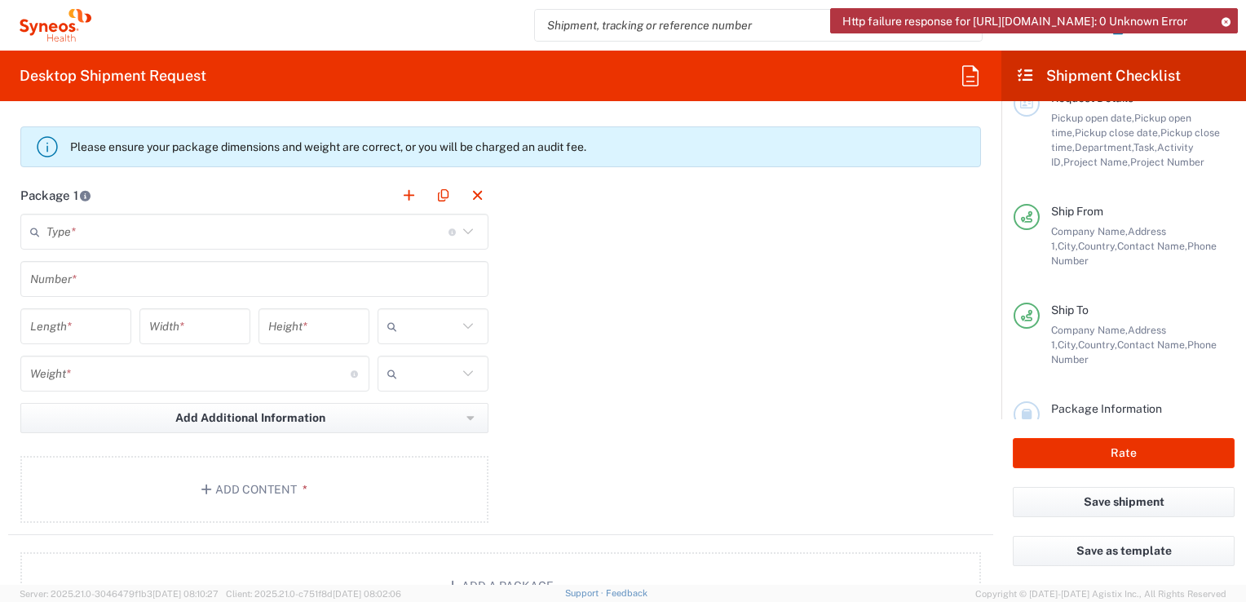
scroll to position [1512, 0]
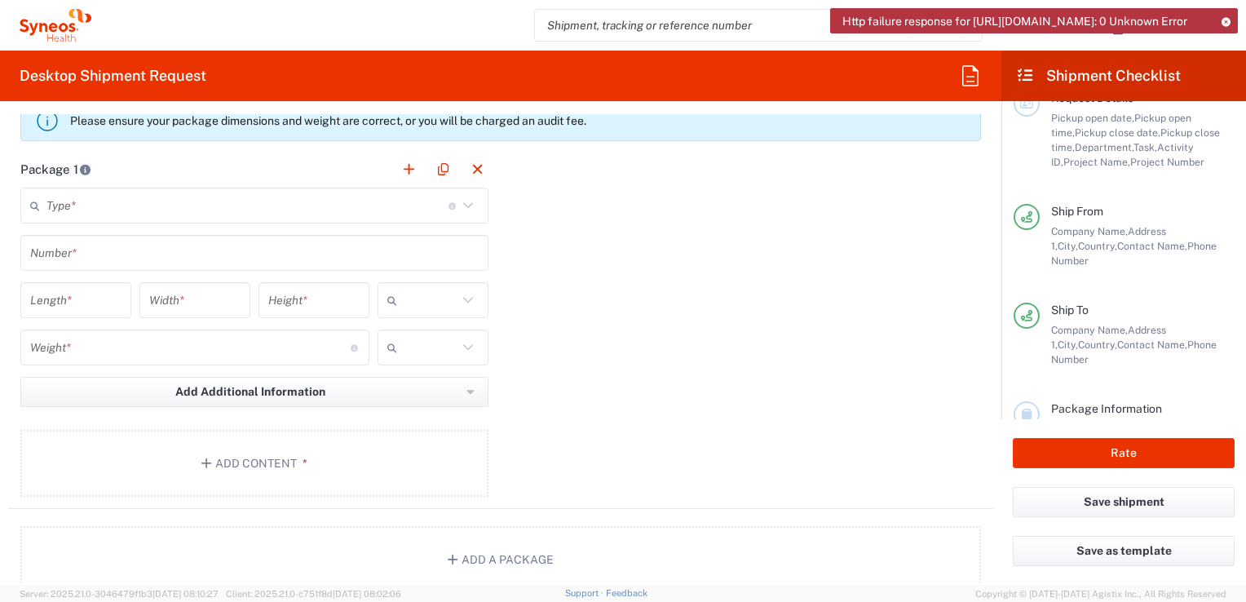
click at [462, 201] on icon at bounding box center [467, 205] width 21 height 21
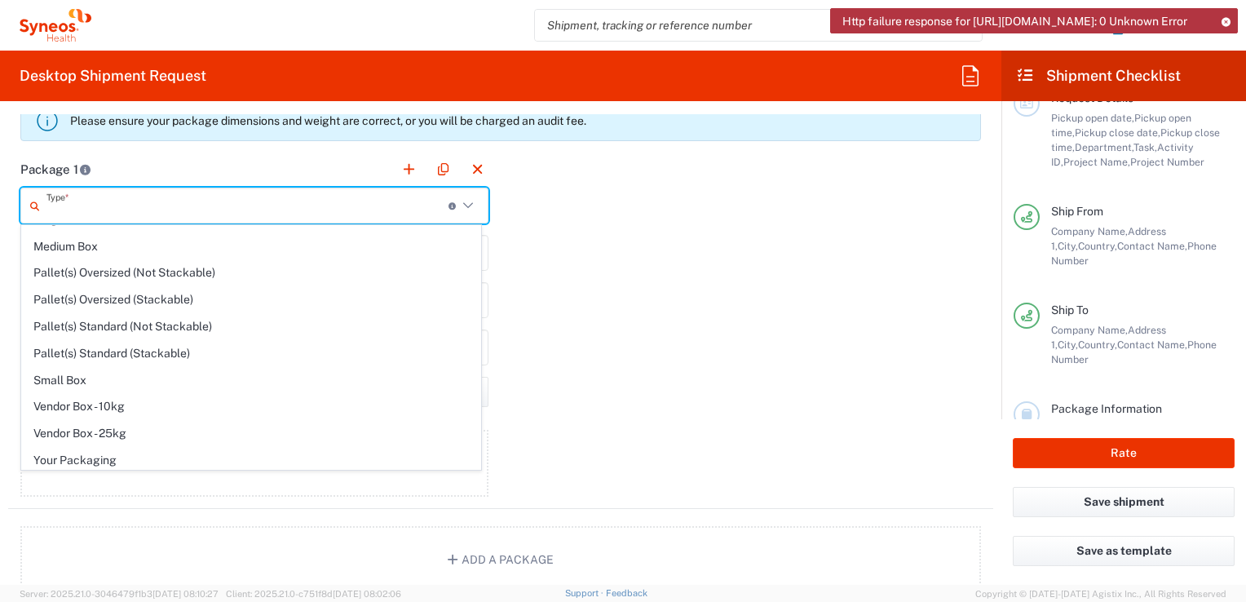
scroll to position [0, 0]
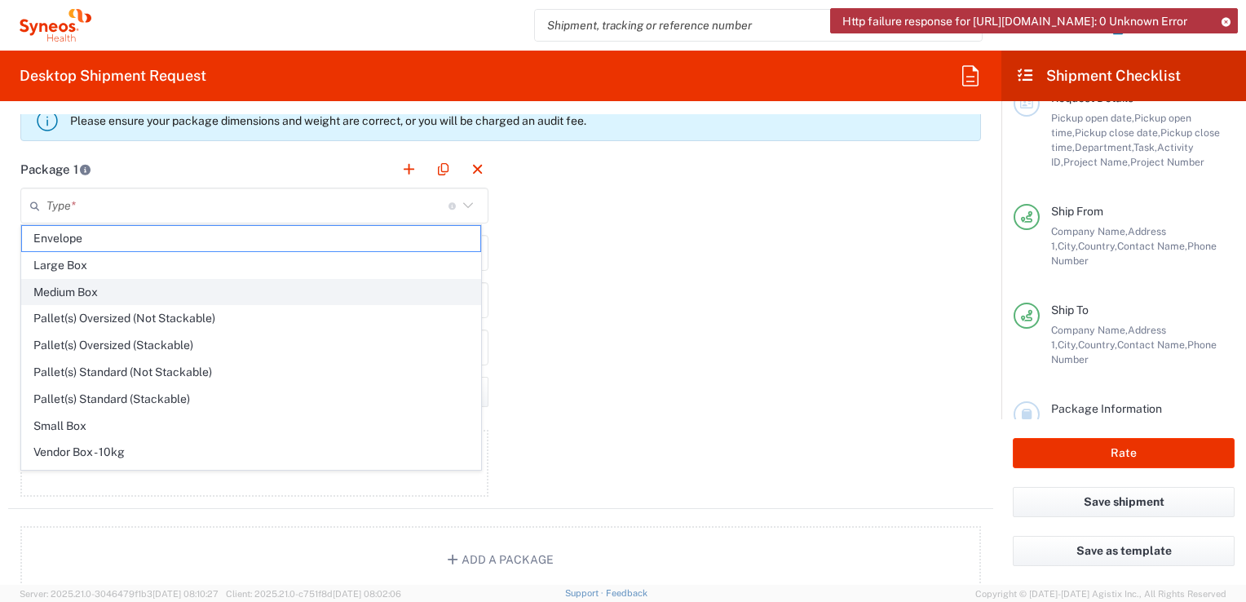
click at [69, 292] on span "Medium Box" at bounding box center [251, 292] width 458 height 25
type input "Medium Box"
type input "13"
type input "11.5"
type input "2.5"
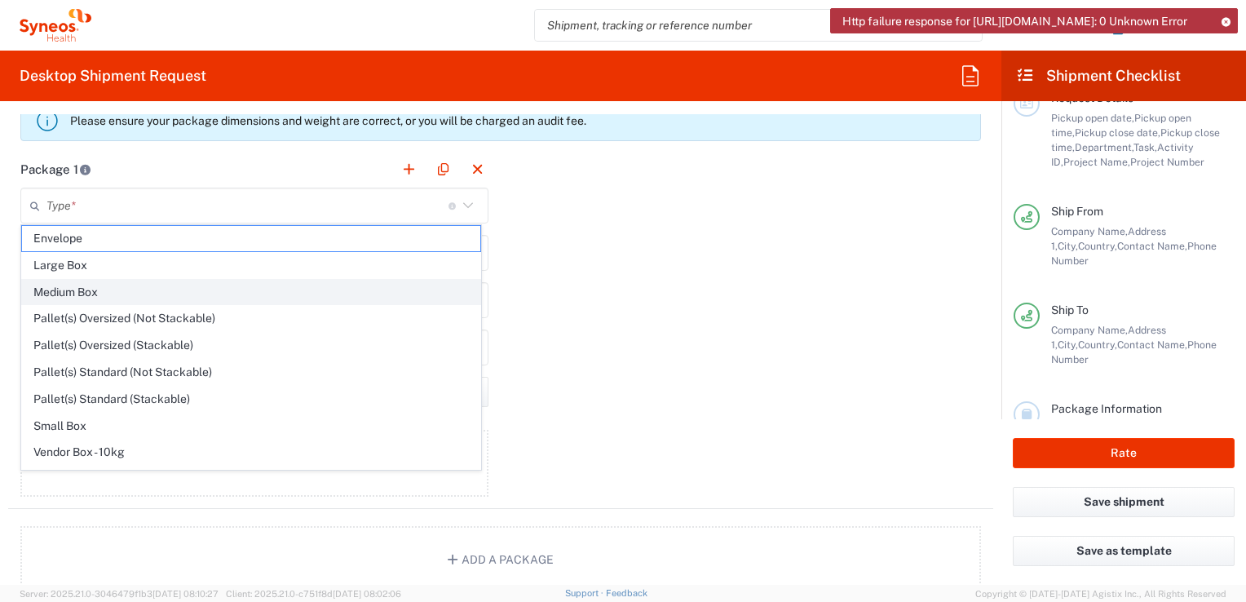
type input "in"
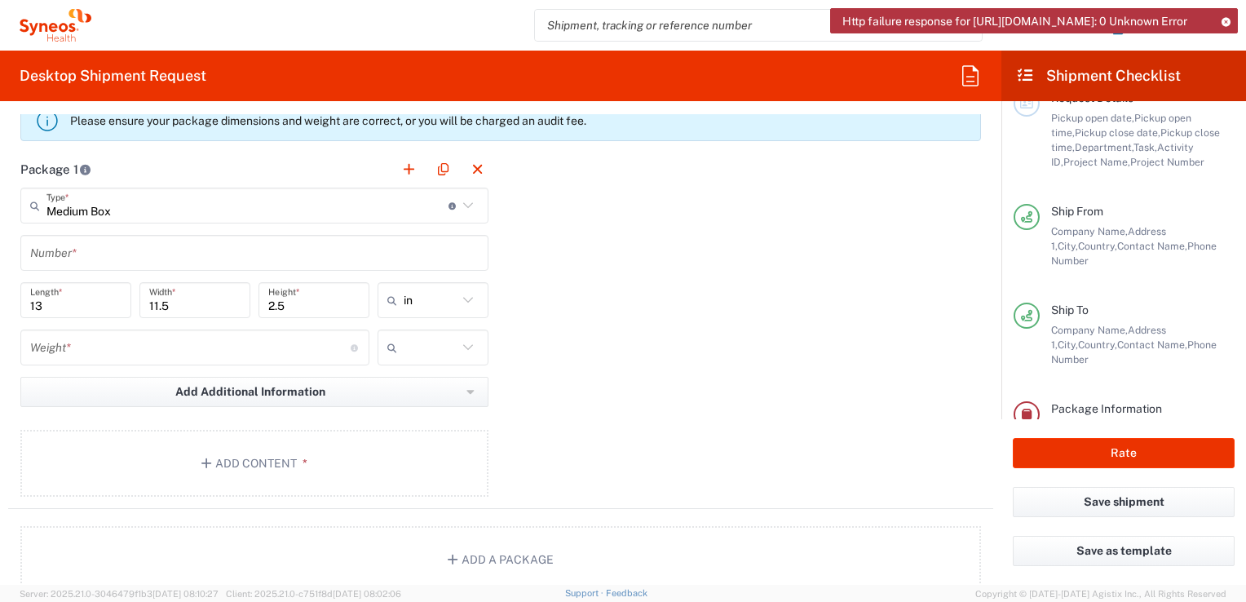
click at [457, 297] on icon at bounding box center [467, 299] width 21 height 21
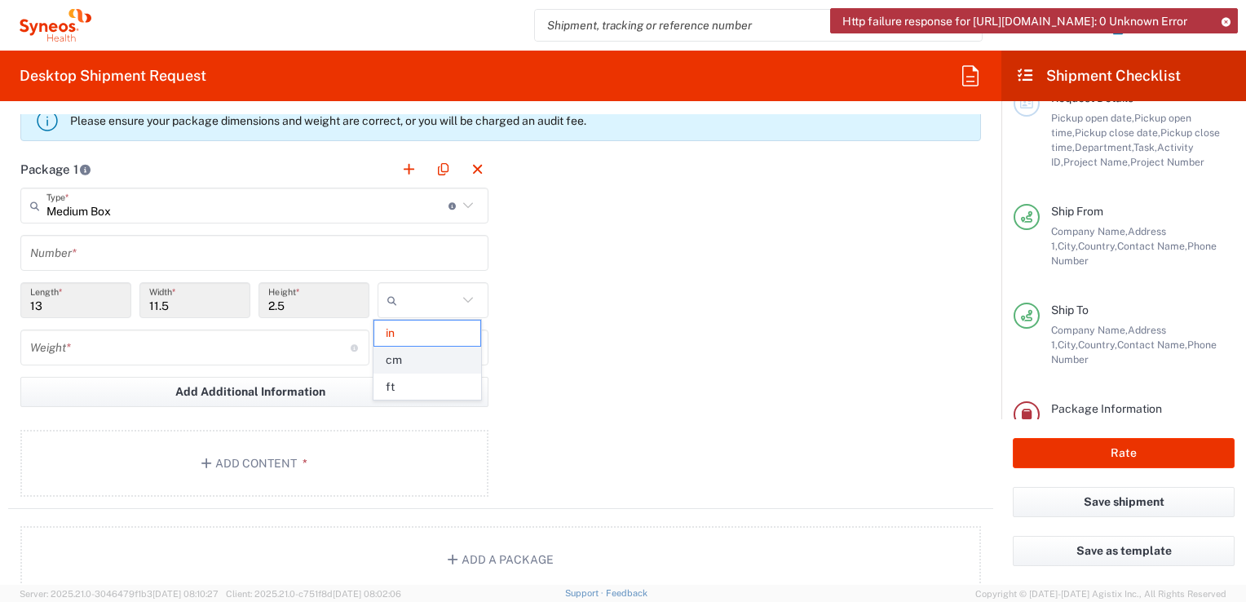
click at [407, 356] on span "cm" at bounding box center [427, 359] width 106 height 25
type input "33.02"
type input "29.21"
type input "6.35"
type input "cm"
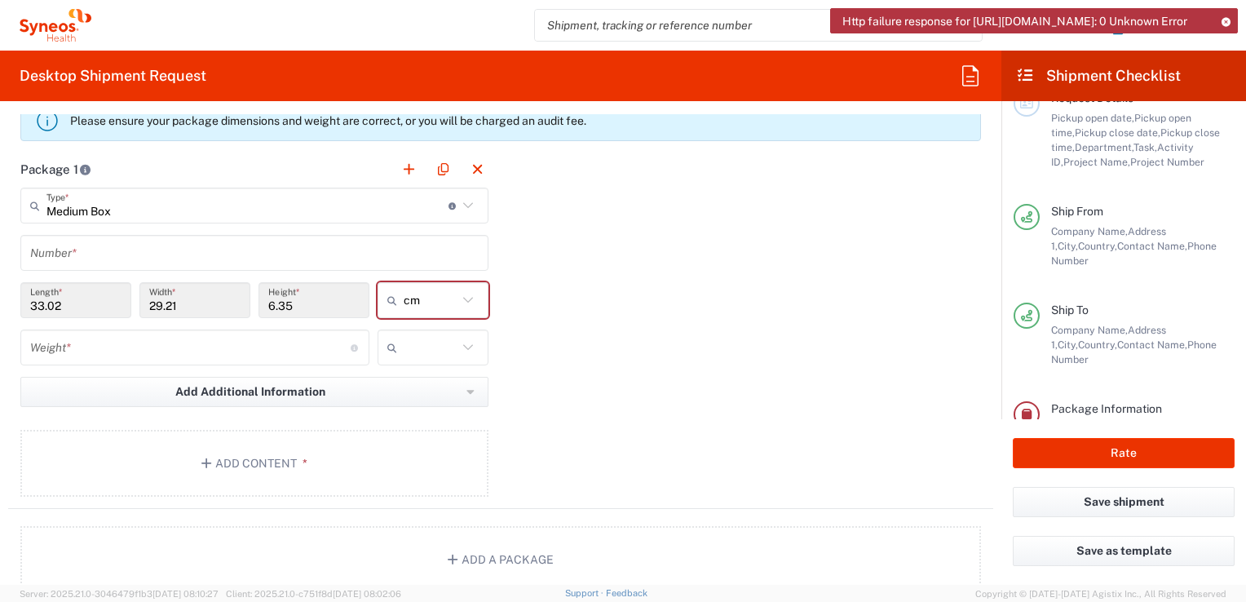
click at [76, 303] on input "33.02" at bounding box center [75, 300] width 91 height 29
click at [70, 303] on input "33.02" at bounding box center [75, 300] width 91 height 29
click at [54, 303] on input "33.02" at bounding box center [75, 300] width 91 height 29
click at [343, 306] on input "6.35" at bounding box center [313, 300] width 91 height 29
click at [72, 302] on input "33.02" at bounding box center [75, 300] width 91 height 29
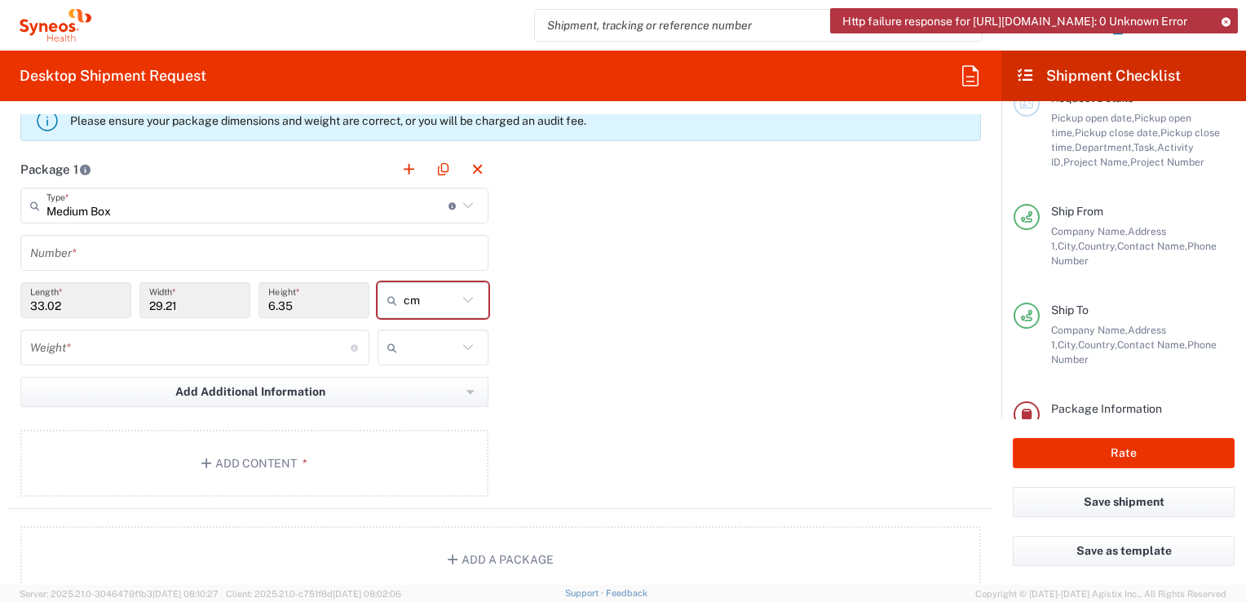
click at [466, 344] on icon at bounding box center [467, 347] width 21 height 21
click at [400, 378] on span "kgs" at bounding box center [427, 380] width 106 height 25
type input "kgs"
click at [82, 336] on input "number" at bounding box center [190, 347] width 320 height 29
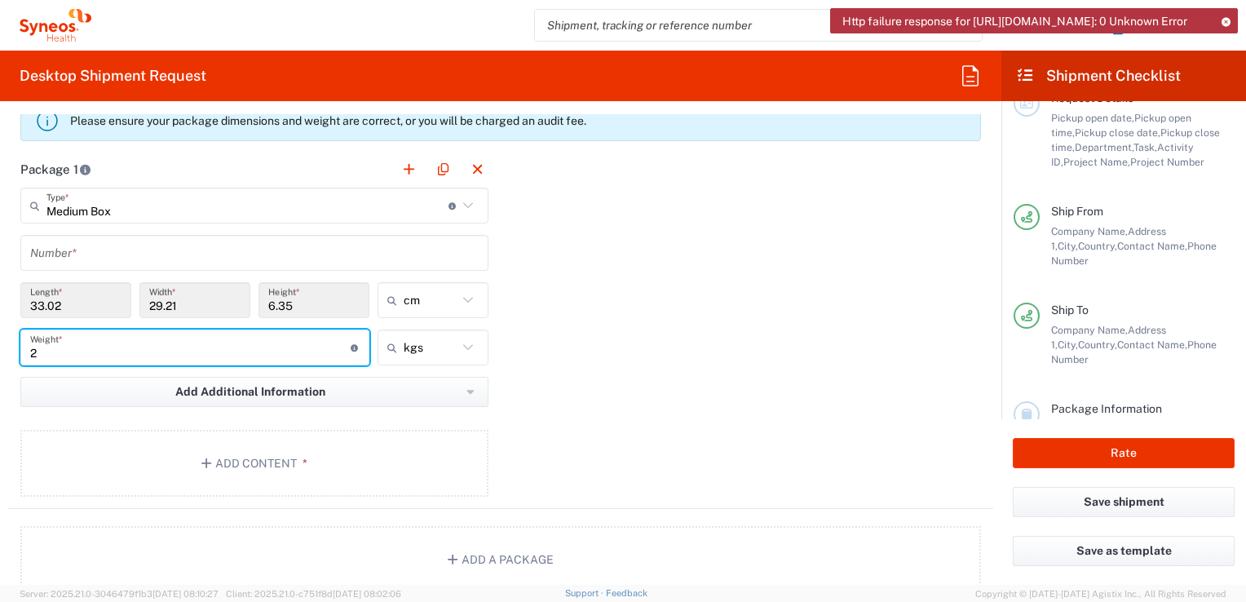
type input "2"
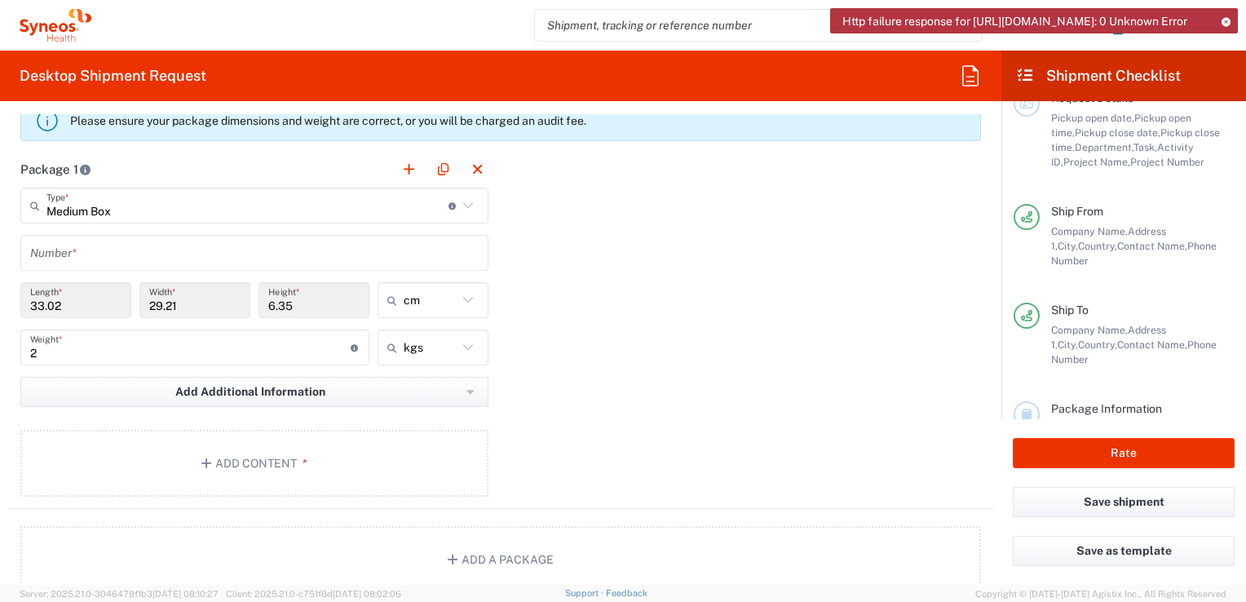
click at [65, 296] on input "33.02" at bounding box center [75, 300] width 91 height 29
click at [67, 303] on input "33.02" at bounding box center [75, 300] width 91 height 29
click at [169, 303] on input "29.21" at bounding box center [194, 300] width 91 height 29
click at [458, 201] on icon at bounding box center [467, 205] width 21 height 21
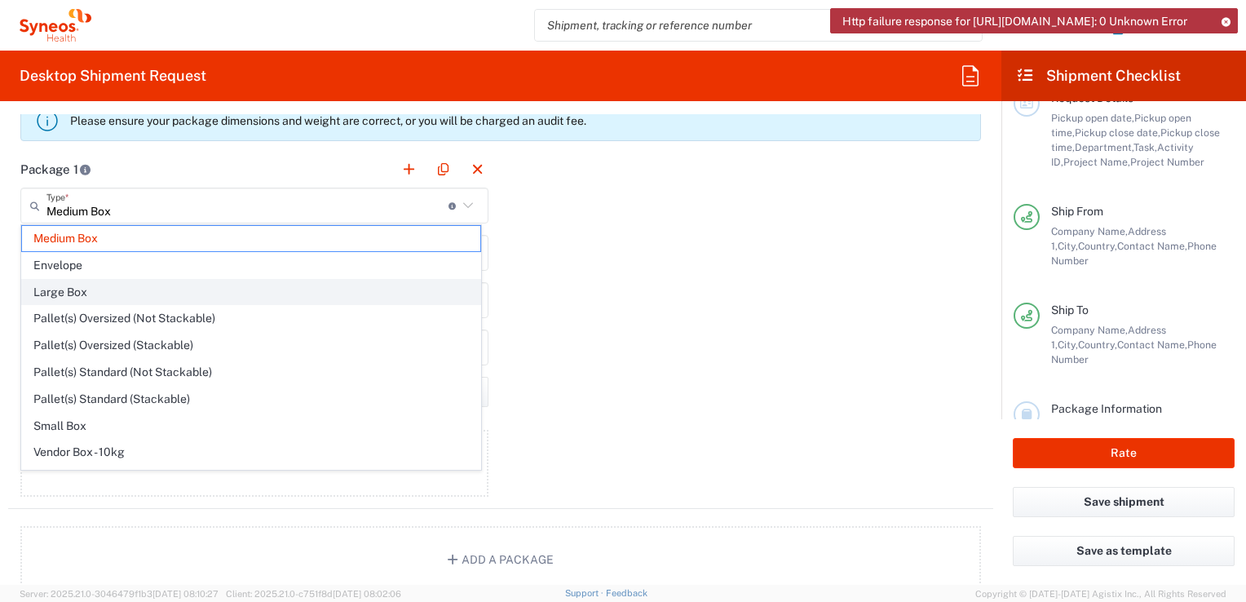
click at [77, 295] on span "Large Box" at bounding box center [251, 292] width 458 height 25
type input "Large Box"
type input "44.45"
type input "31.75"
type input "7.62"
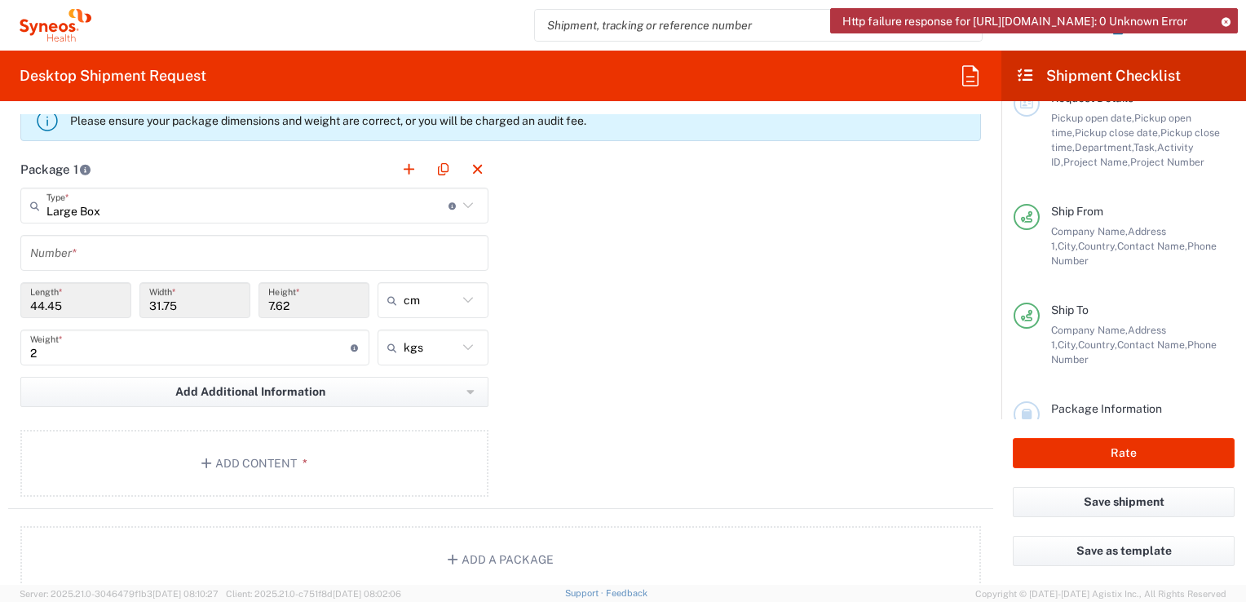
click at [600, 403] on div "Package 1 Large Box Type * Material used to package goods Medium Box Envelope L…" at bounding box center [500, 330] width 985 height 358
click at [271, 459] on button "Add Content *" at bounding box center [254, 463] width 468 height 67
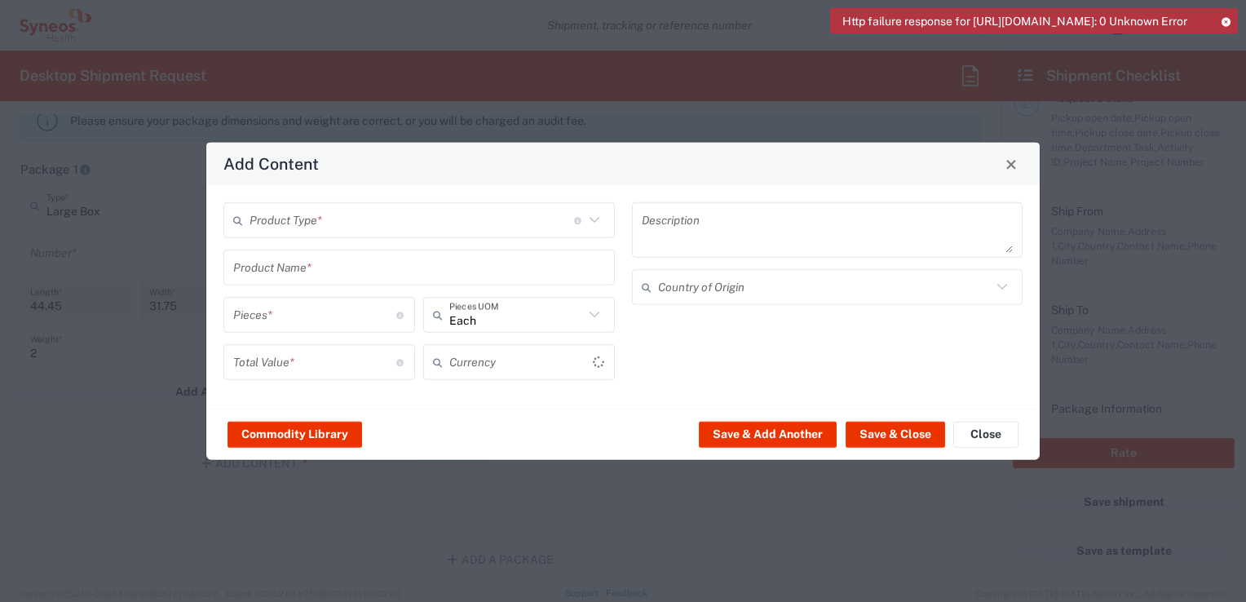
type input "US Dollar"
click at [594, 217] on icon at bounding box center [594, 220] width 21 height 21
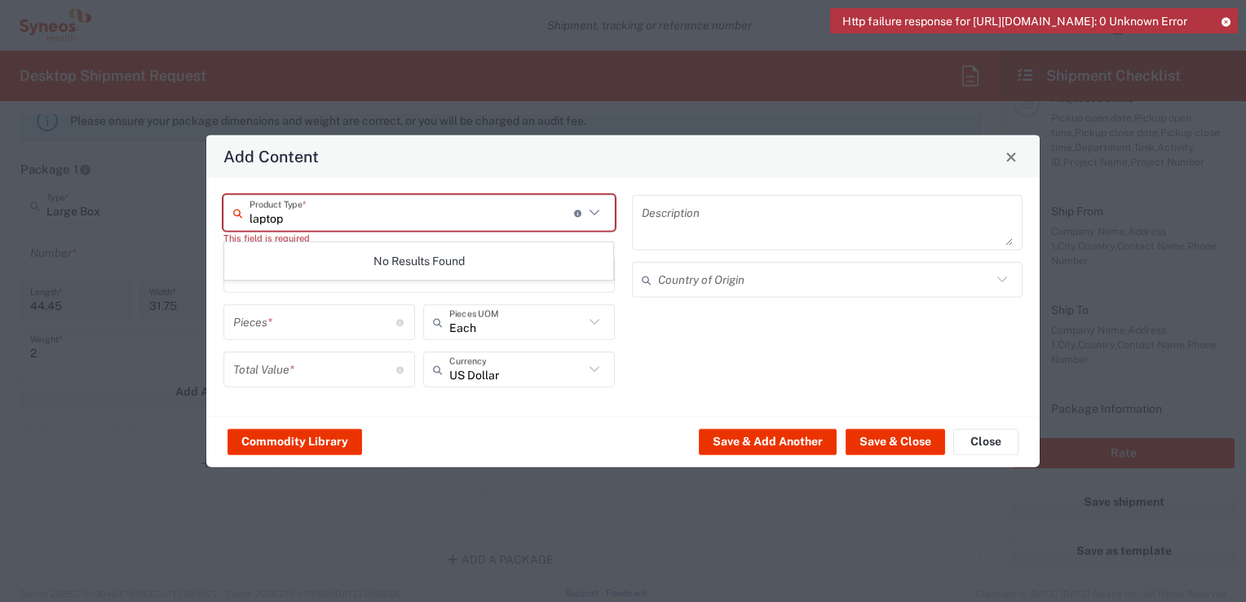
type input "laptop"
click at [887, 443] on button "Save & Close" at bounding box center [895, 441] width 99 height 26
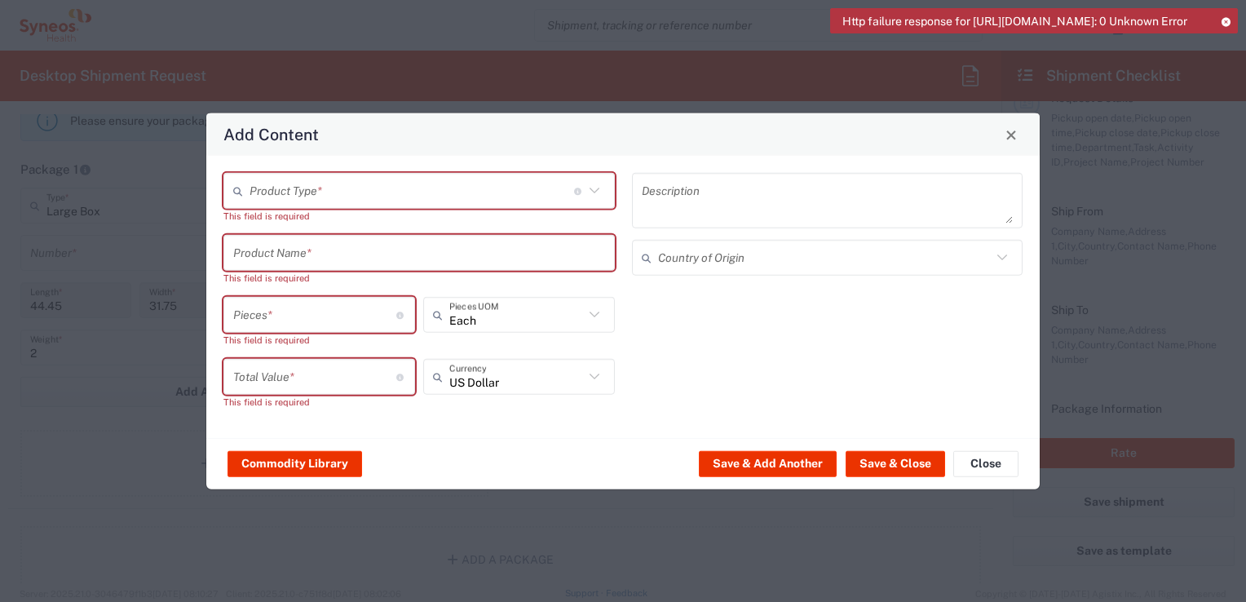
click at [597, 191] on icon at bounding box center [594, 190] width 21 height 21
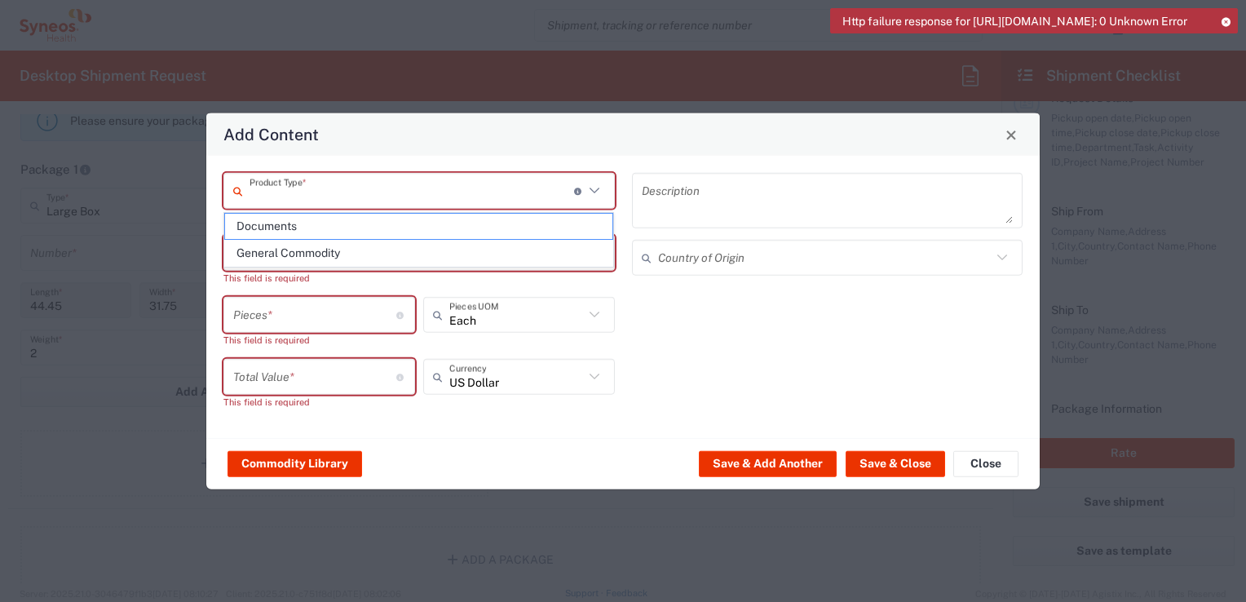
click at [597, 191] on icon at bounding box center [594, 190] width 21 height 21
click at [1013, 135] on span "Close" at bounding box center [1010, 134] width 11 height 11
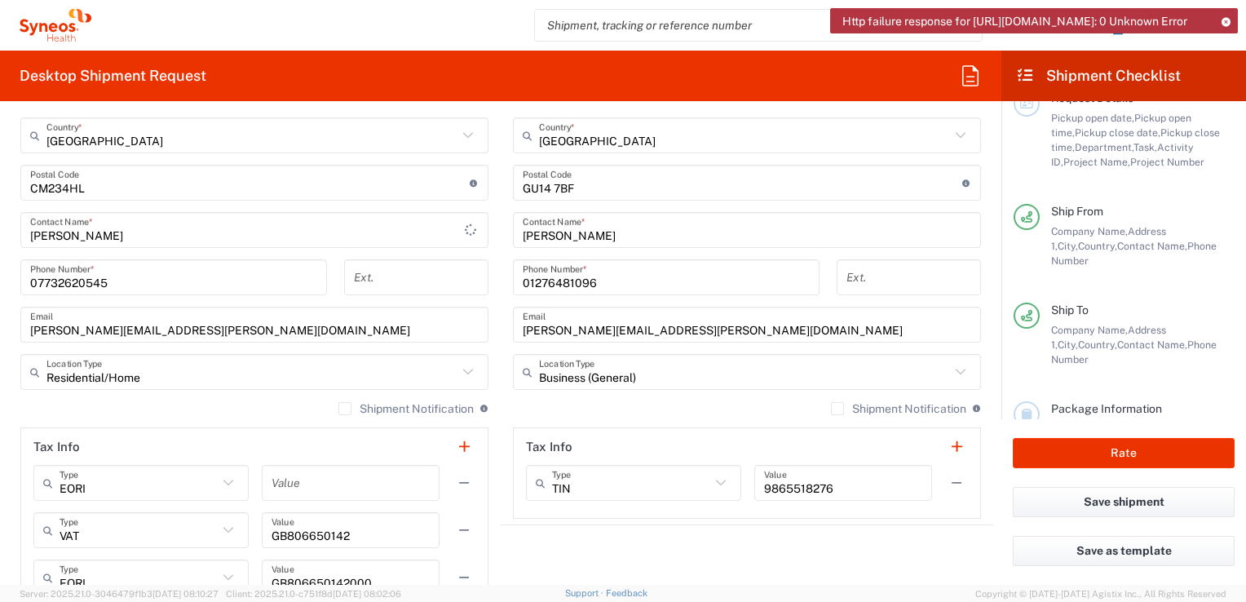
scroll to position [1063, 0]
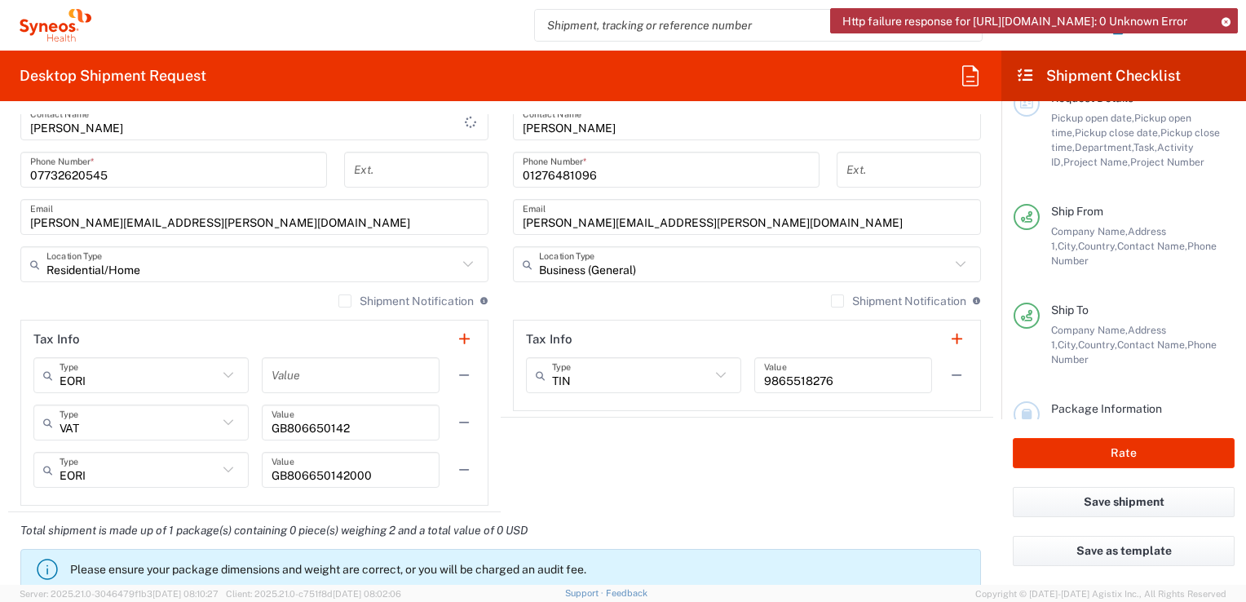
click at [574, 400] on div "TIN Type TIN EIN EORI Other VAT 9865518276 Value" at bounding box center [747, 380] width 442 height 47
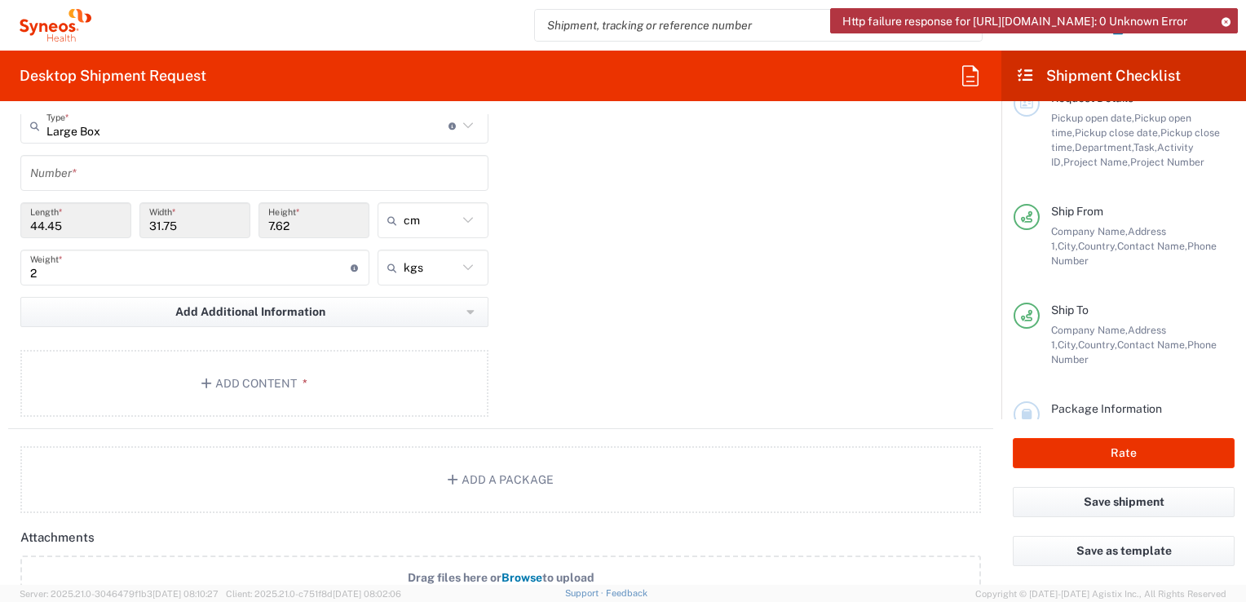
scroll to position [1758, 0]
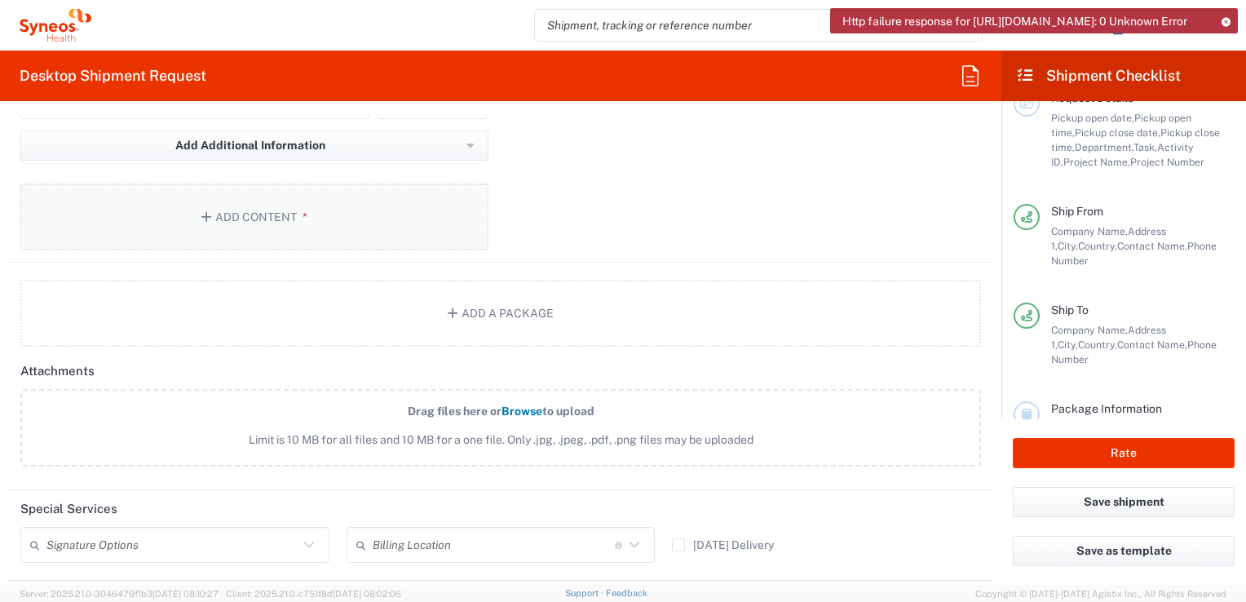
click at [241, 216] on button "Add Content *" at bounding box center [254, 216] width 468 height 67
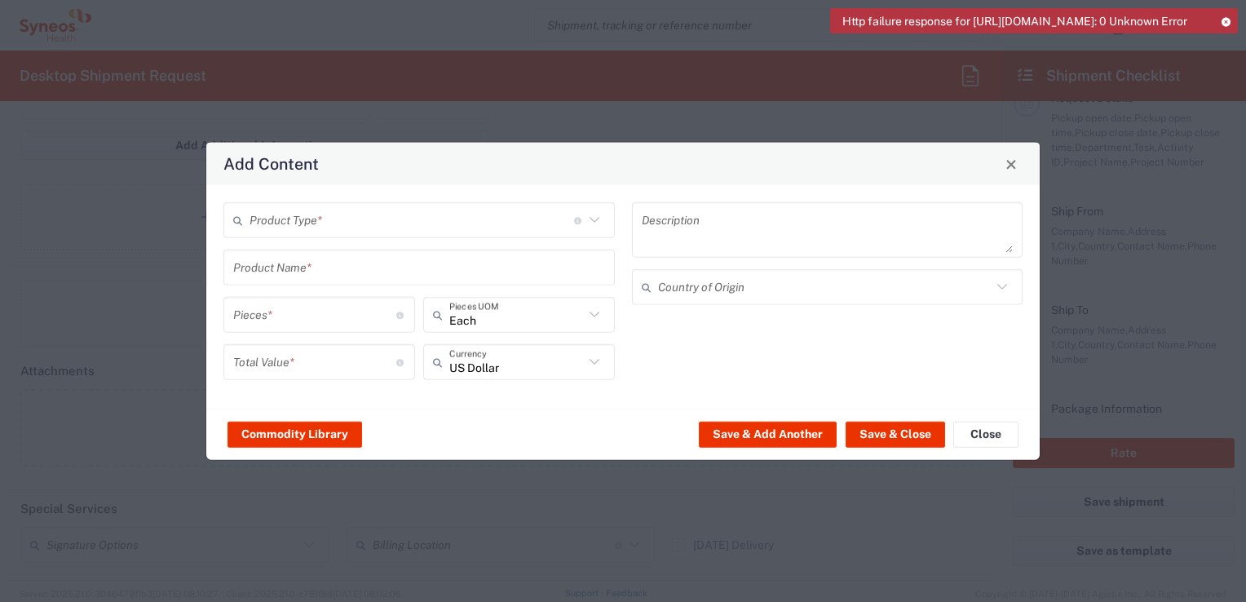
click at [597, 217] on icon at bounding box center [594, 220] width 21 height 21
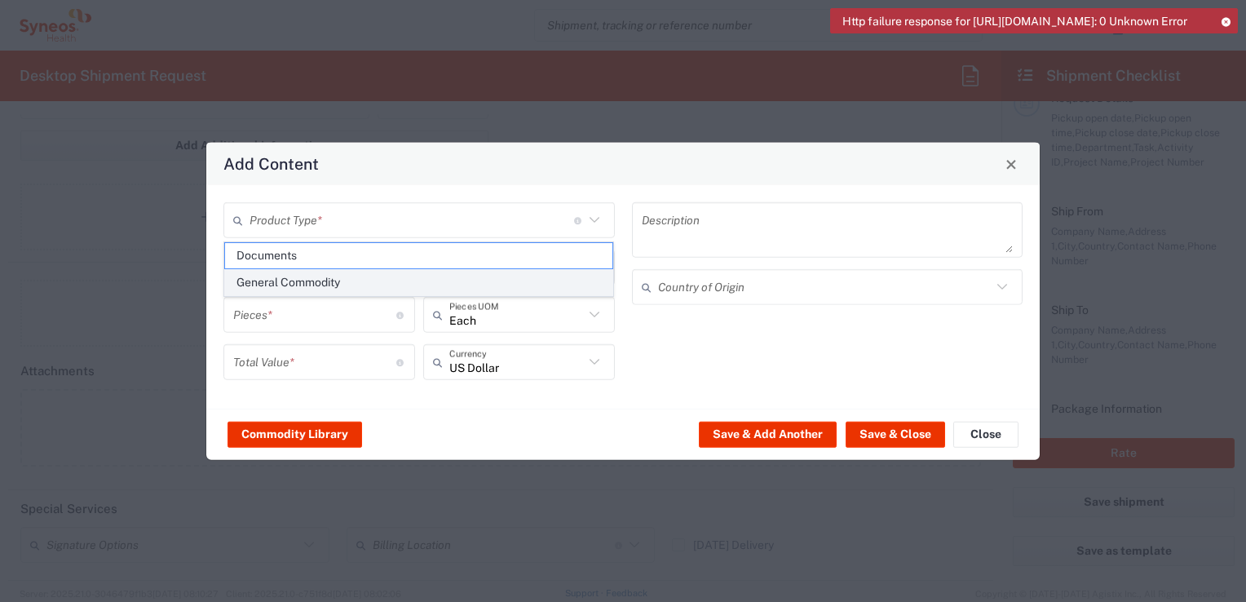
click at [318, 279] on span "General Commodity" at bounding box center [419, 282] width 388 height 25
type input "General Commodity"
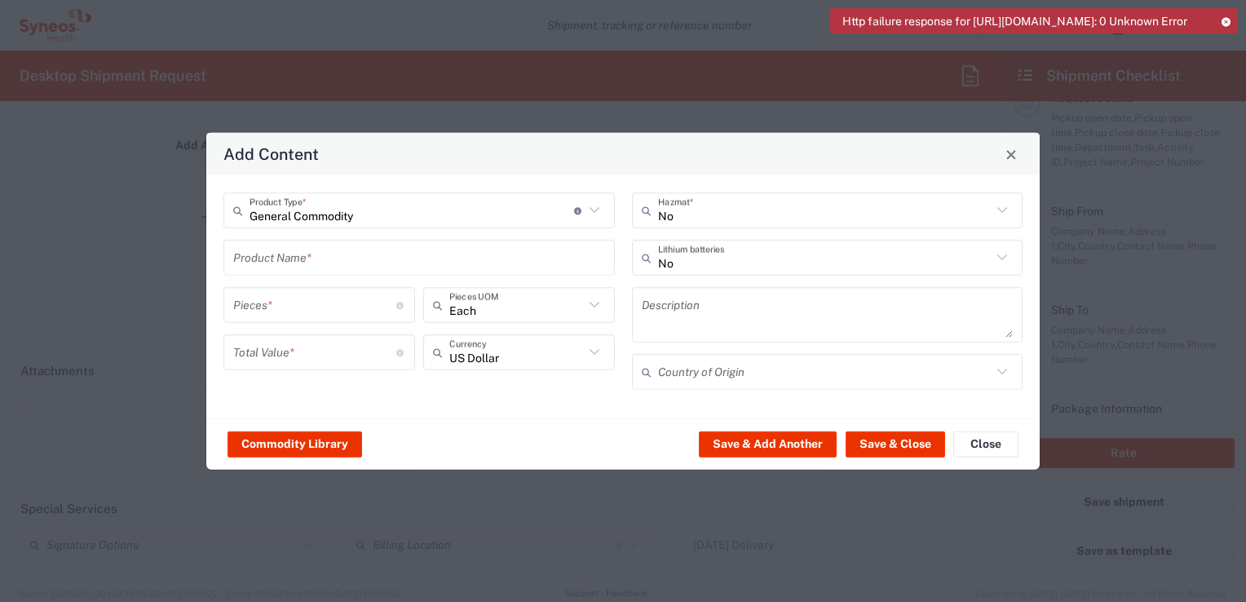
click at [337, 261] on input "text" at bounding box center [419, 257] width 372 height 29
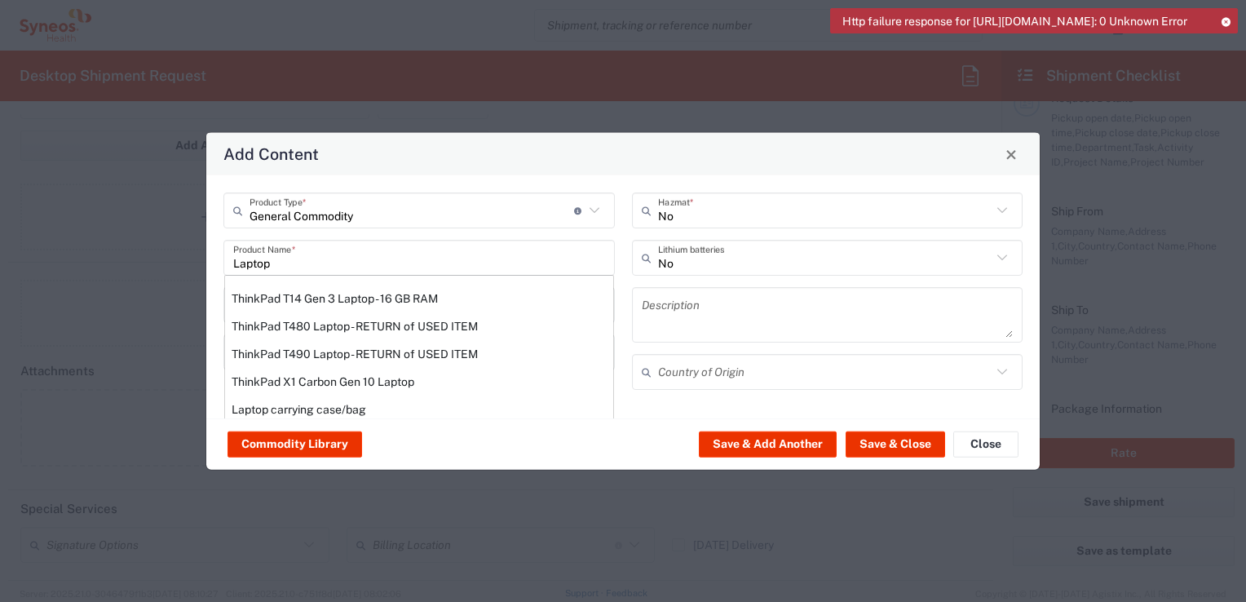
scroll to position [280, 0]
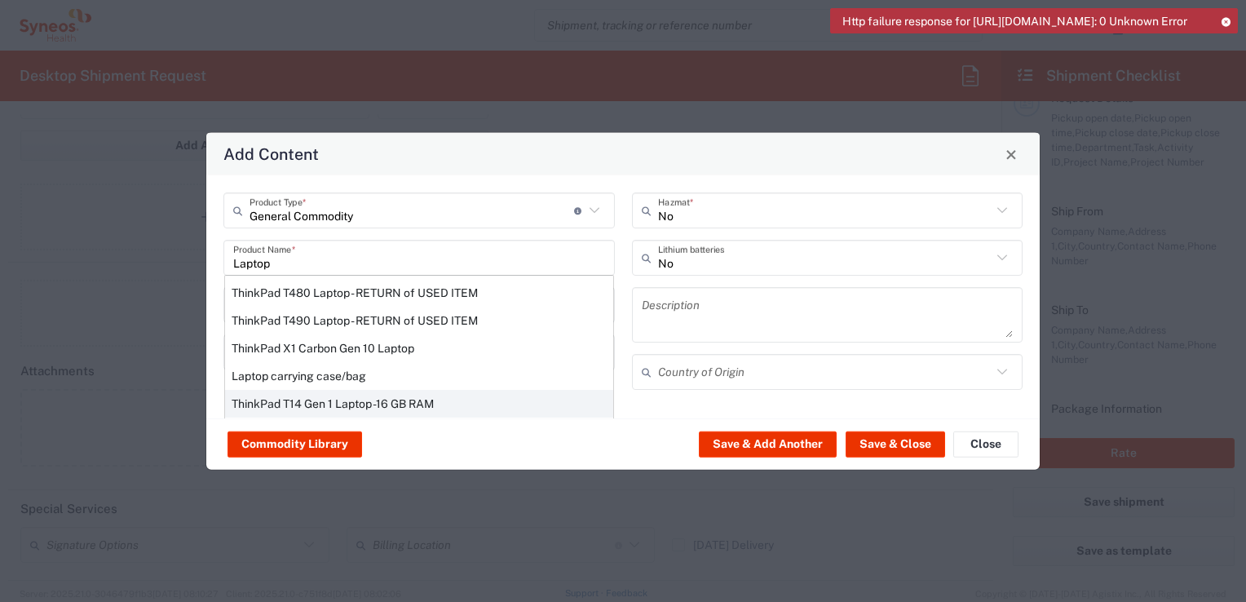
click at [352, 400] on div "ThinkPad T14 Gen 1 Laptop -16 GB RAM" at bounding box center [419, 404] width 388 height 28
type input "ThinkPad T14 Gen 1 Laptop -16 GB RAM"
type textarea "Intel Core i5-10210U- 14"- 512 GB SSD"
type input "China"
type input "Yes"
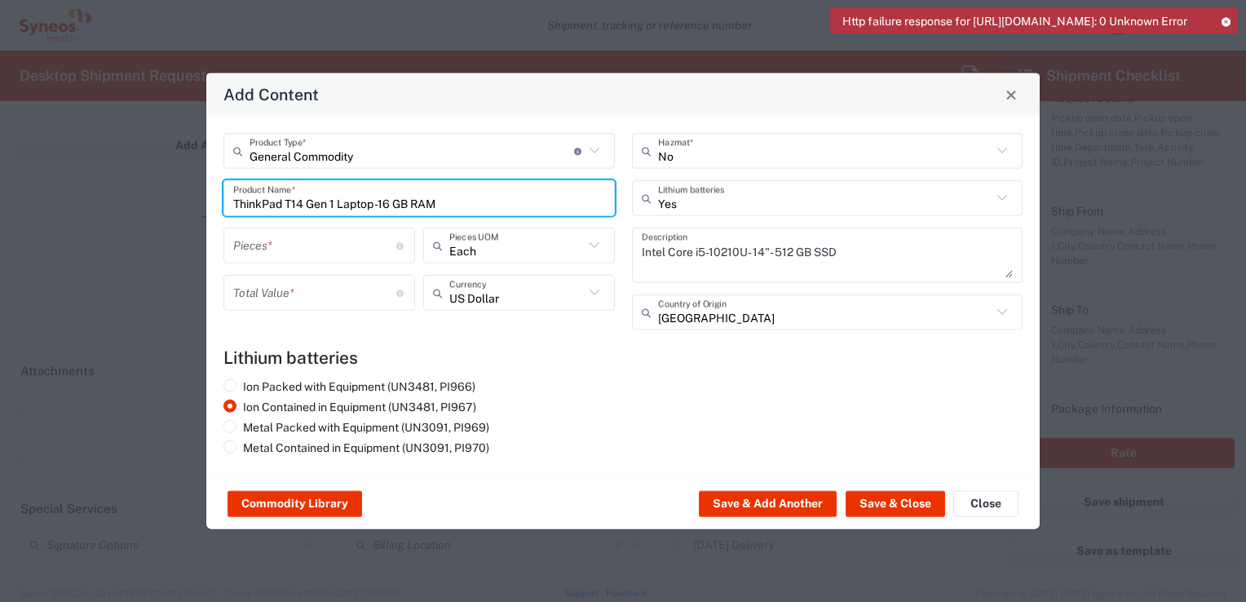
click at [488, 196] on input "ThinkPad T14 Gen 1 Laptop -16 GB RAM" at bounding box center [419, 197] width 372 height 29
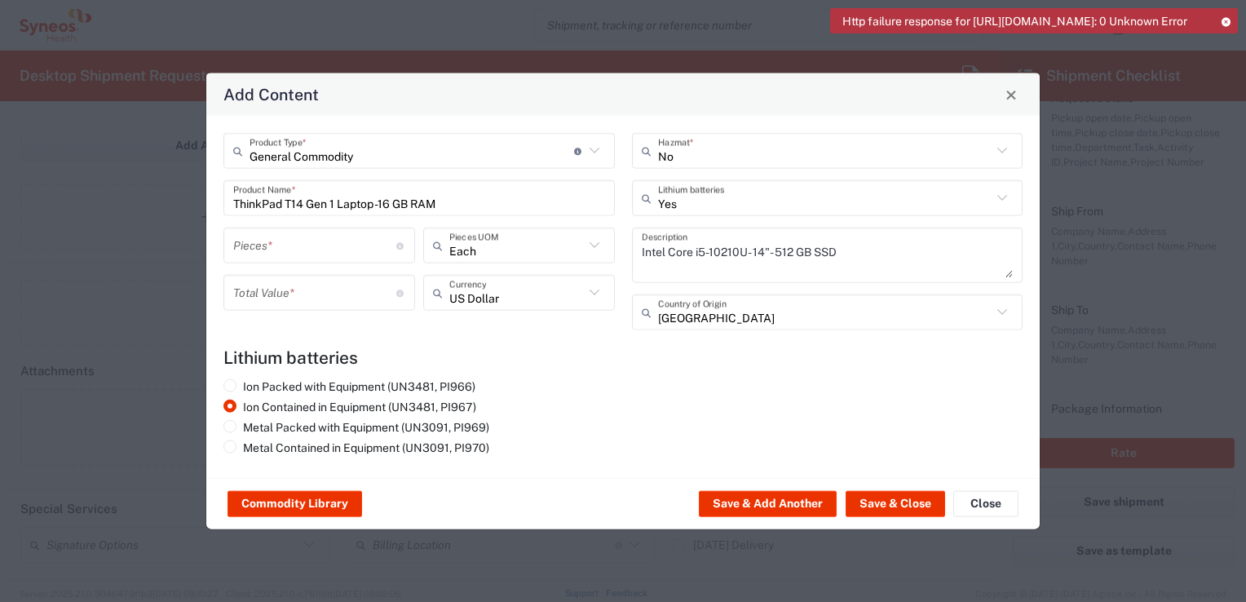
click at [608, 200] on div "ThinkPad T14 Gen 1 Laptop -16 GB RAM Product Name *" at bounding box center [418, 198] width 391 height 36
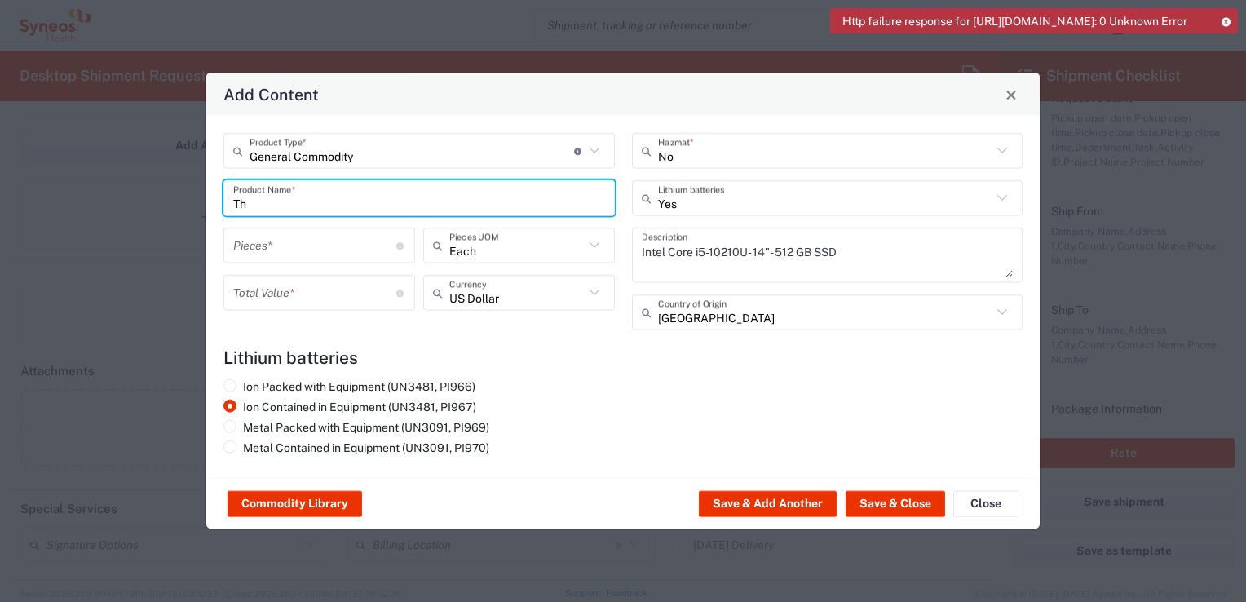
type input "T"
click at [441, 207] on input "text" at bounding box center [419, 197] width 372 height 29
click at [488, 204] on input "text" at bounding box center [419, 197] width 372 height 29
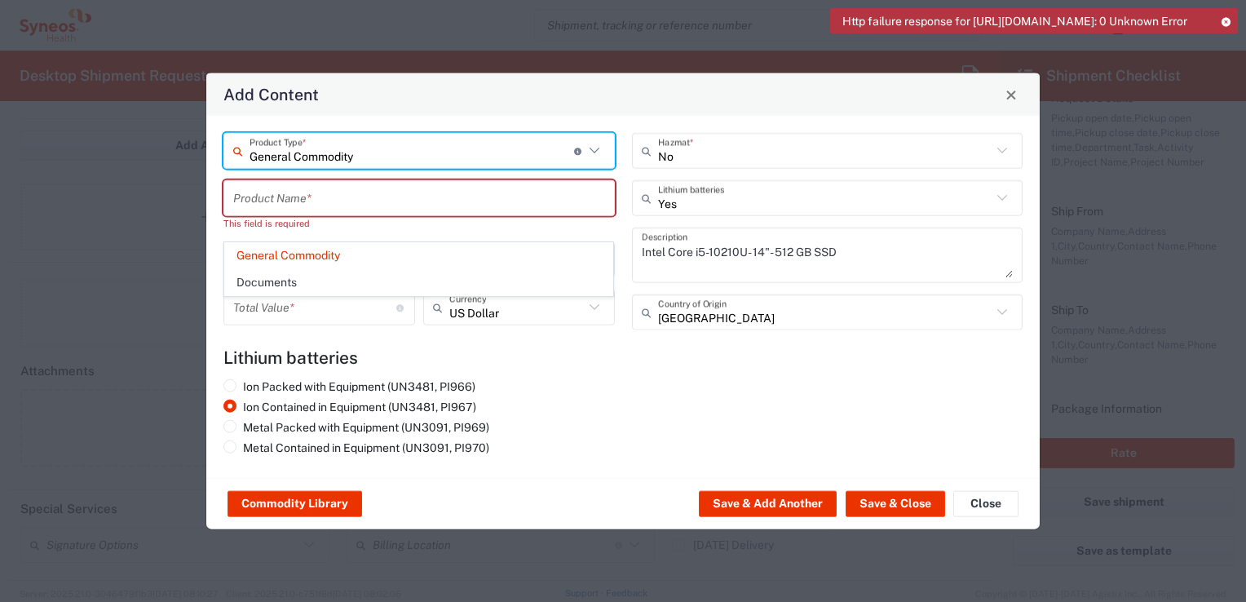
type input "General Commodity"
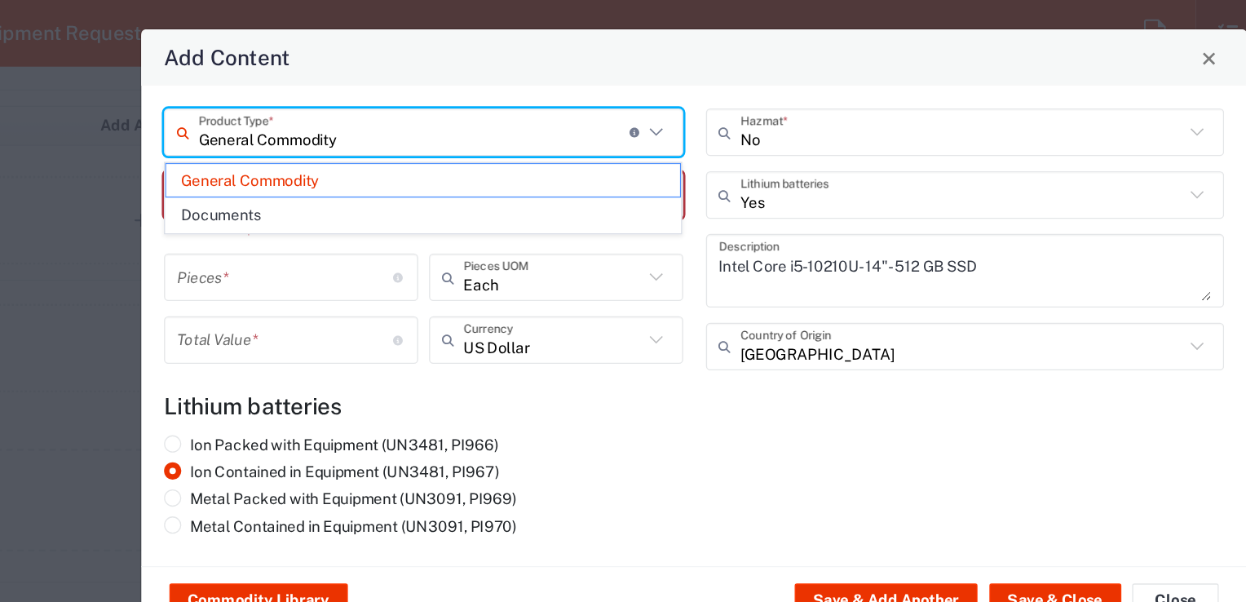
click at [472, 161] on input "General Commodity" at bounding box center [412, 150] width 325 height 29
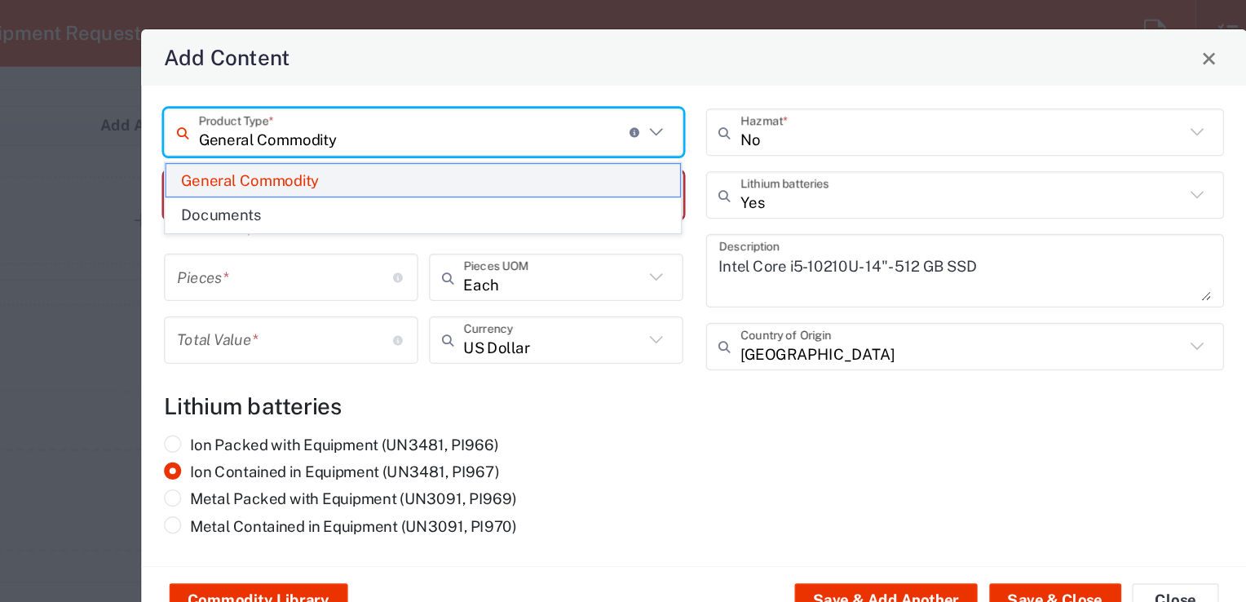
click at [350, 184] on span "General Commodity" at bounding box center [419, 186] width 388 height 25
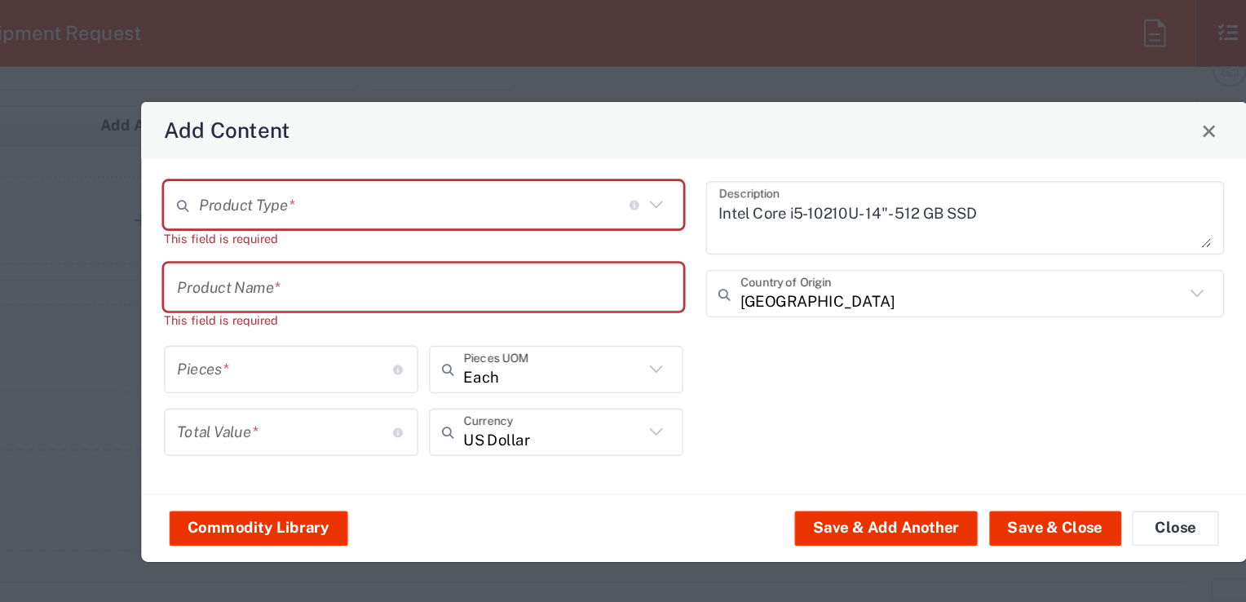
click at [597, 206] on icon at bounding box center [594, 205] width 21 height 21
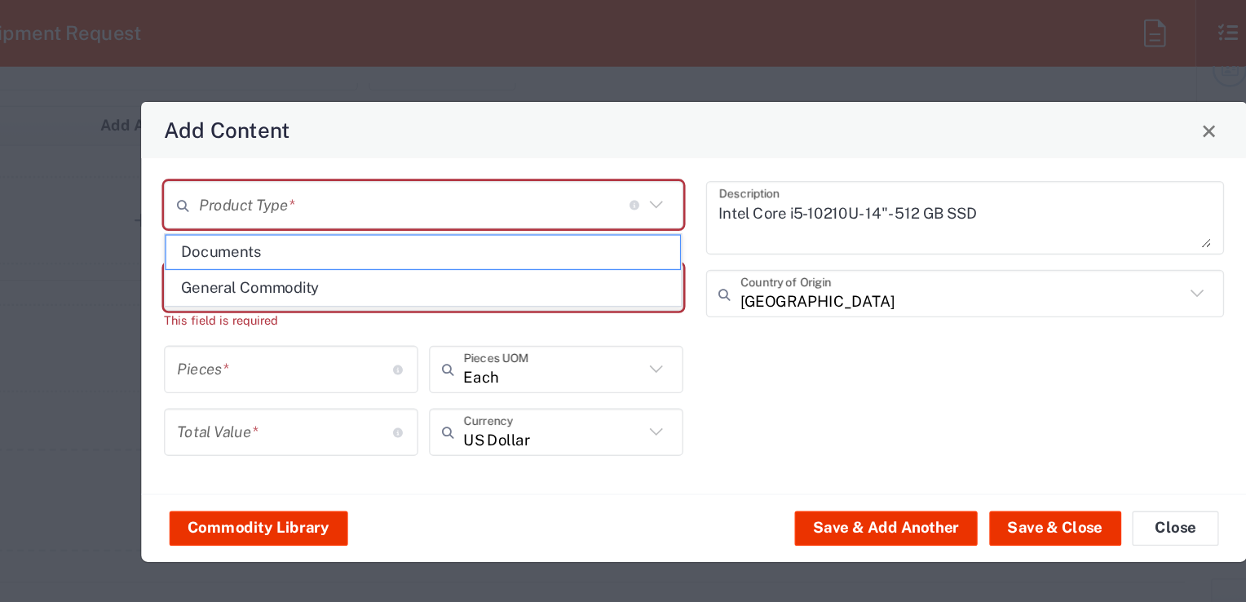
click at [594, 205] on icon at bounding box center [594, 205] width 21 height 21
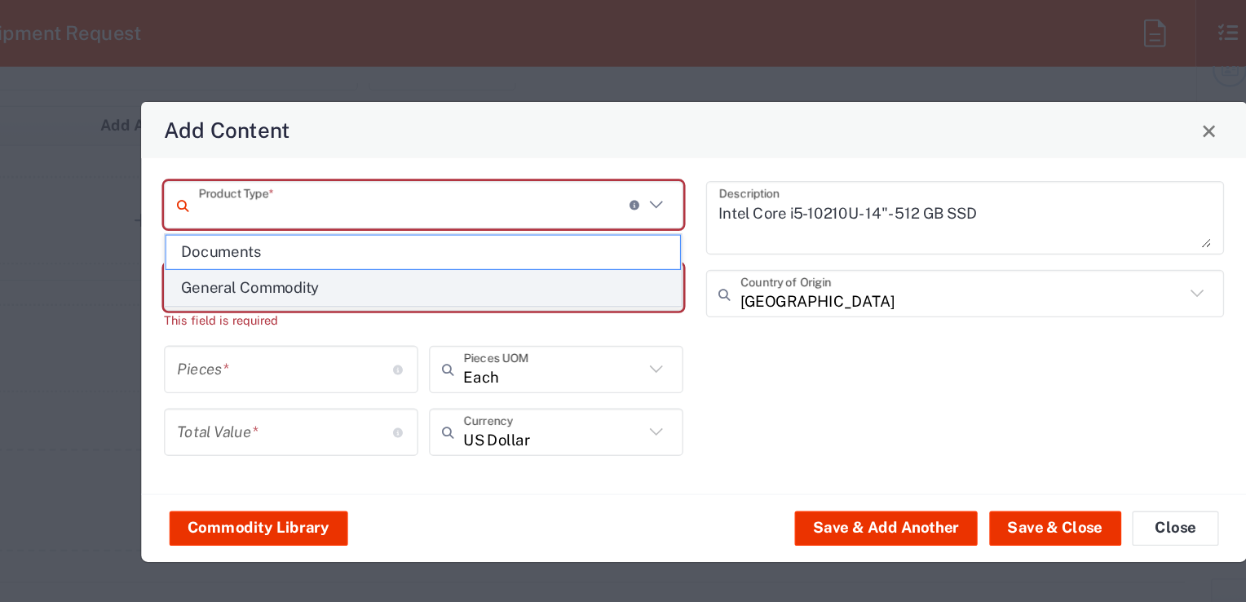
click at [285, 270] on span "General Commodity" at bounding box center [419, 267] width 388 height 25
type input "General Commodity"
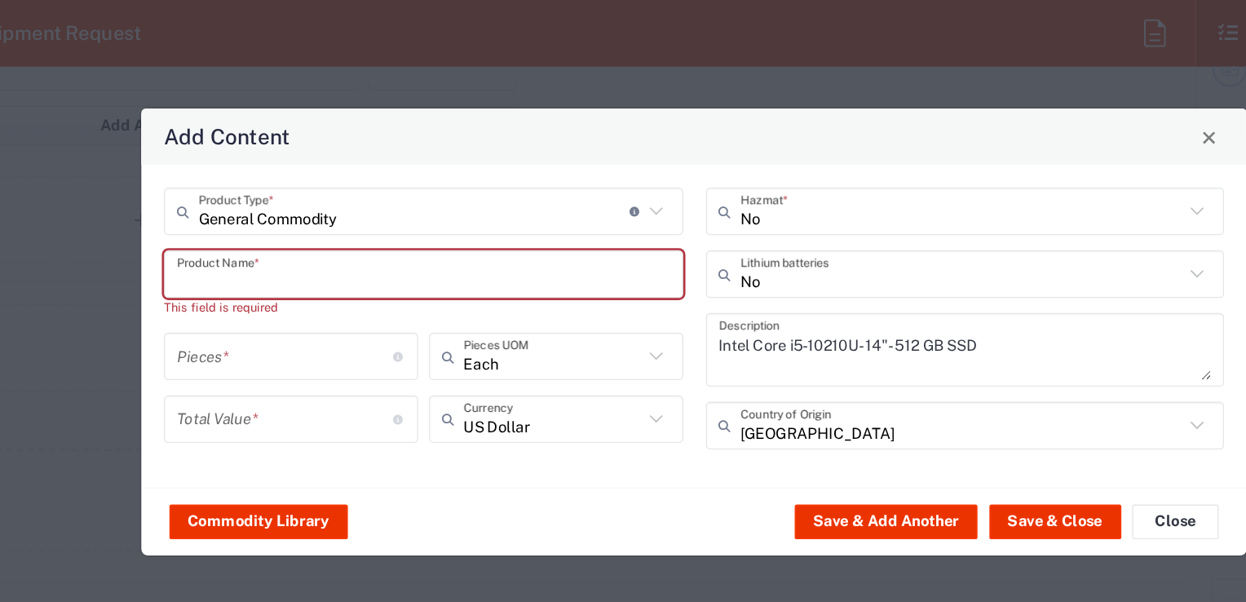
click at [485, 269] on input "text" at bounding box center [419, 257] width 372 height 29
click at [247, 258] on input "text" at bounding box center [419, 257] width 372 height 29
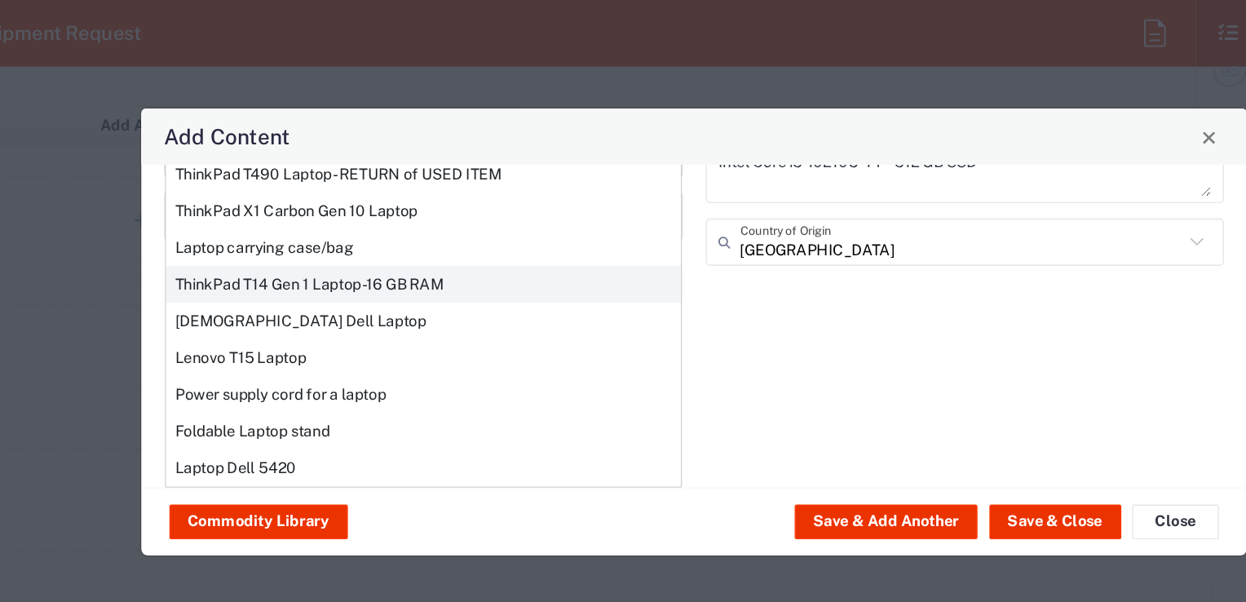
click at [339, 263] on div "ThinkPad T14 Gen 1 Laptop -16 GB RAM" at bounding box center [419, 265] width 388 height 28
type input "ThinkPad T14 Gen 1 Laptop -16 GB RAM"
type input "Yes"
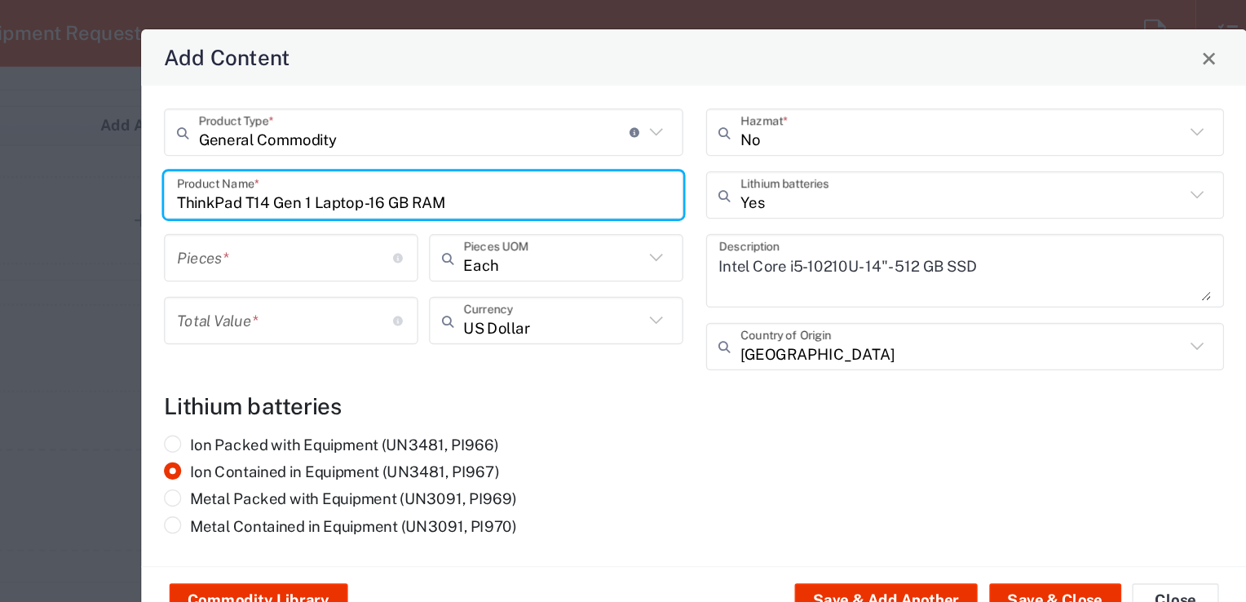
scroll to position [0, 0]
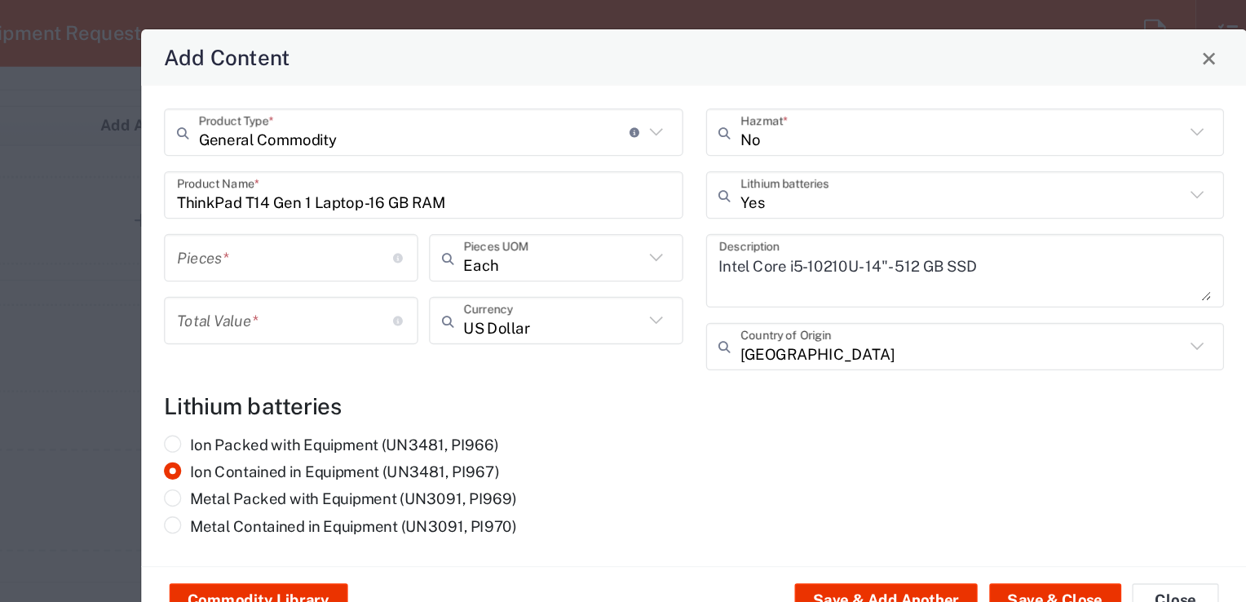
click at [587, 401] on div "Ion Packed with Equipment (UN3481, PI966) Ion Contained in Equipment (UN3481, P…" at bounding box center [419, 420] width 409 height 82
click at [290, 245] on input "number" at bounding box center [314, 245] width 163 height 29
type input "1"
click at [634, 373] on agx-lithium-batteries-content "Lithium batteries Ion Packed with Equipment (UN3481, PI966) Ion Contained in Eq…" at bounding box center [622, 403] width 799 height 113
click at [887, 499] on button "Save & Close" at bounding box center [895, 504] width 99 height 26
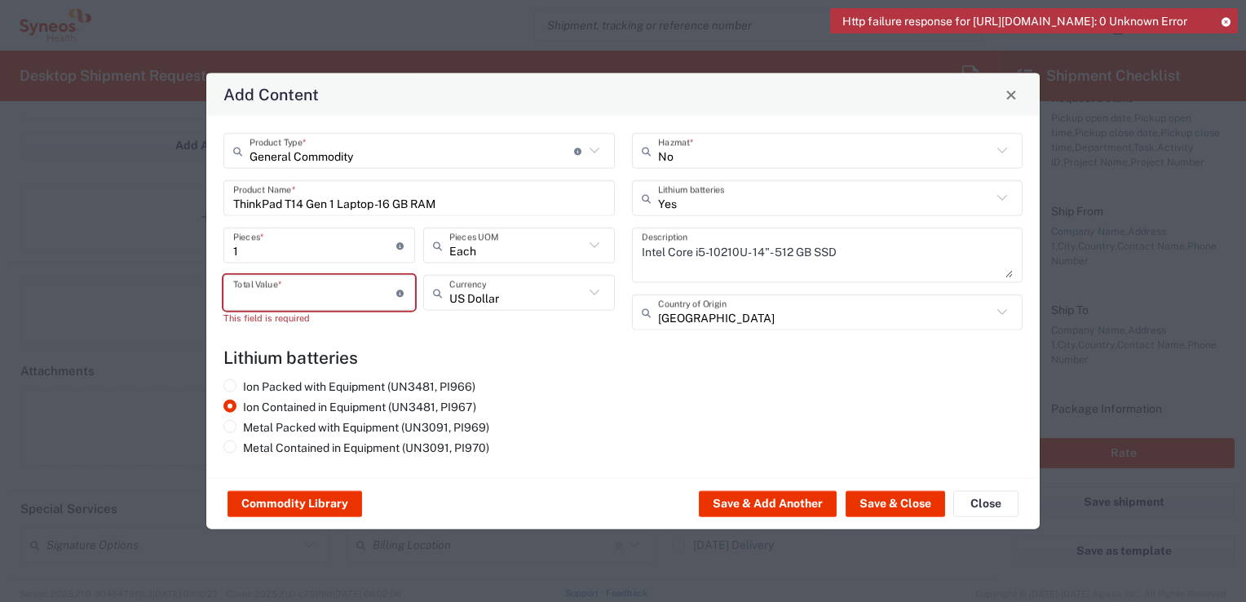
click at [350, 302] on input "number" at bounding box center [314, 292] width 163 height 29
click at [597, 294] on icon at bounding box center [594, 292] width 21 height 21
click at [594, 297] on icon at bounding box center [594, 292] width 21 height 21
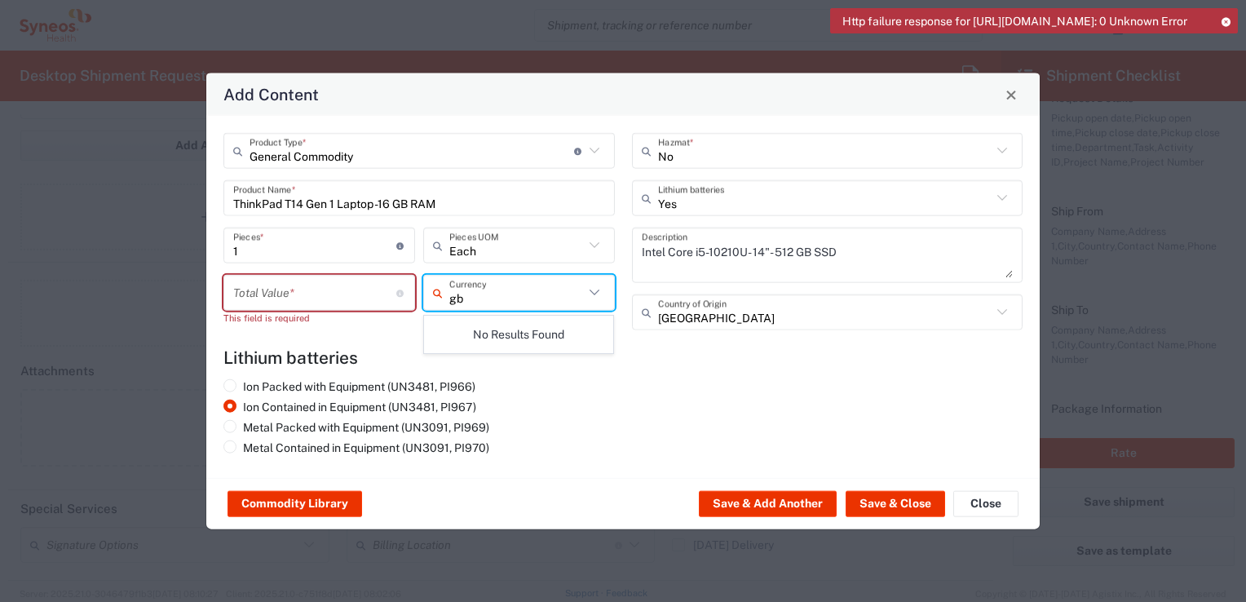
type input "g"
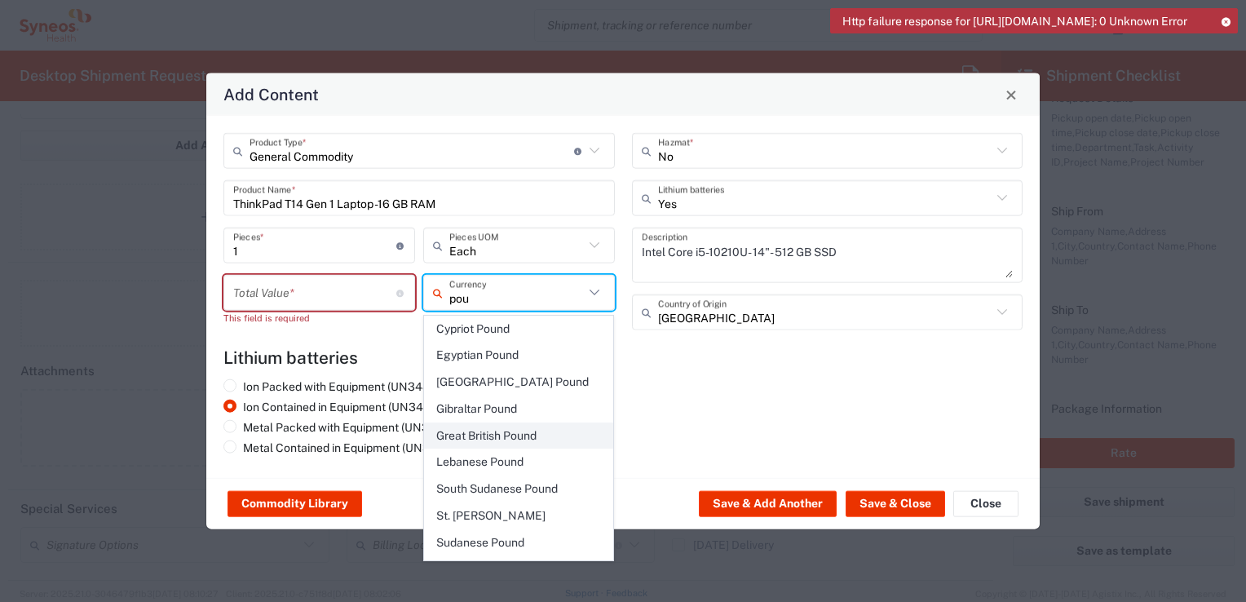
click at [476, 426] on span "Great British Pound" at bounding box center [519, 435] width 188 height 25
type input "Great British Pound"
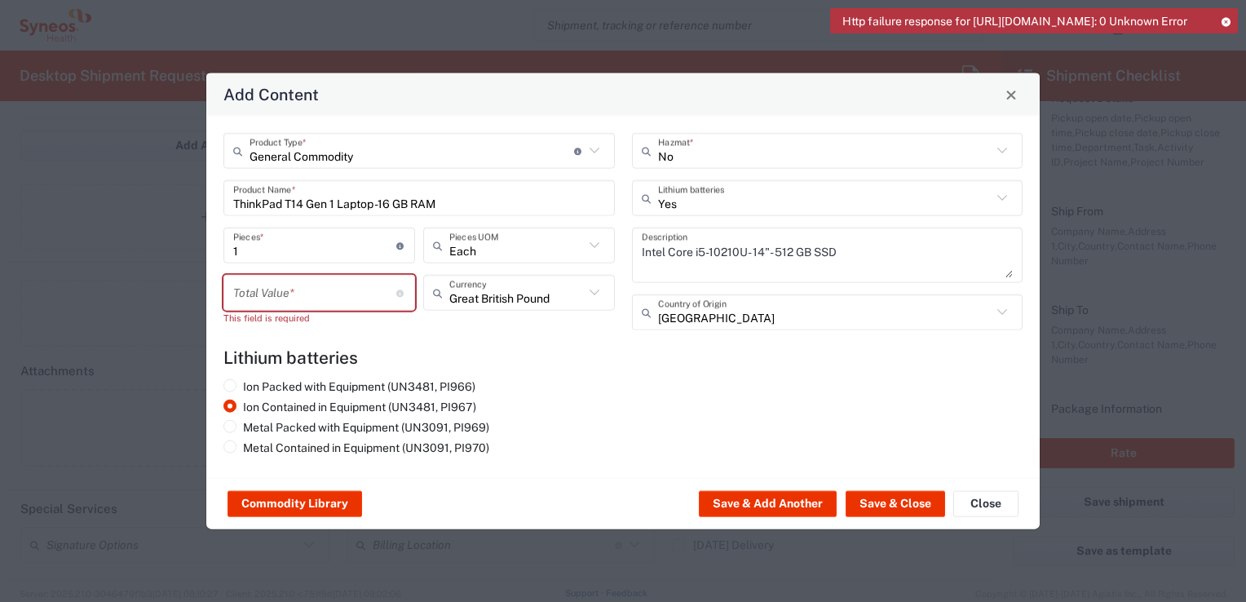
click at [287, 291] on input "number" at bounding box center [314, 292] width 163 height 29
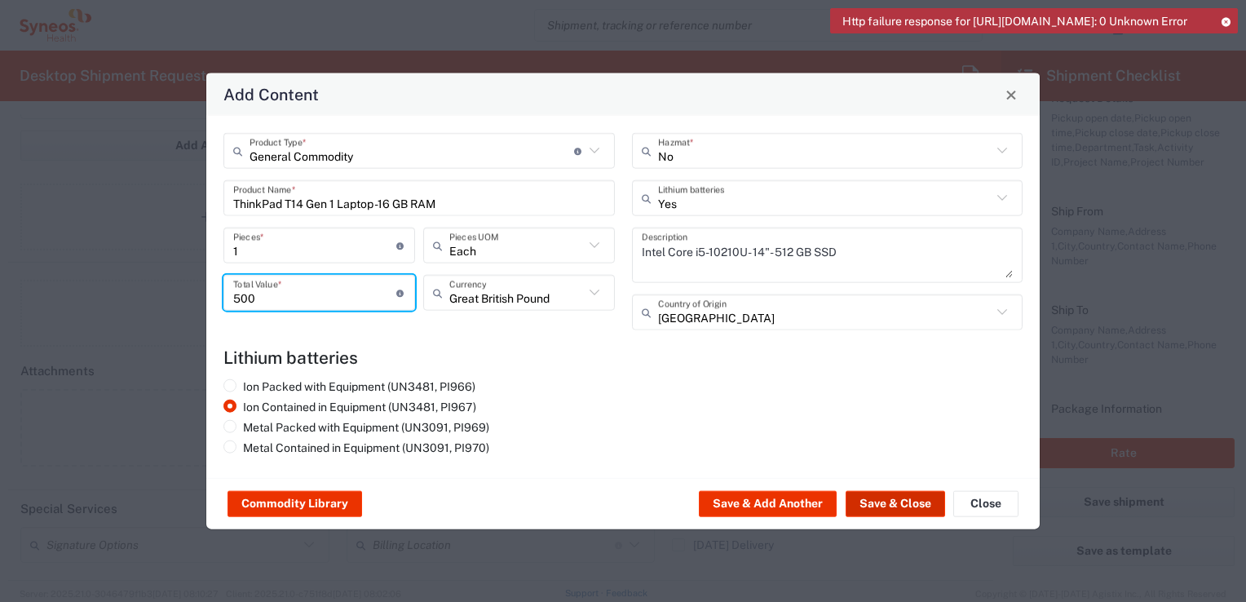
type input "500"
click at [911, 502] on button "Save & Close" at bounding box center [895, 504] width 99 height 26
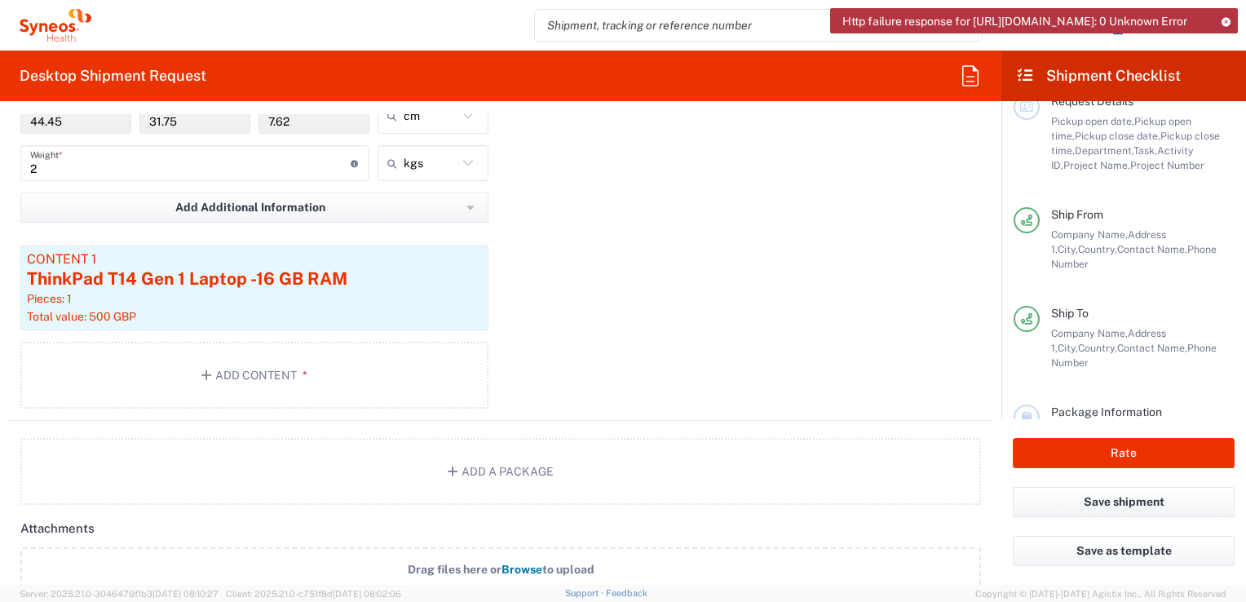
scroll to position [1722, 0]
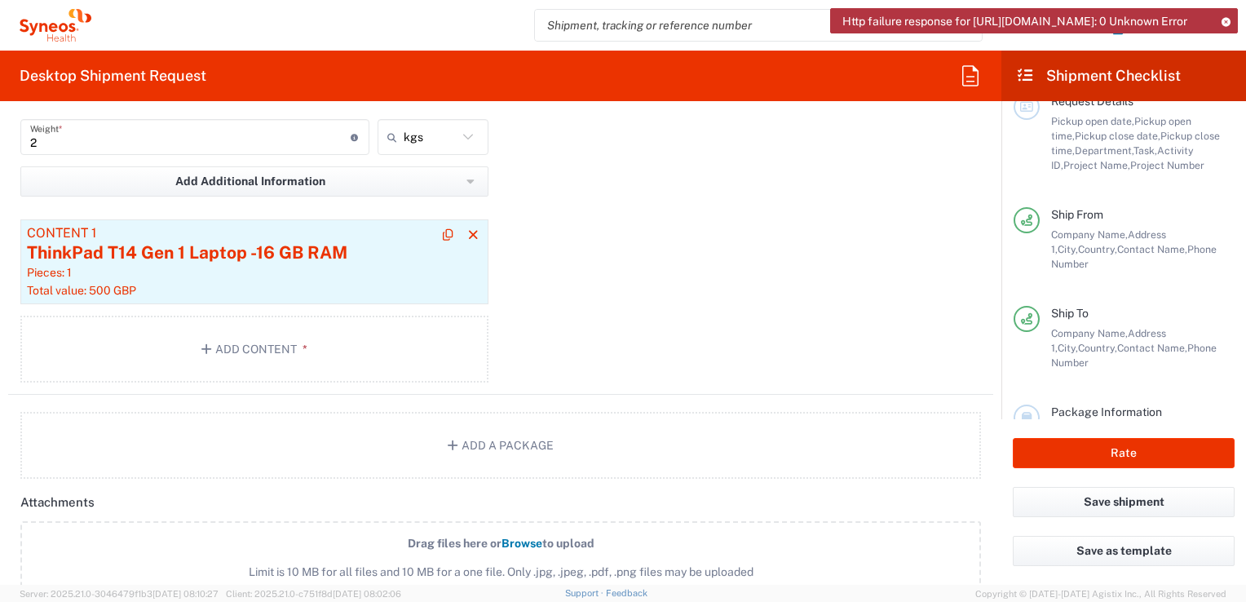
click at [241, 256] on div "ThinkPad T14 Gen 1 Laptop -16 GB RAM" at bounding box center [254, 253] width 455 height 24
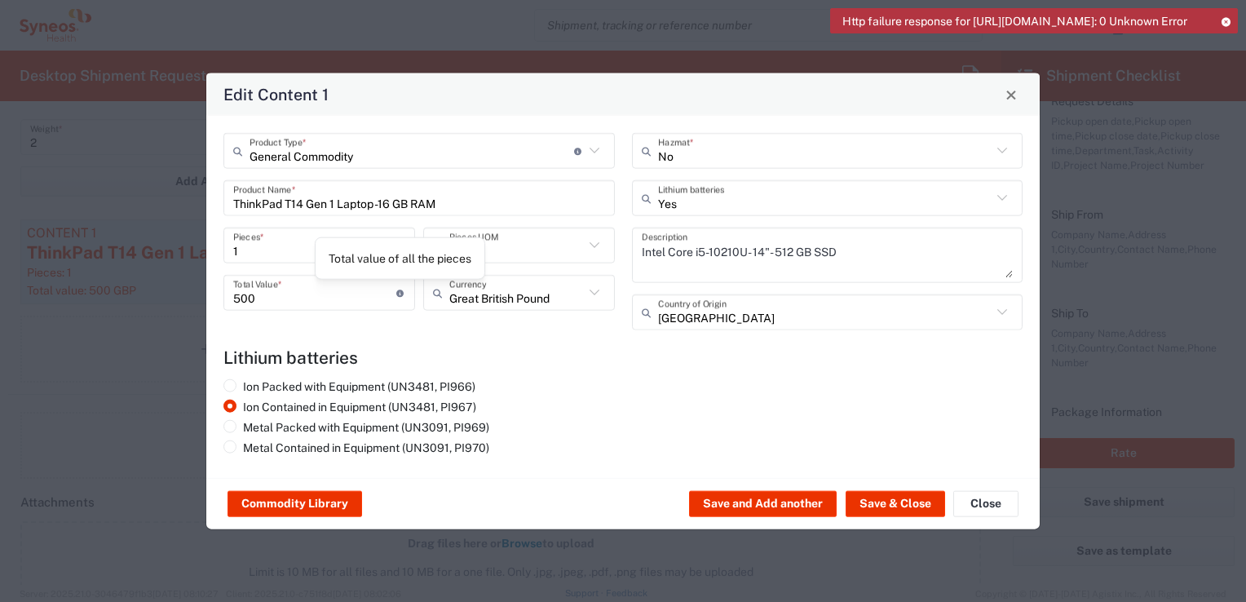
click at [399, 291] on icon at bounding box center [400, 292] width 9 height 7
click at [578, 365] on h4 "Lithium batteries" at bounding box center [622, 357] width 799 height 20
click at [907, 501] on button "Save & Close" at bounding box center [895, 504] width 99 height 26
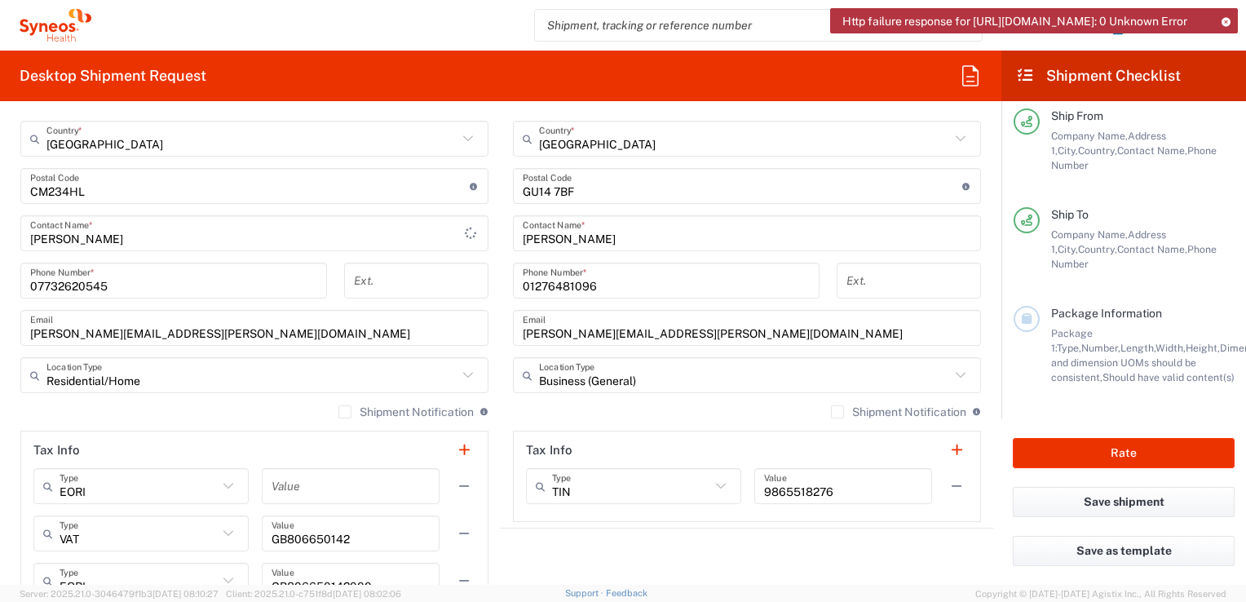
scroll to position [1006, 0]
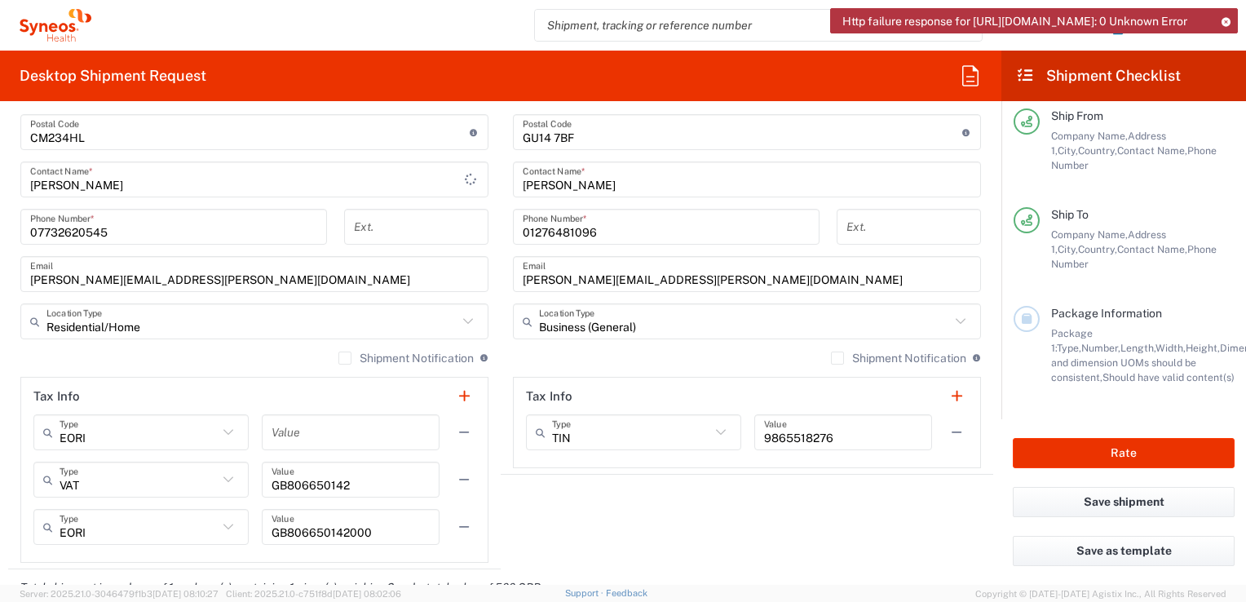
click at [831, 357] on label "Shipment Notification" at bounding box center [898, 357] width 135 height 13
click at [837, 358] on input "Shipment Notification" at bounding box center [837, 358] width 0 height 0
click at [339, 355] on label "Shipment Notification" at bounding box center [405, 357] width 135 height 13
click at [345, 358] on input "Shipment Notification" at bounding box center [345, 358] width 0 height 0
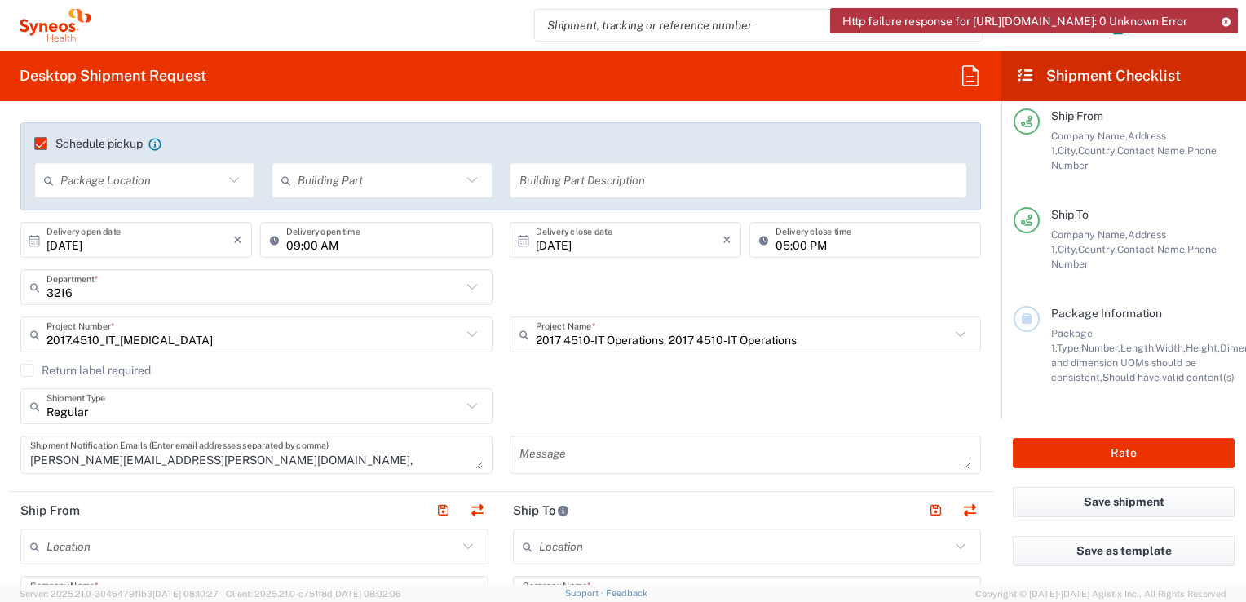
scroll to position [207, 0]
click at [467, 334] on icon at bounding box center [472, 334] width 21 height 21
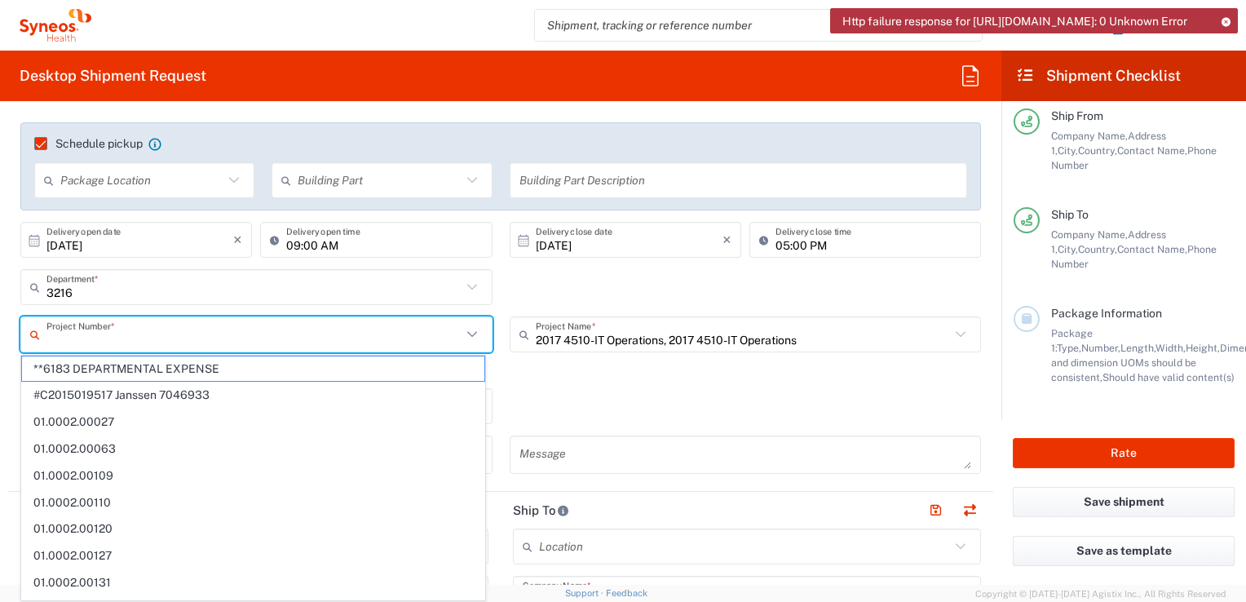
click at [392, 333] on input "text" at bounding box center [253, 334] width 415 height 29
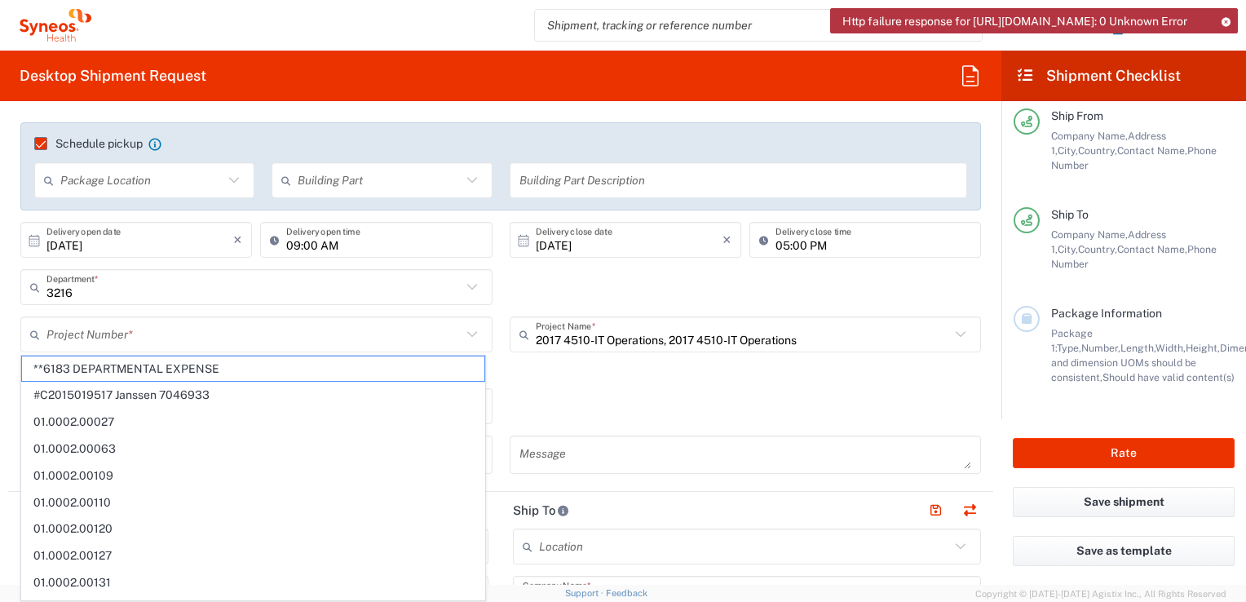
click at [685, 292] on div "3216 Department * 3216 3000 3100 3109 3110 3111 3112 3125 3130 3135 3136 3150 3…" at bounding box center [501, 292] width 978 height 47
type input "2017.4510_IT_CAPEX"
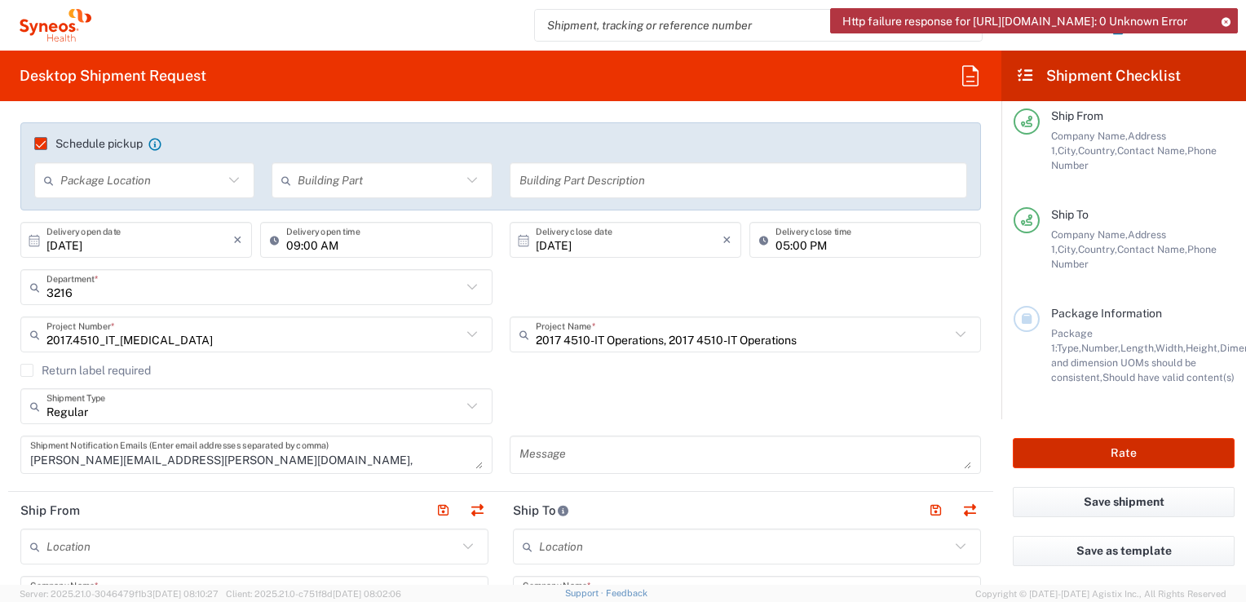
click at [1127, 447] on button "Rate" at bounding box center [1124, 453] width 222 height 30
type input "2017 4510-IT Operations, 2017 4510-IT Operations"
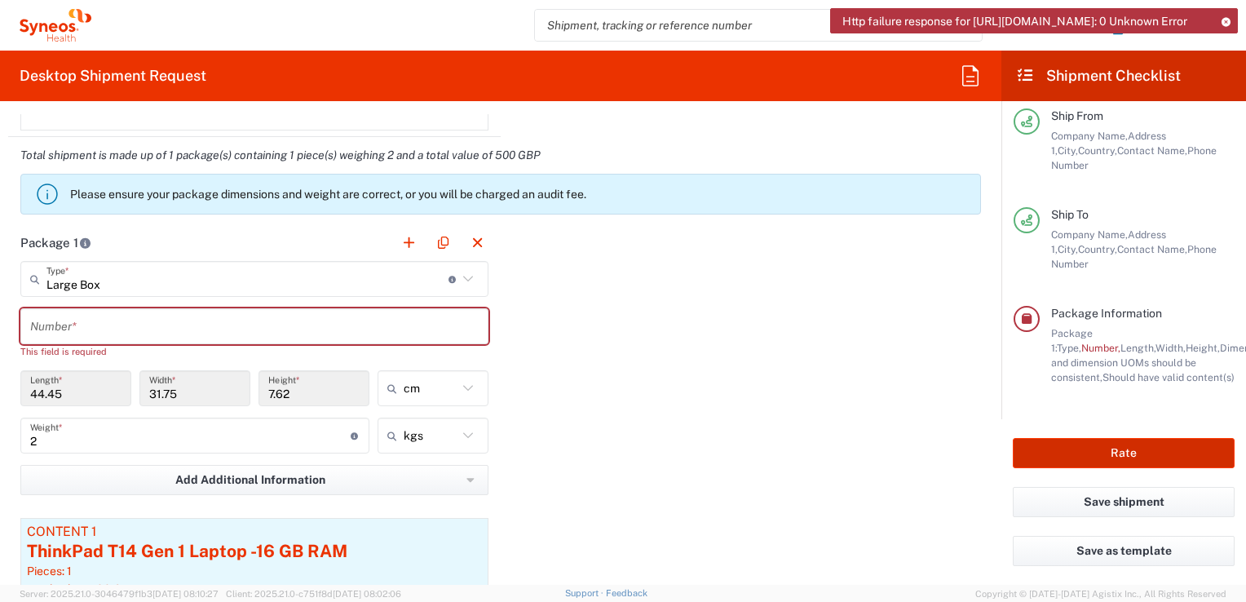
scroll to position [1465, 0]
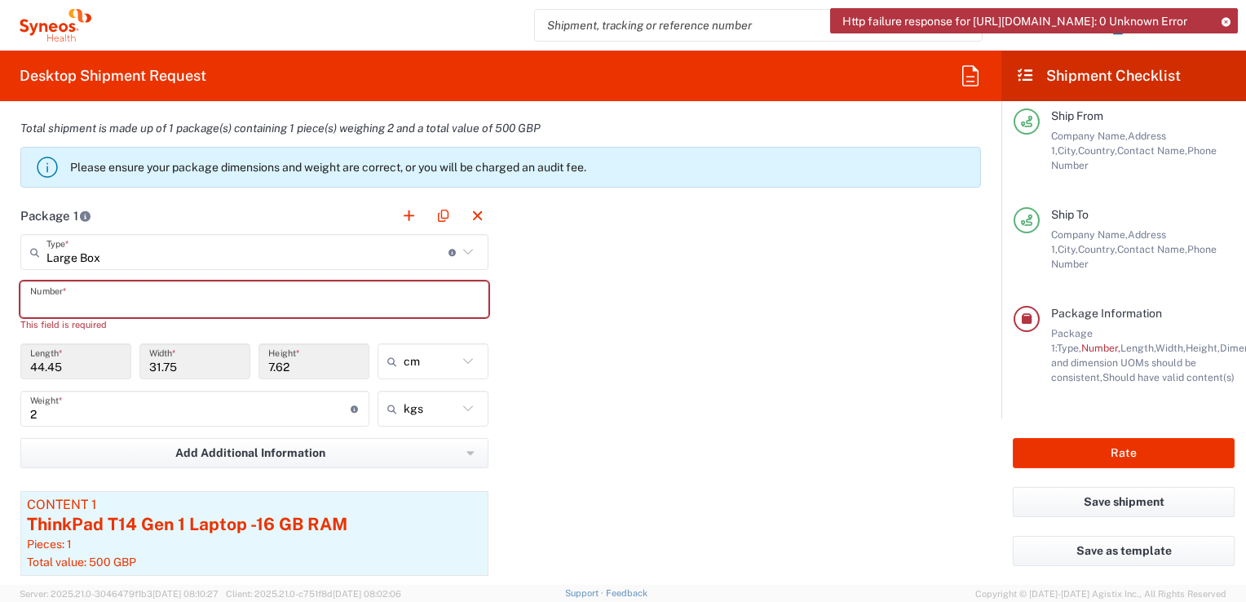
click at [111, 297] on input "text" at bounding box center [254, 299] width 448 height 29
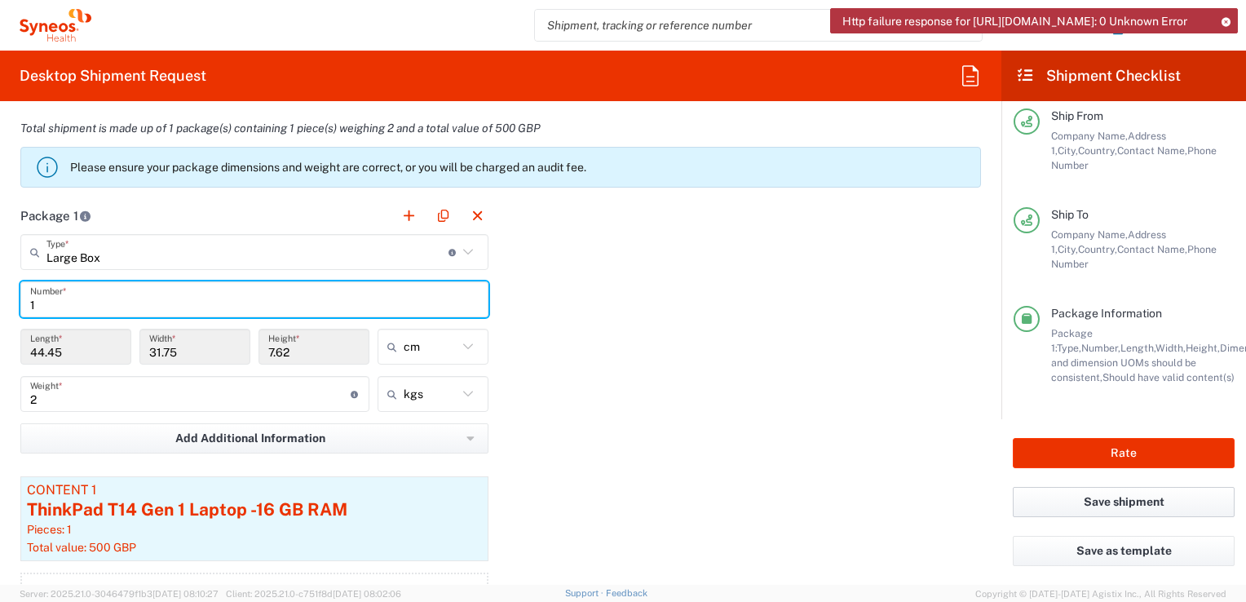
type input "1"
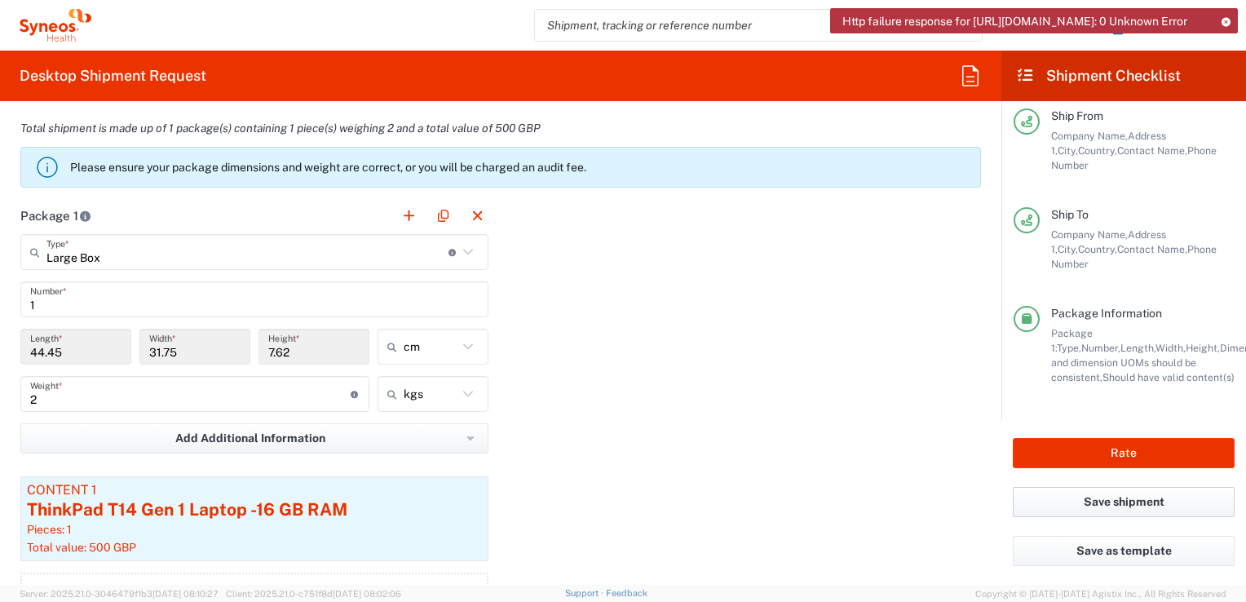
click at [1099, 500] on button "Save shipment" at bounding box center [1124, 502] width 222 height 30
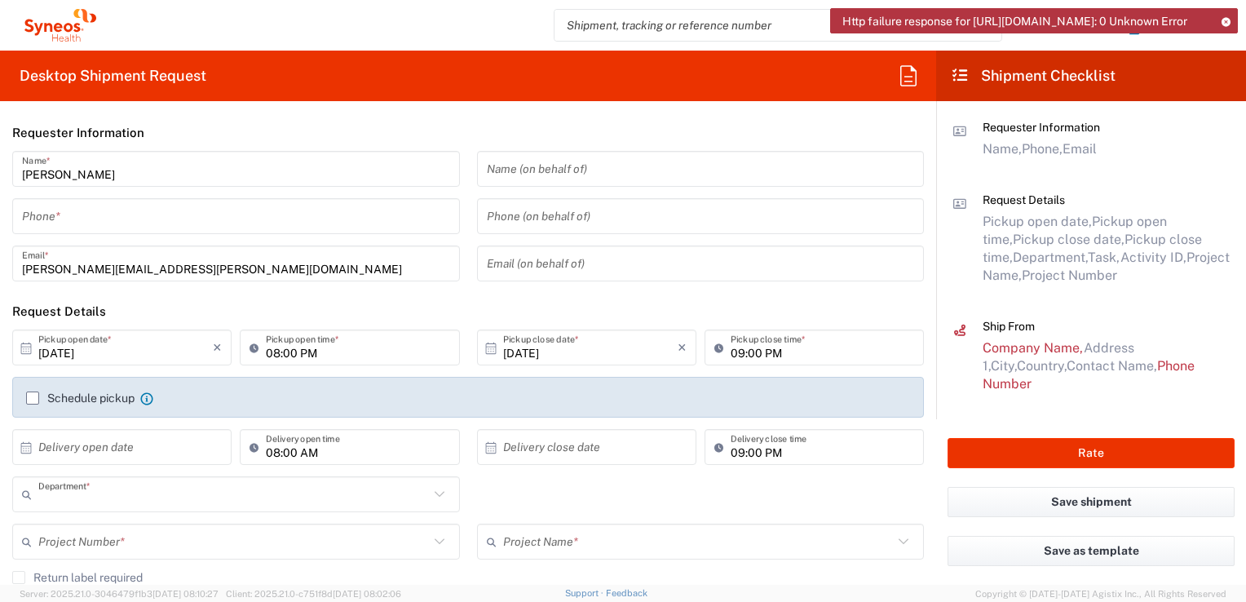
type input "3216"
type input "England"
type input "United Kingdom"
click at [625, 29] on input "search" at bounding box center [765, 25] width 422 height 31
paste input "Luke Heaphy is the PM"
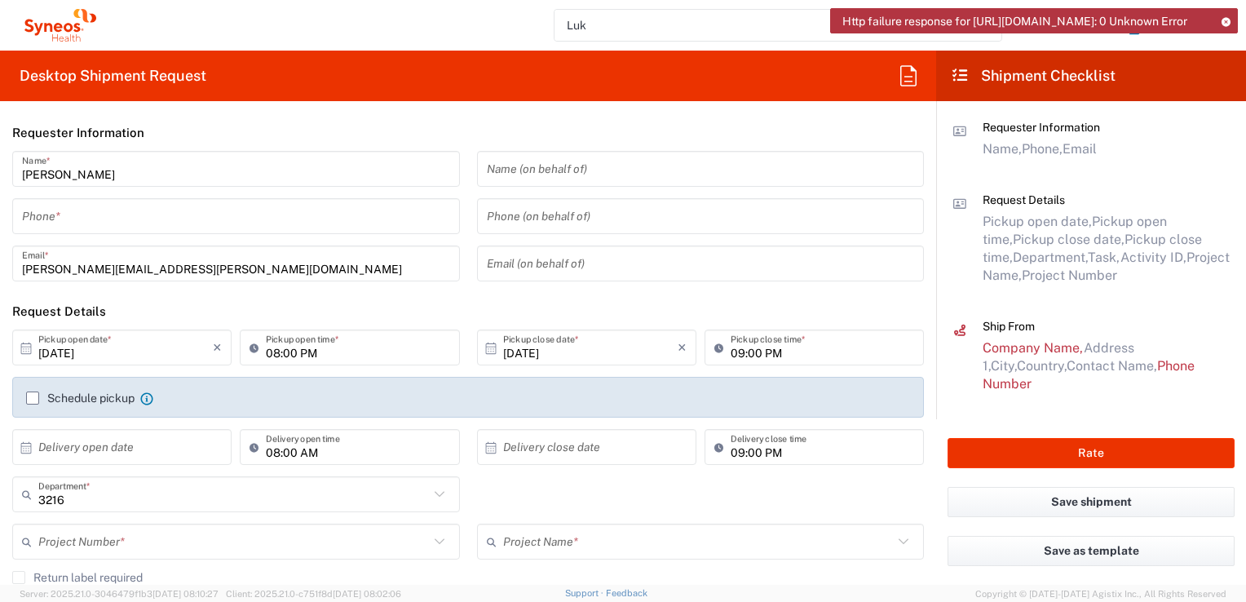
type input "Luk"
click at [1227, 20] on icon at bounding box center [1225, 21] width 11 height 9
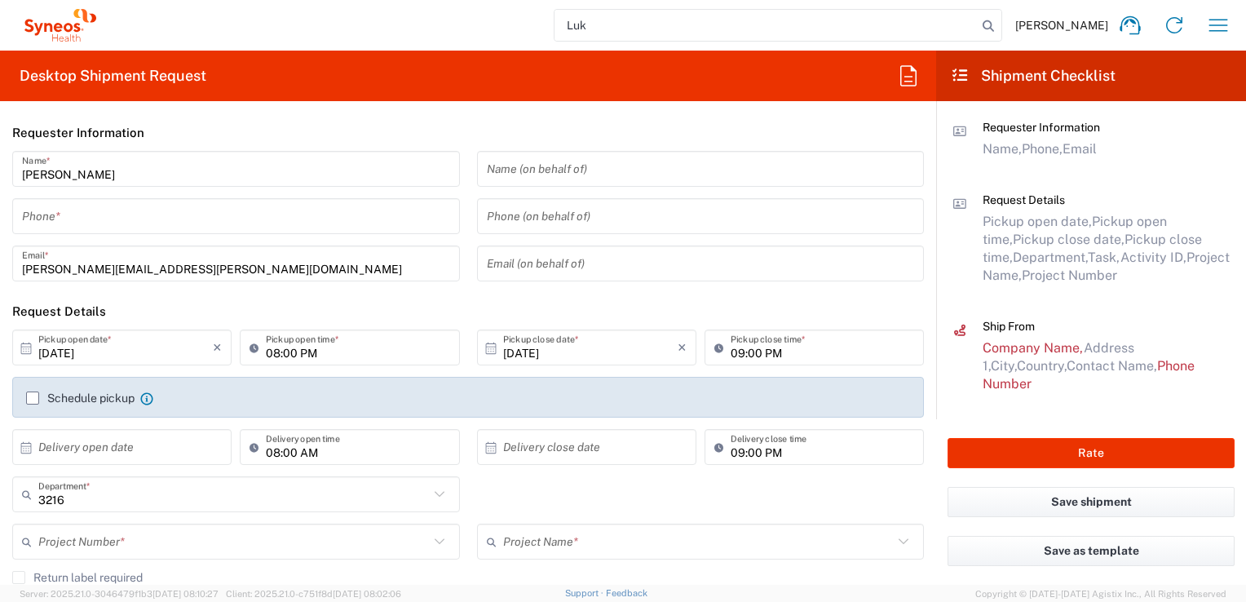
drag, startPoint x: 625, startPoint y: 31, endPoint x: 484, endPoint y: 20, distance: 141.5
click at [484, 20] on div "Luk Kathryn Aldred Home Shipment estimator Shipment tracking Desktop shipment r…" at bounding box center [670, 25] width 1139 height 39
click at [581, 18] on input "search" at bounding box center [765, 25] width 422 height 31
paste input "57108236"
type input "57108236"
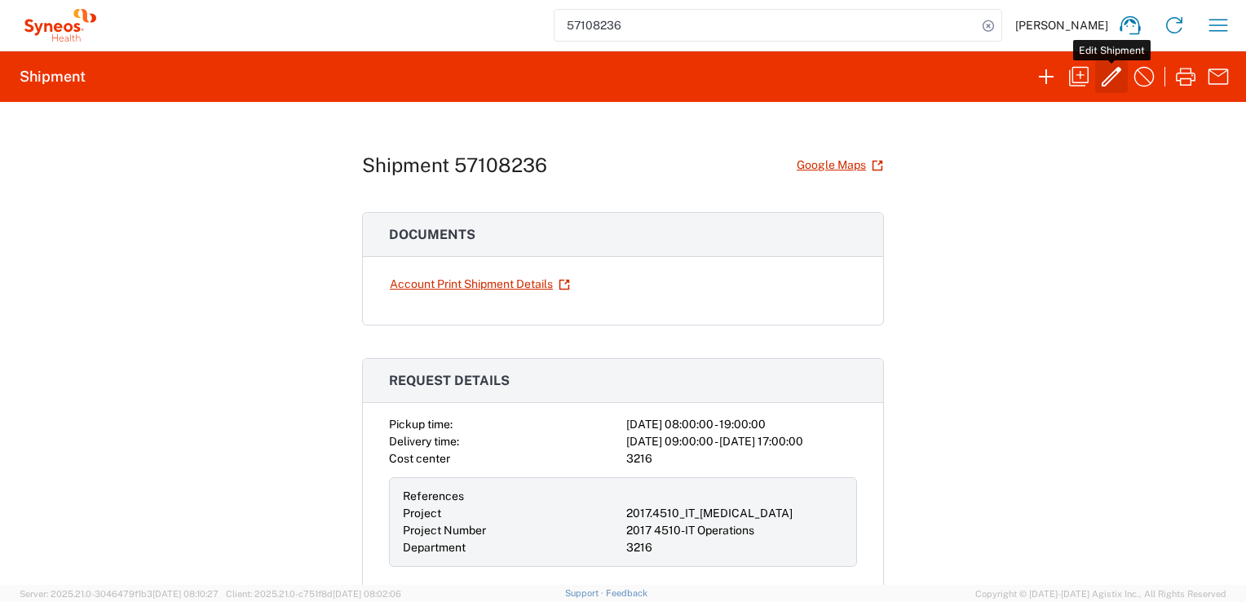
click at [1104, 84] on icon "button" at bounding box center [1111, 77] width 26 height 26
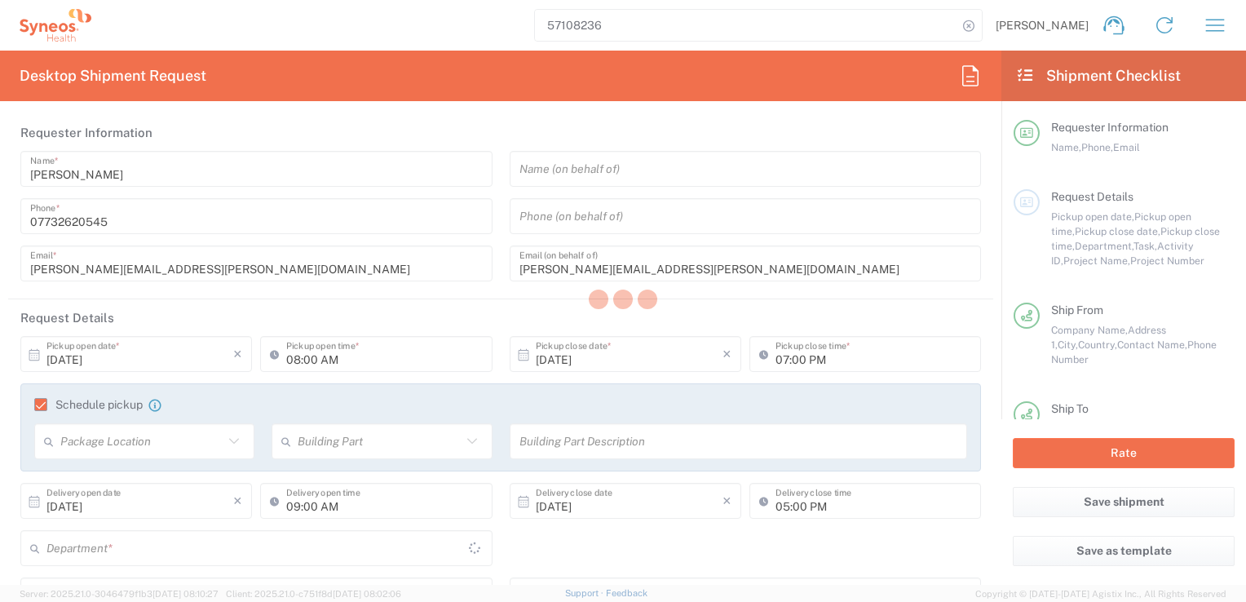
type input "2017.4510_IT_CAPEX"
type input "England"
type input "Large Box"
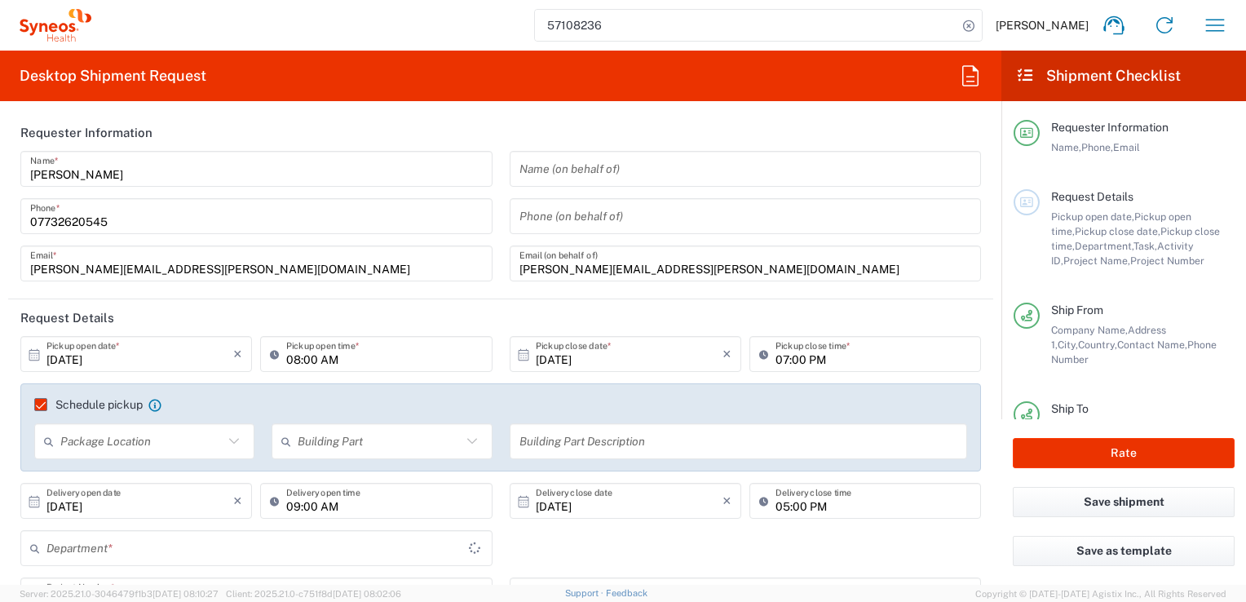
type input "2017 4510-IT Operations"
type input "3216"
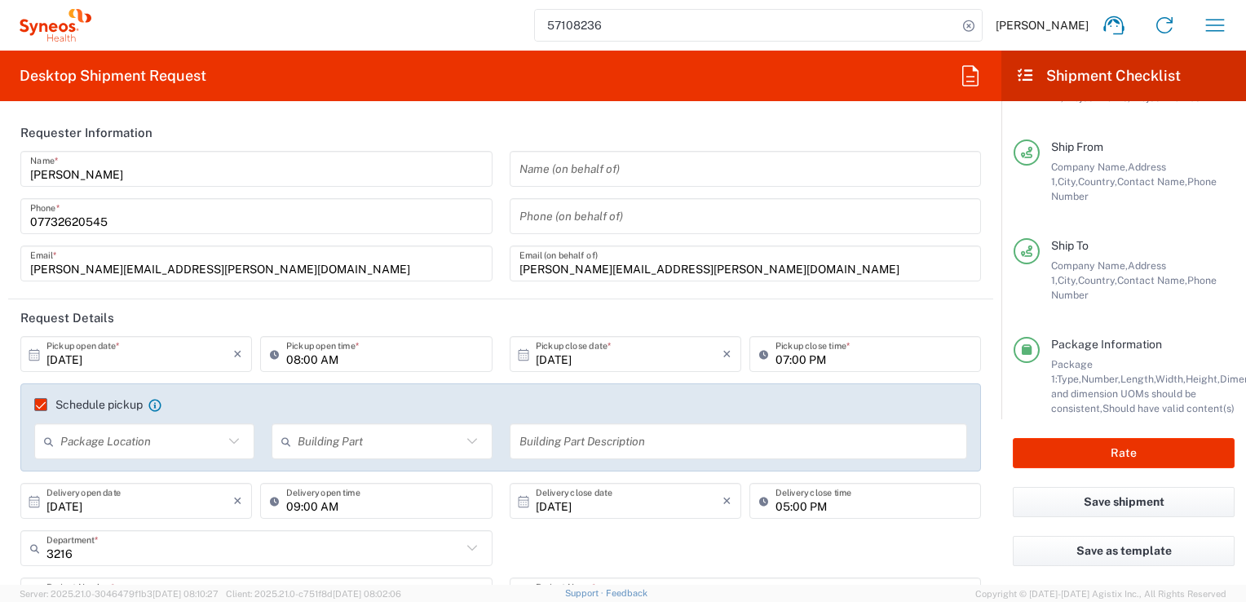
scroll to position [207, 0]
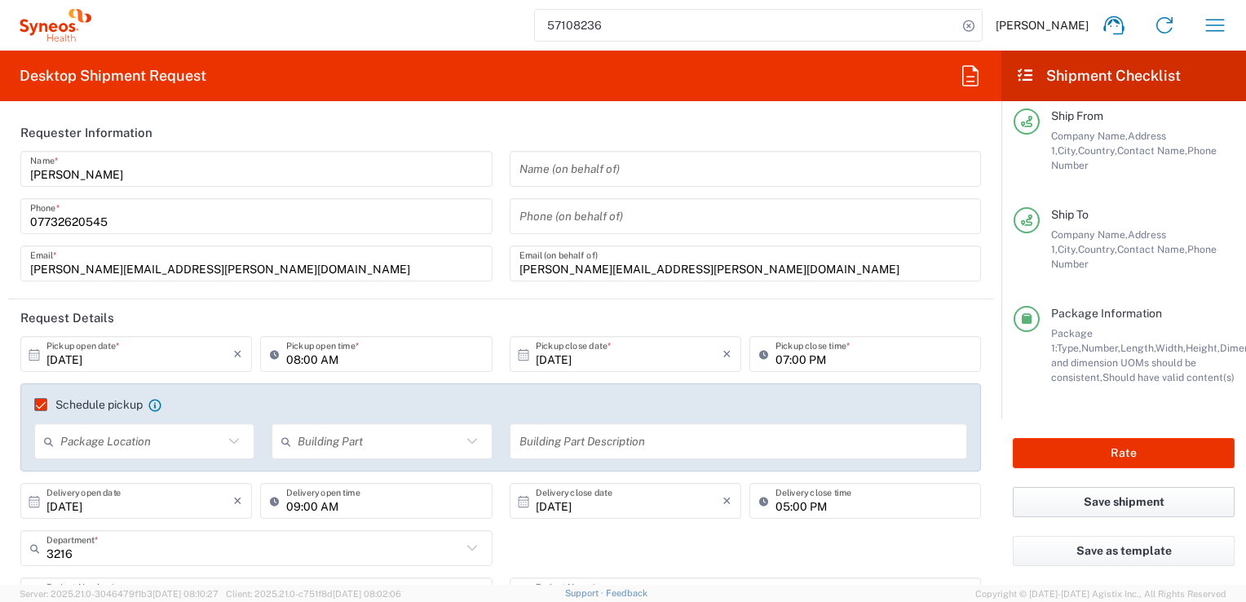
click at [1125, 509] on button "Save shipment" at bounding box center [1124, 502] width 222 height 30
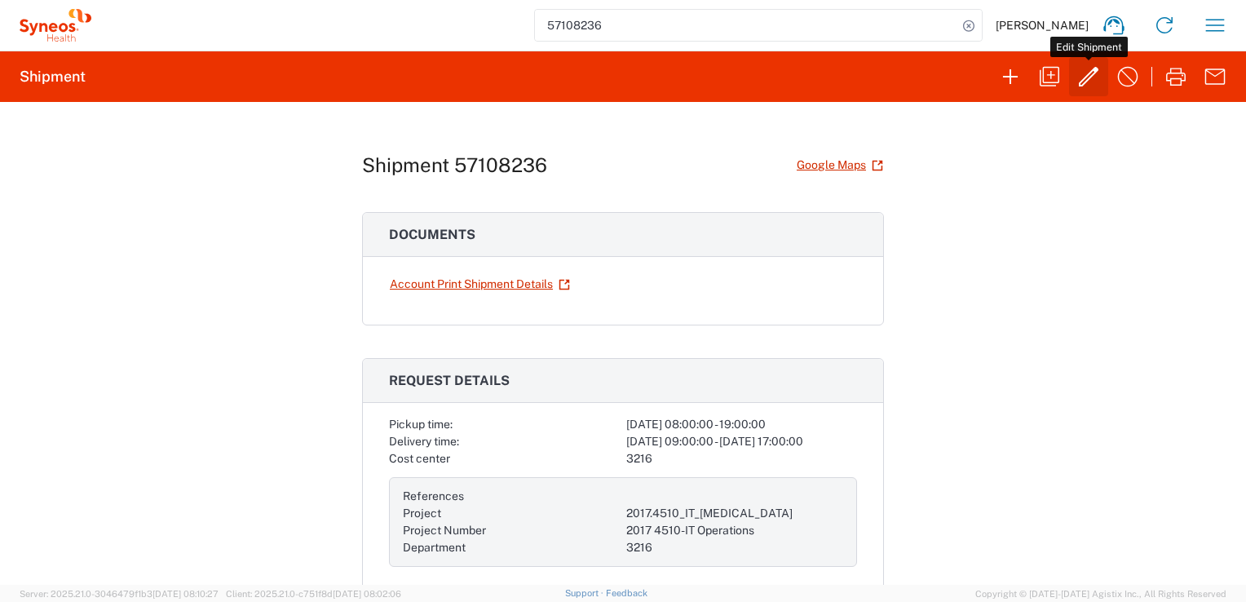
click at [1081, 80] on icon "button" at bounding box center [1089, 77] width 20 height 20
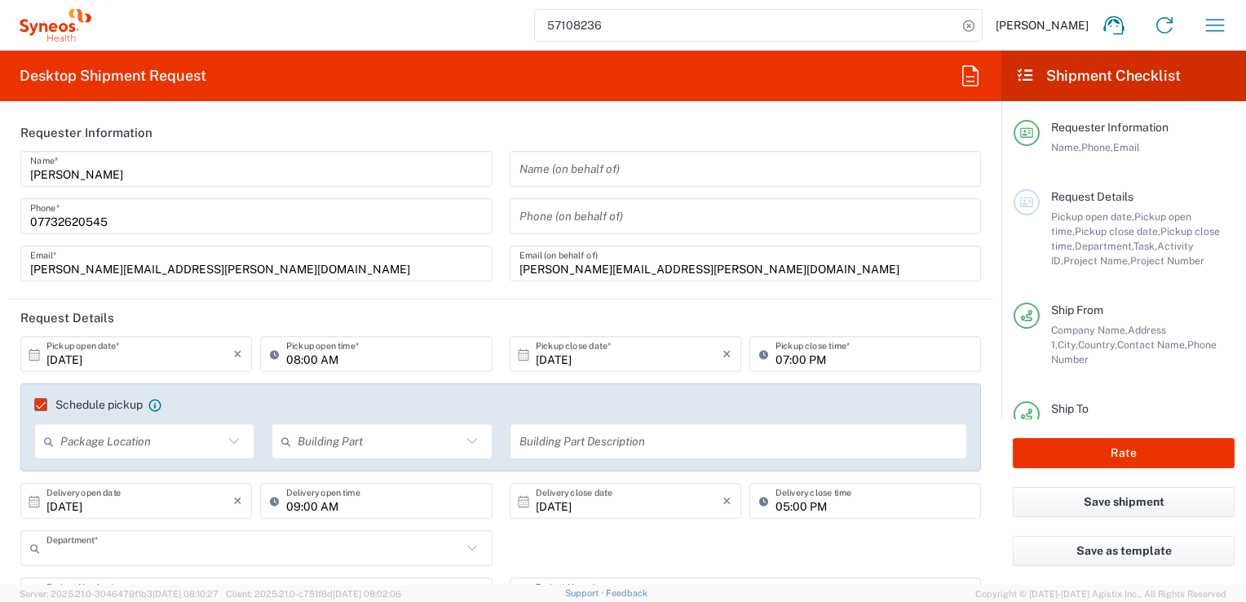
type input "3216"
type input "2017.4510_IT_CAPEX"
type input "2017 4510-IT Operations"
type input "England"
type input "Large Box"
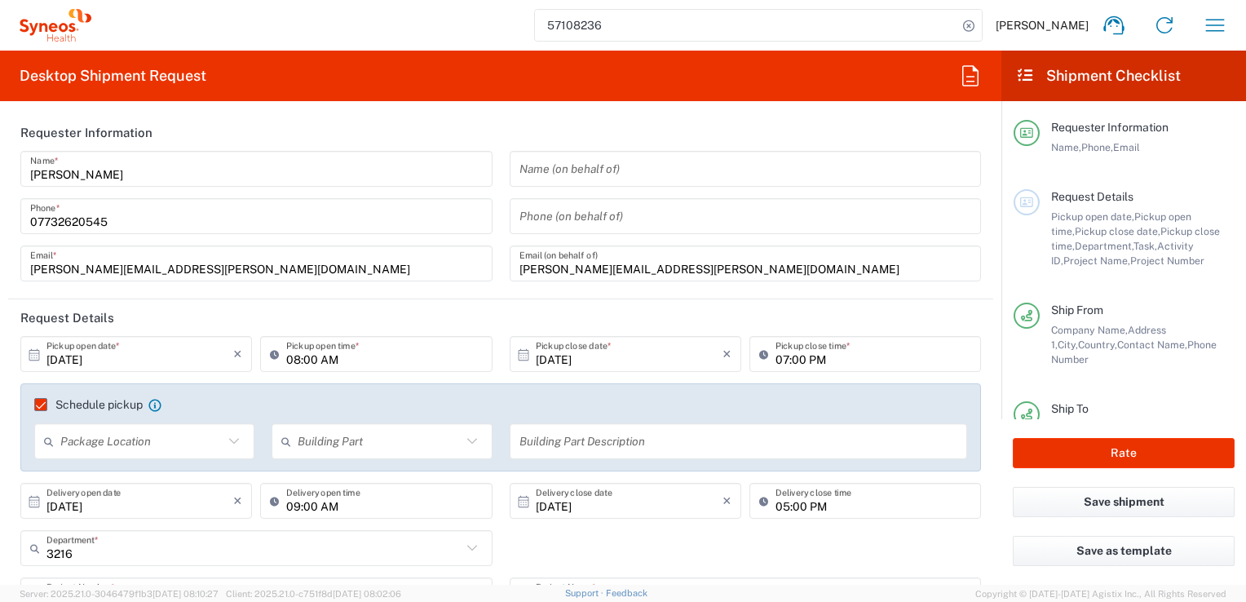
click at [34, 356] on icon at bounding box center [34, 354] width 15 height 15
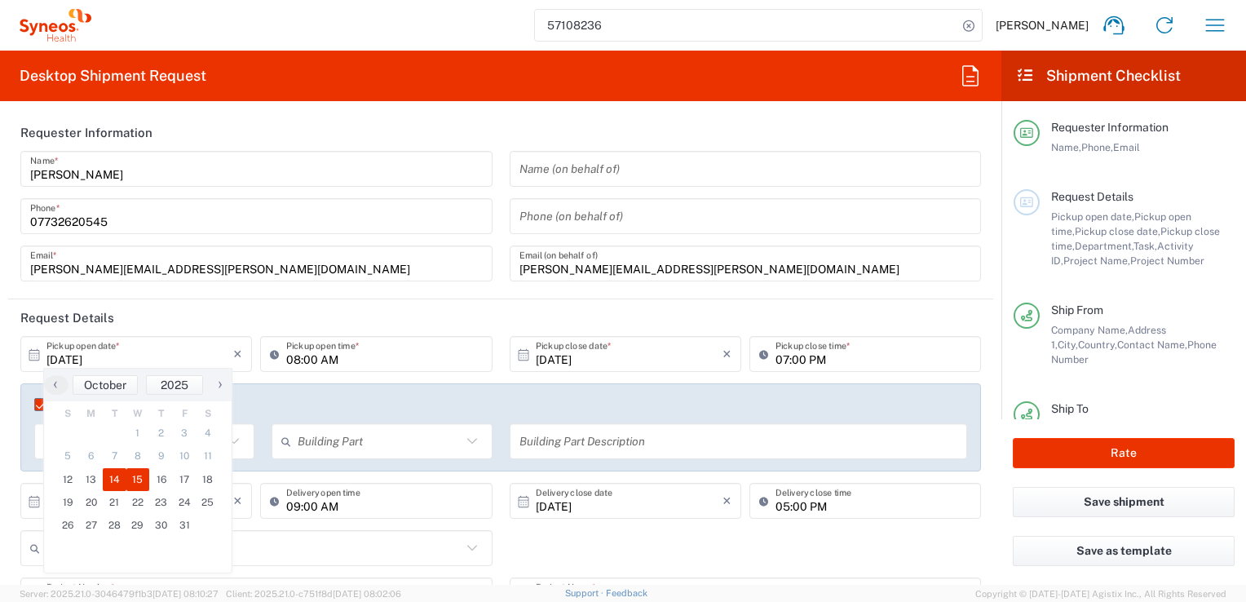
click at [138, 478] on span "15" at bounding box center [138, 479] width 24 height 23
type input "10/15/2025"
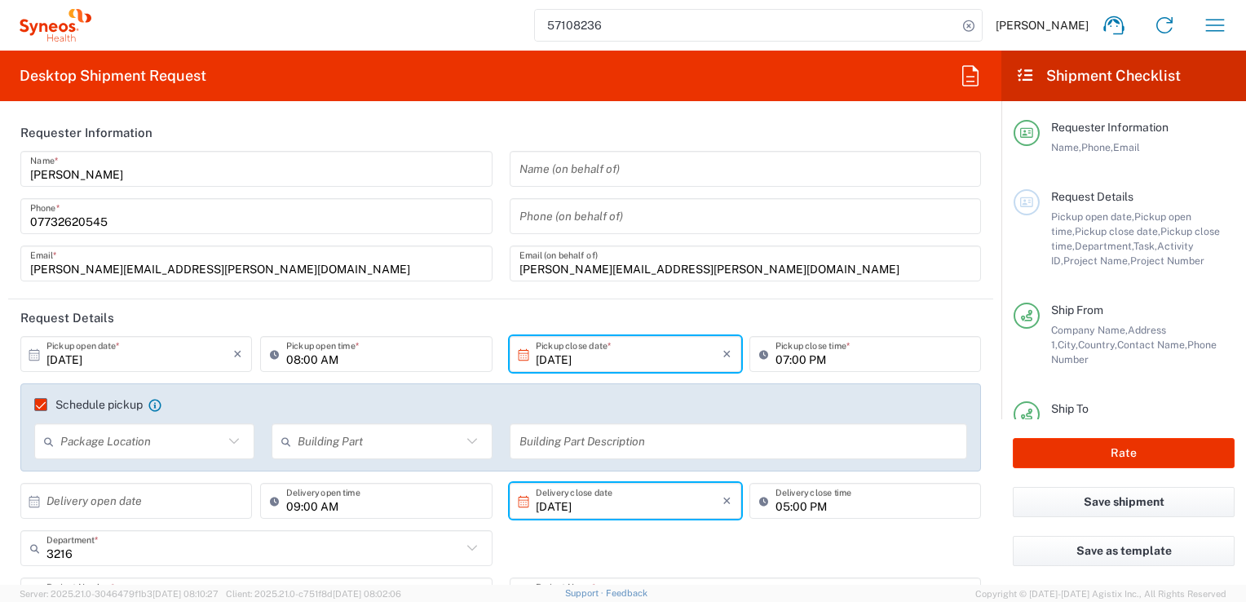
click at [586, 501] on input "10/16/2025" at bounding box center [629, 501] width 187 height 29
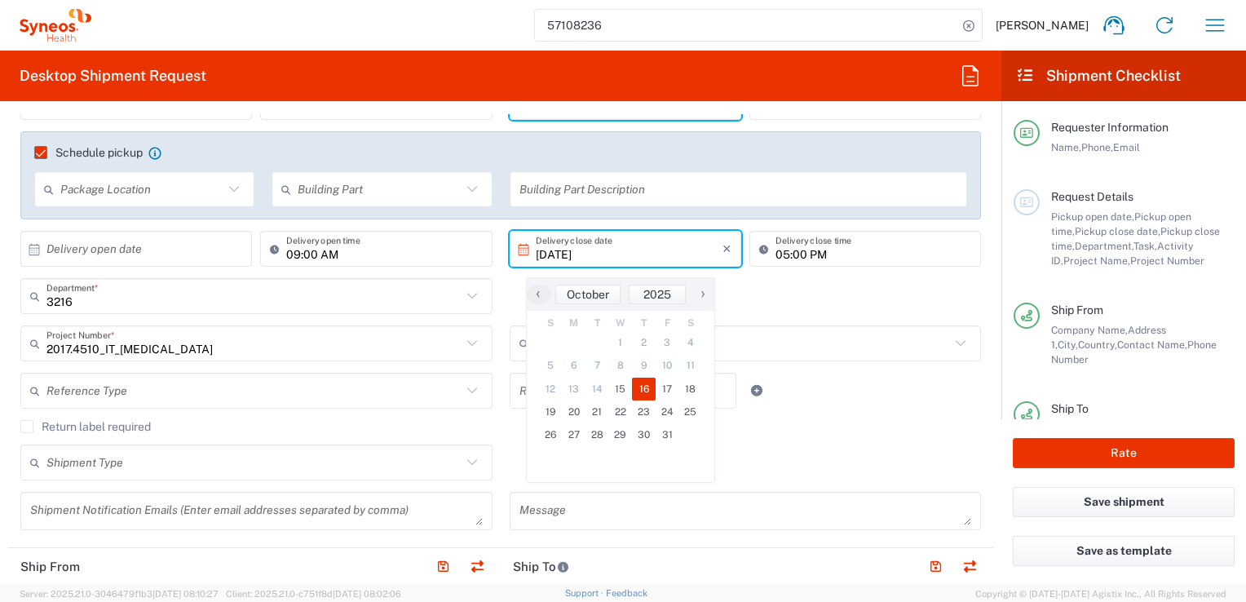
scroll to position [263, 0]
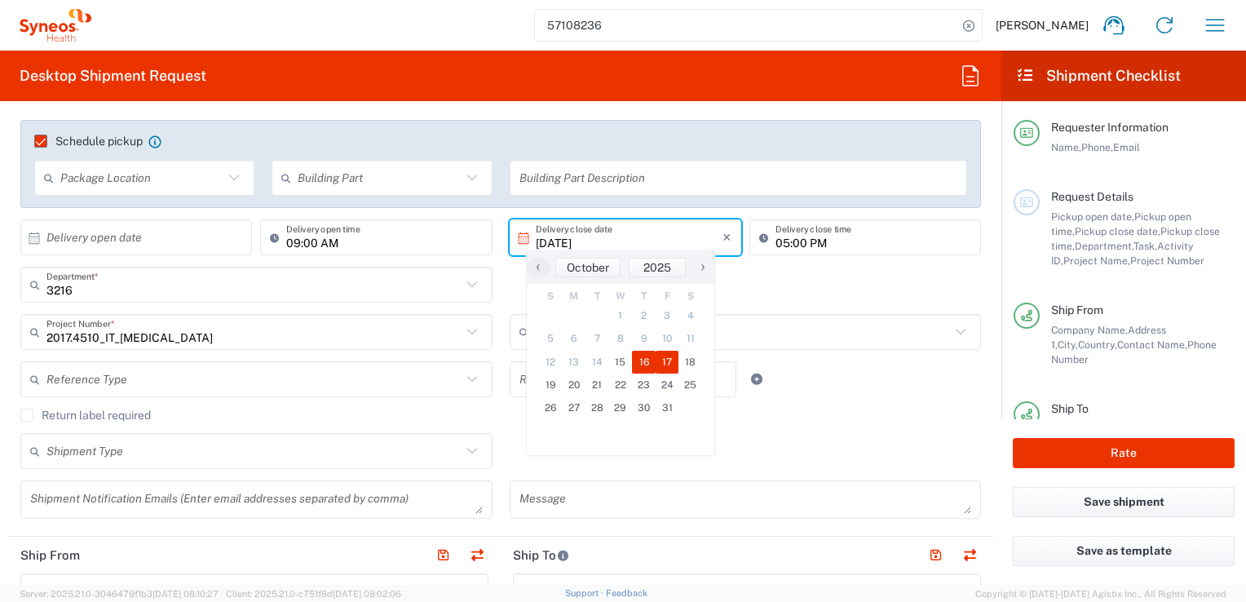
click at [663, 362] on span "17" at bounding box center [668, 362] width 24 height 23
type input "10/17/2025"
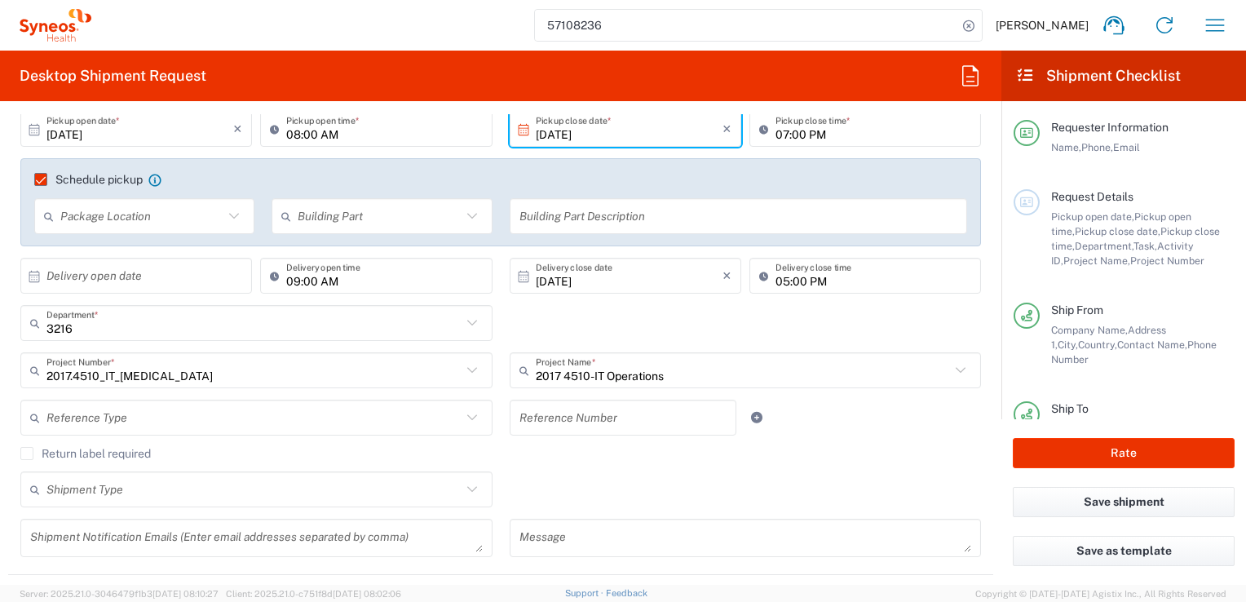
scroll to position [0, 0]
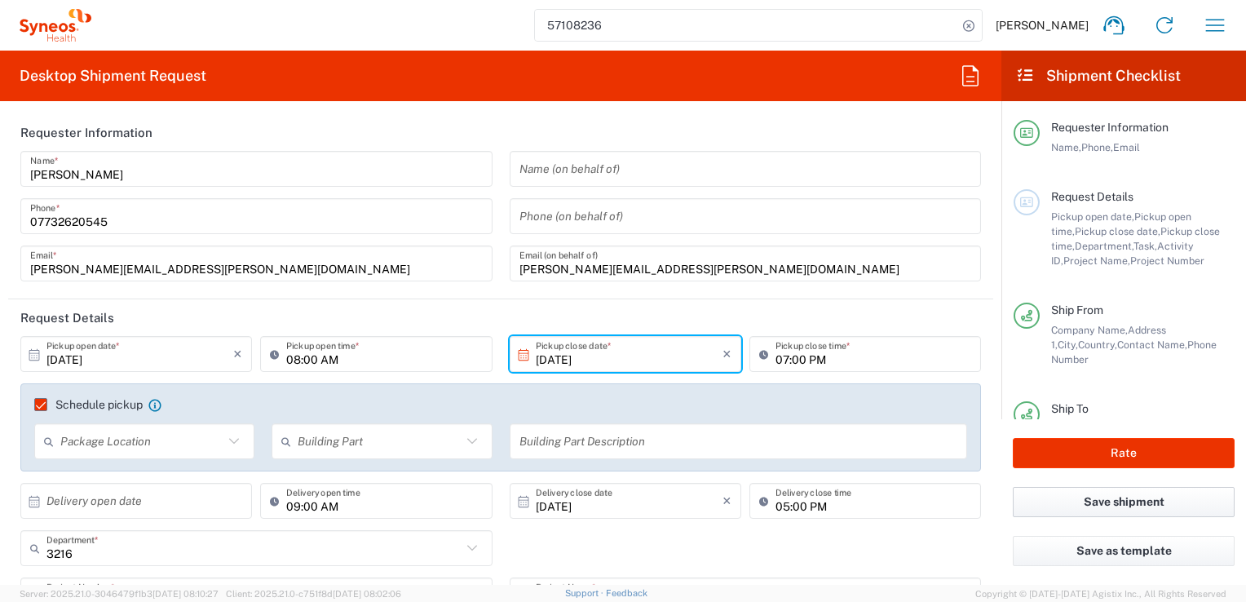
click at [1134, 508] on button "Save shipment" at bounding box center [1124, 502] width 222 height 30
